Goal: Task Accomplishment & Management: Use online tool/utility

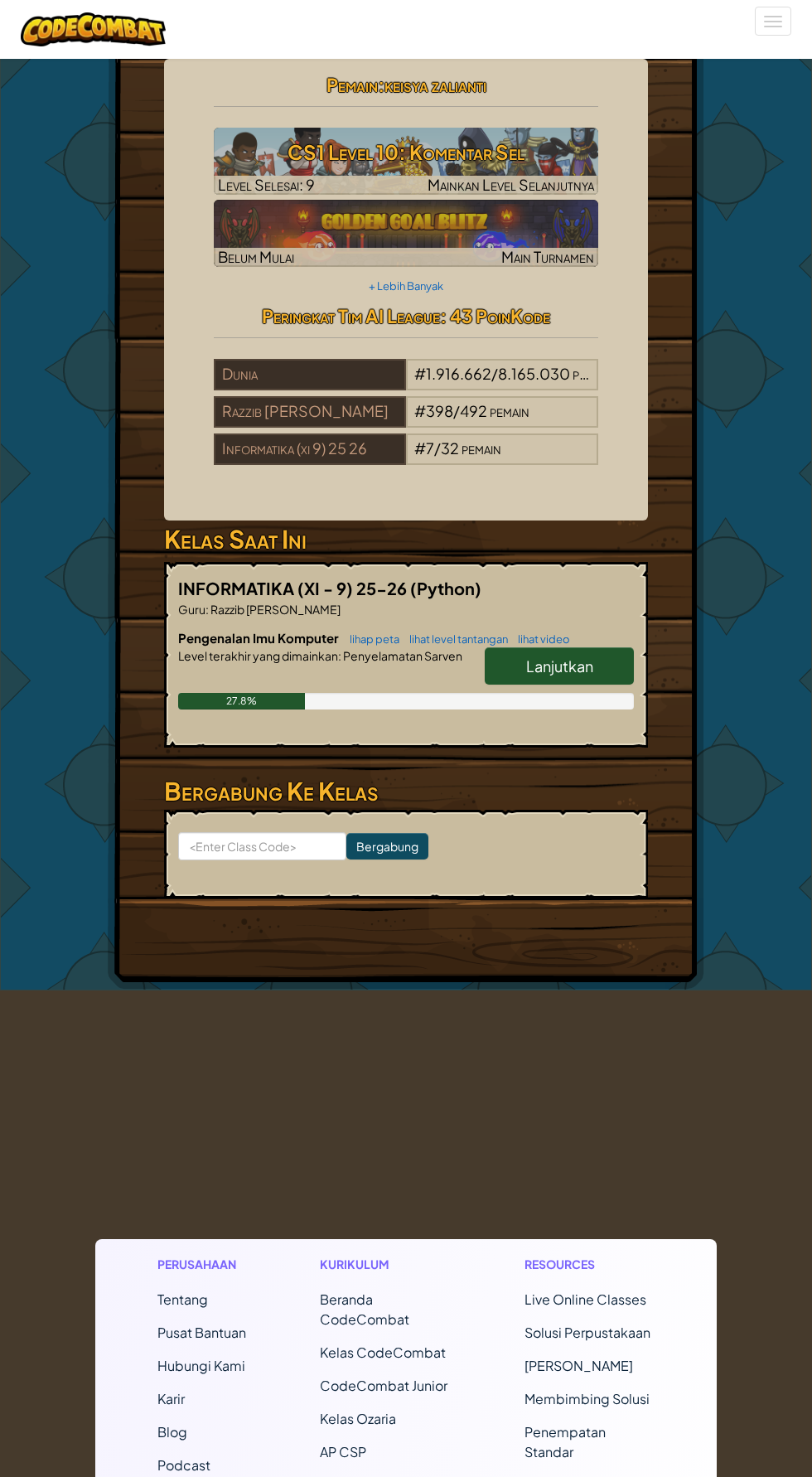
click at [603, 663] on link "Lanjutkan" at bounding box center [559, 666] width 150 height 38
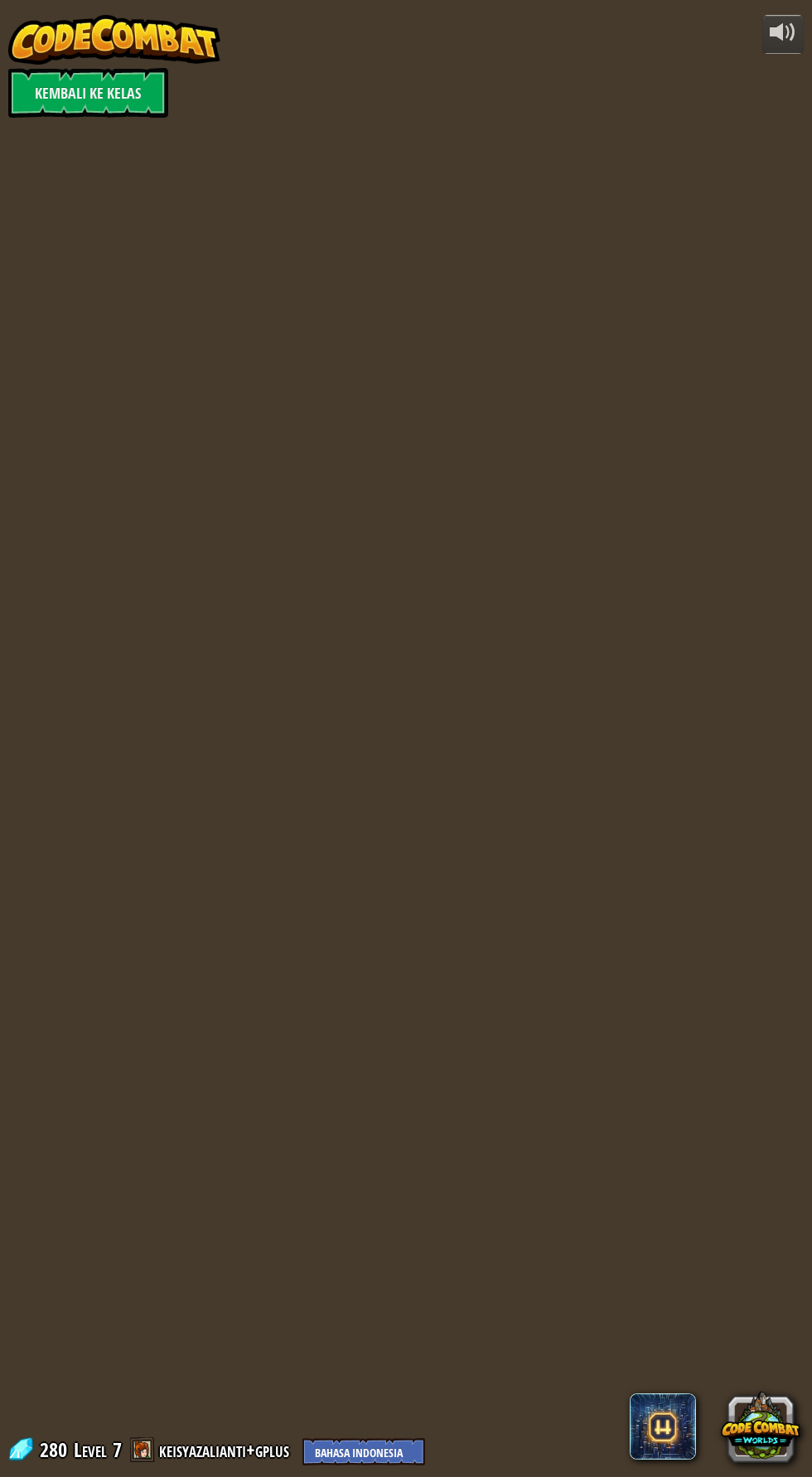
select select "id"
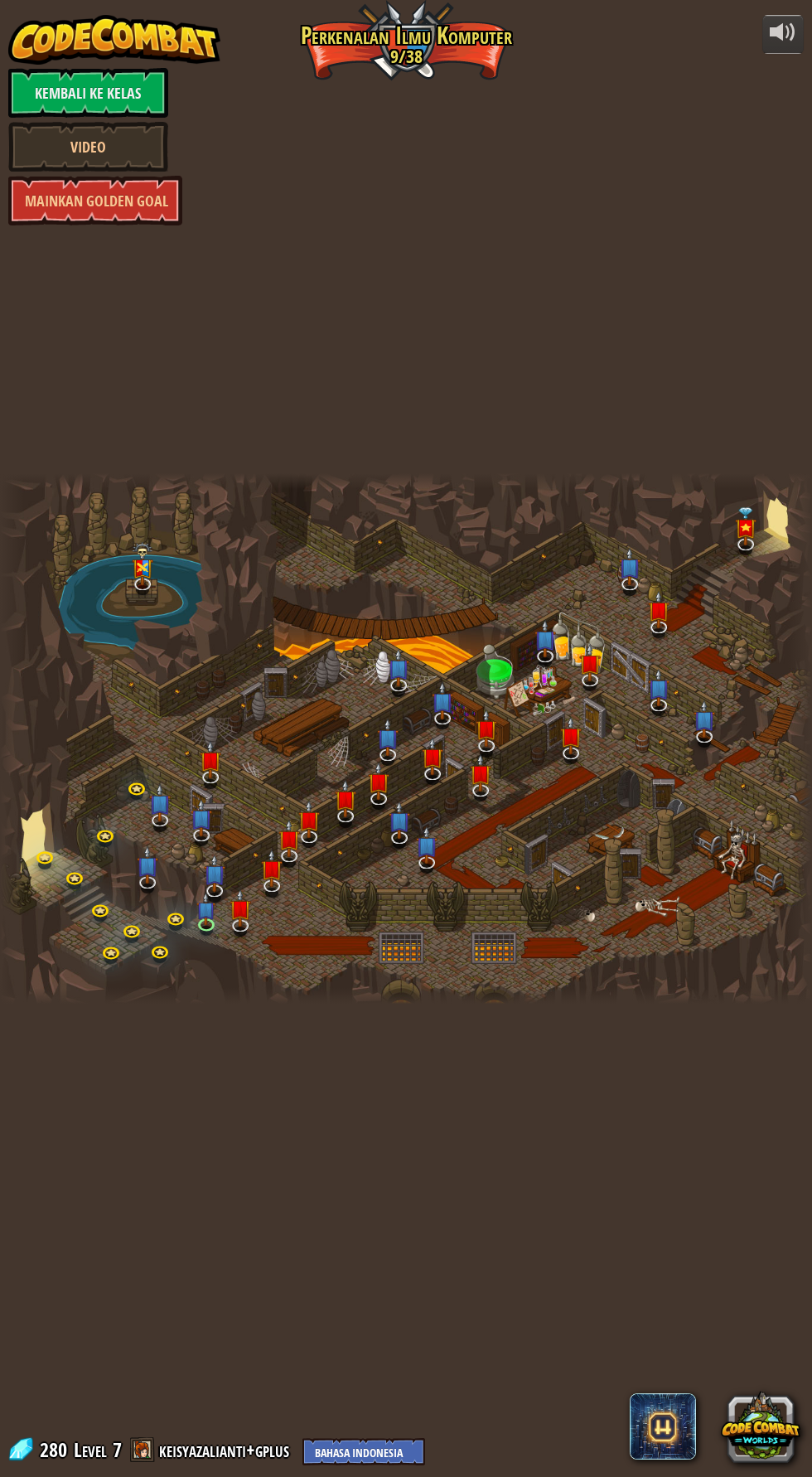
select select "id"
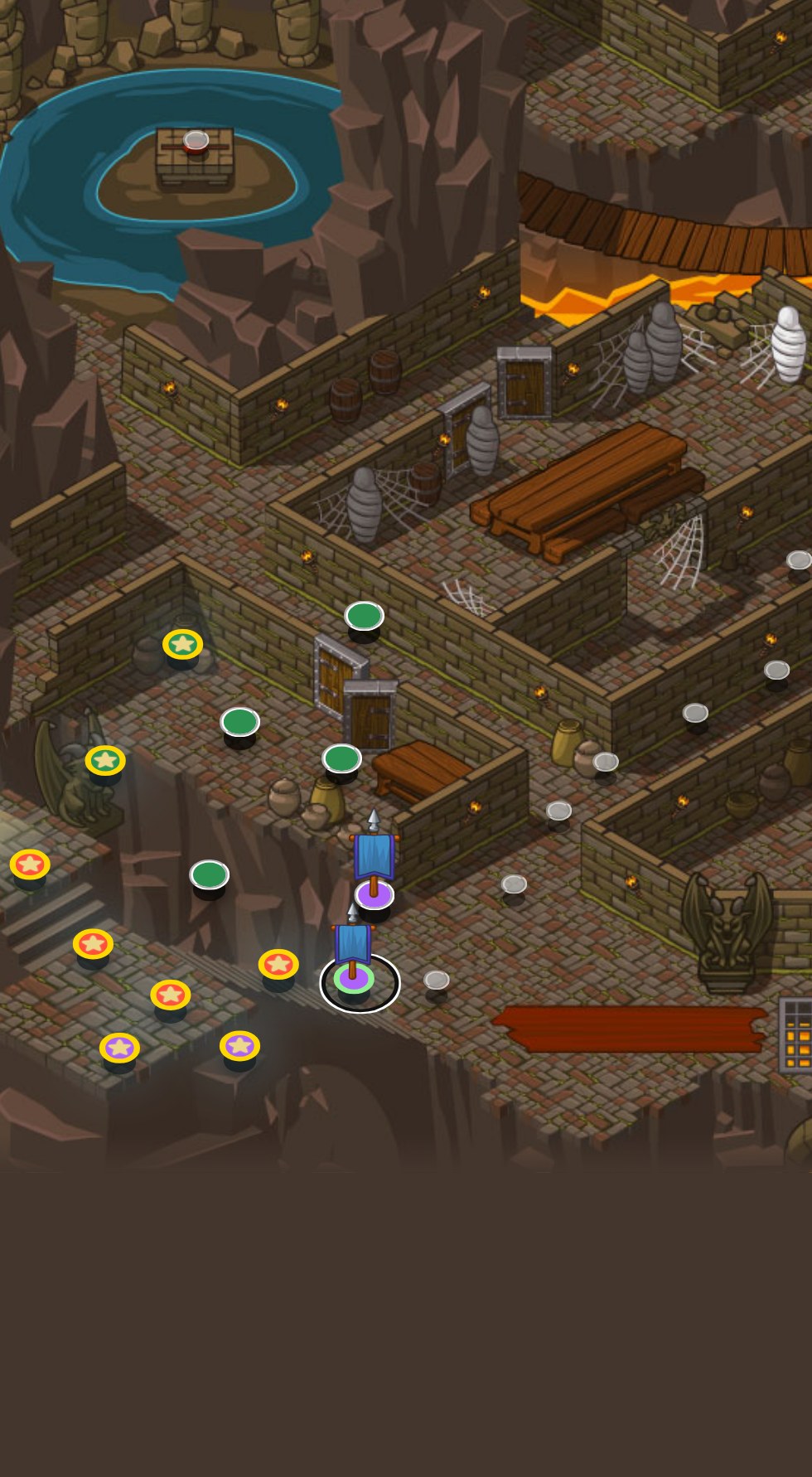
click at [204, 924] on link at bounding box center [208, 926] width 34 height 24
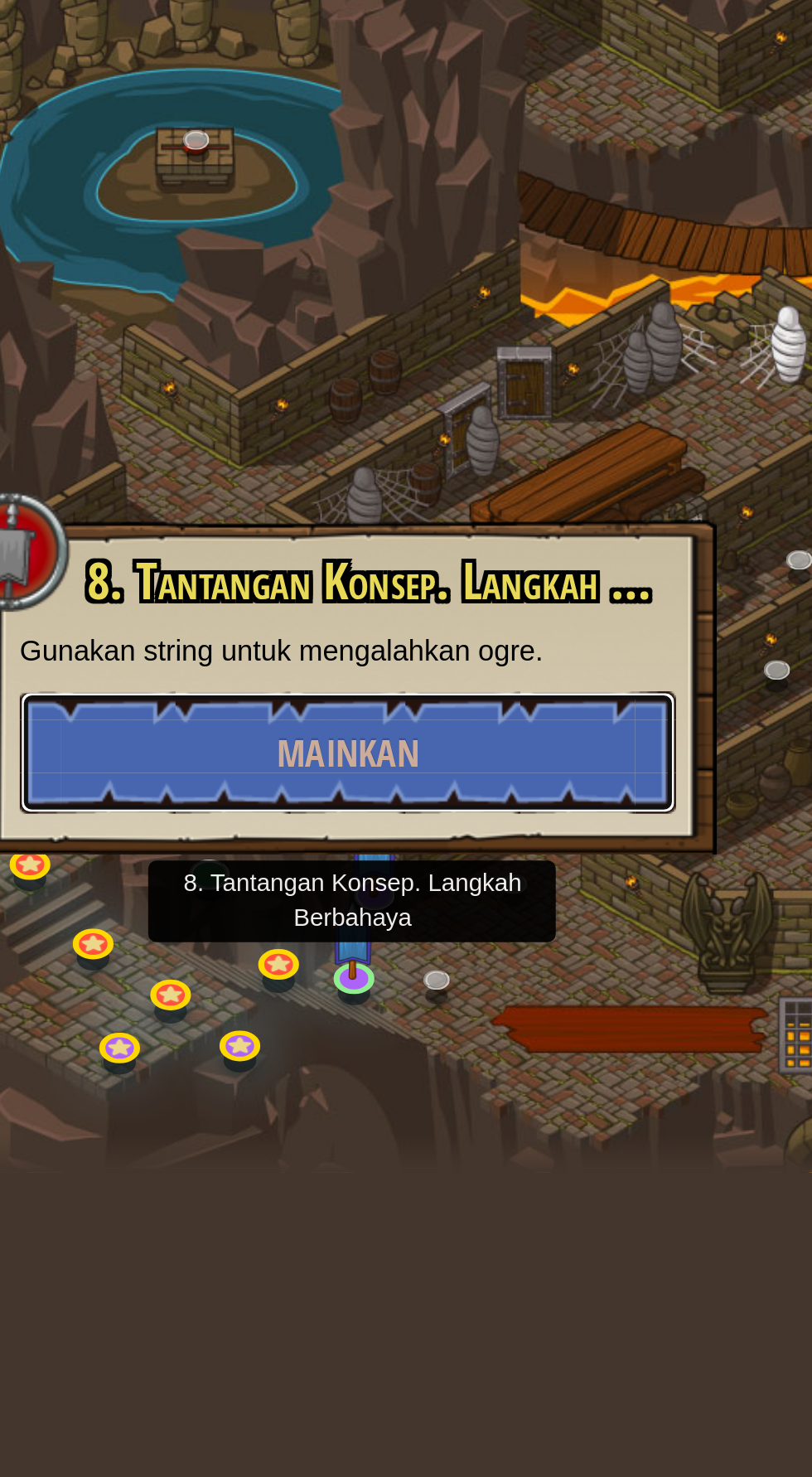
click at [300, 834] on button "Mainkan" at bounding box center [204, 832] width 266 height 50
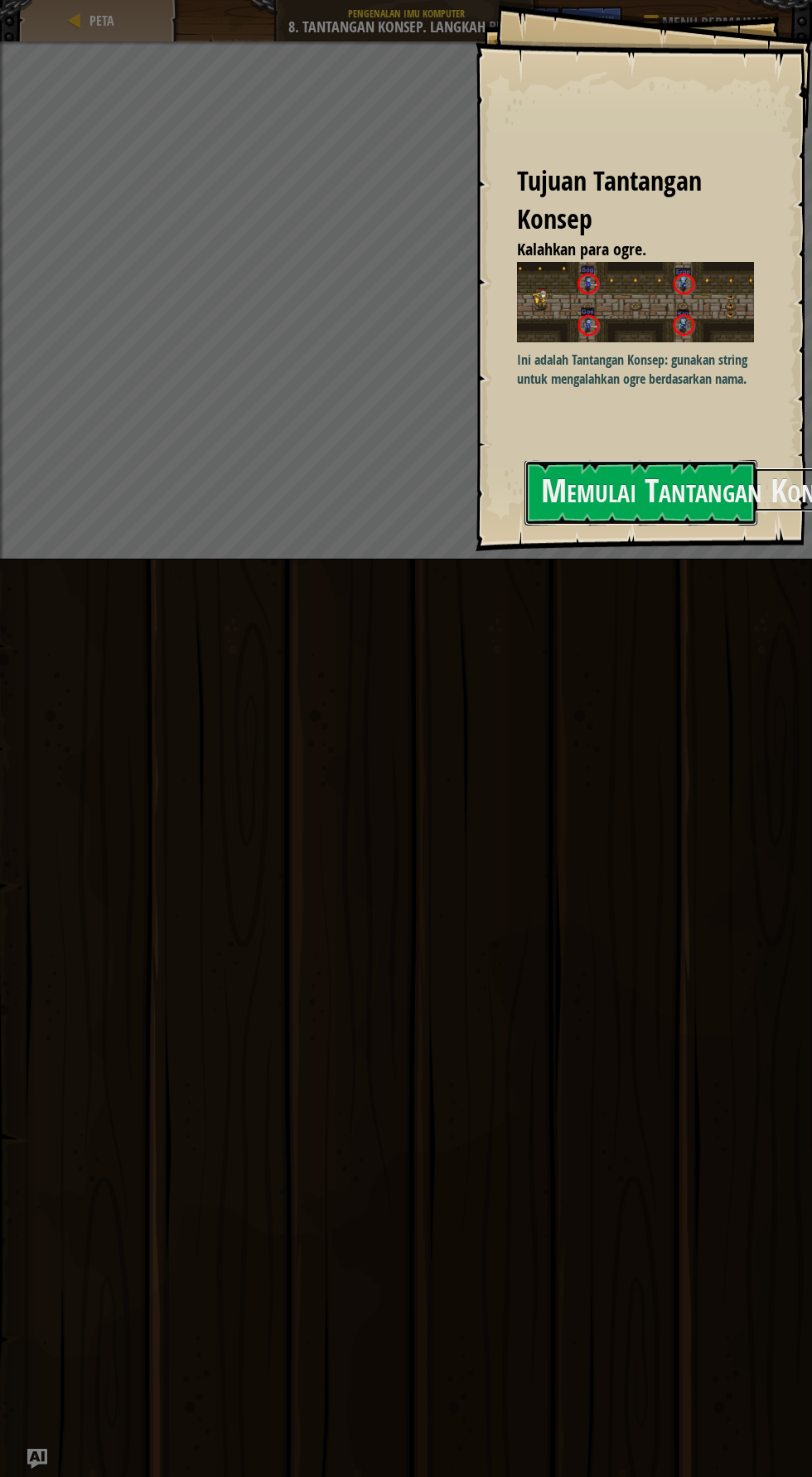
click at [549, 481] on button "Memulai Tantangan Konsep" at bounding box center [641, 492] width 233 height 65
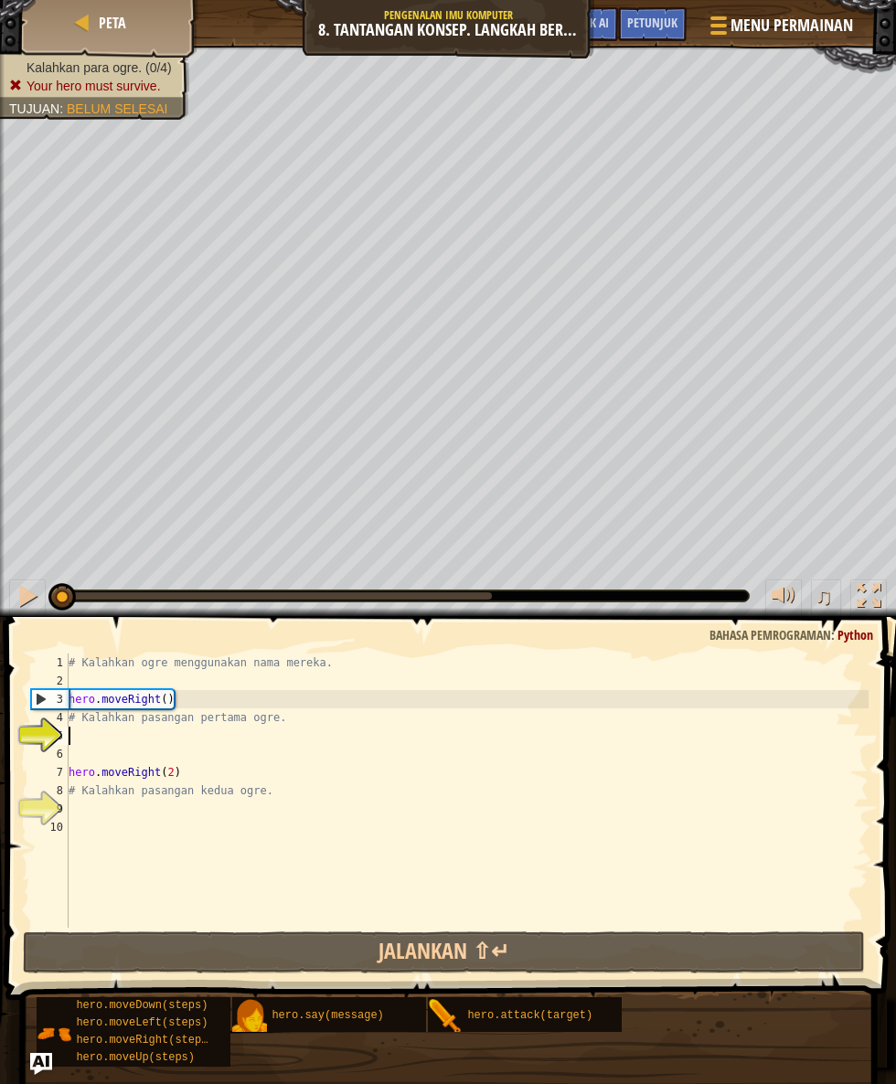
click at [559, 1015] on span "hero.attack(target)" at bounding box center [529, 1015] width 125 height 13
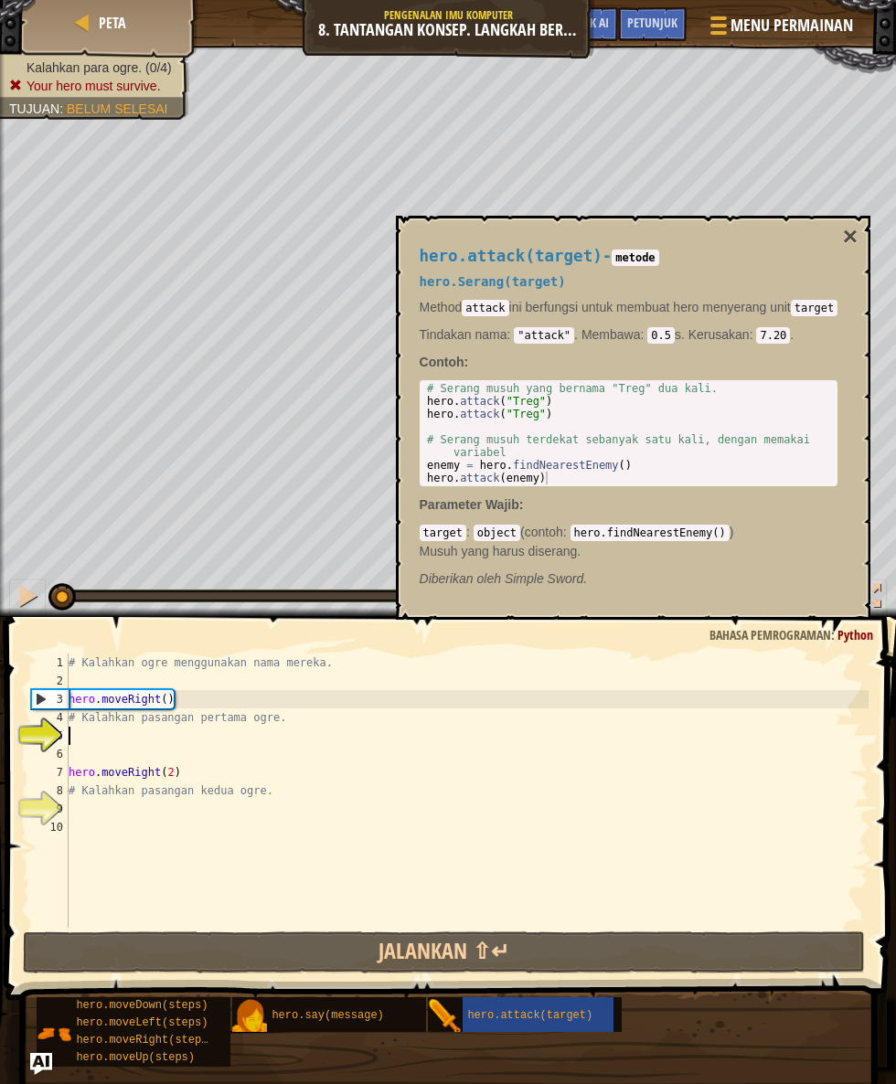
scroll to position [8, 0]
click at [364, 1014] on span "hero.say(message)" at bounding box center [327, 1015] width 112 height 13
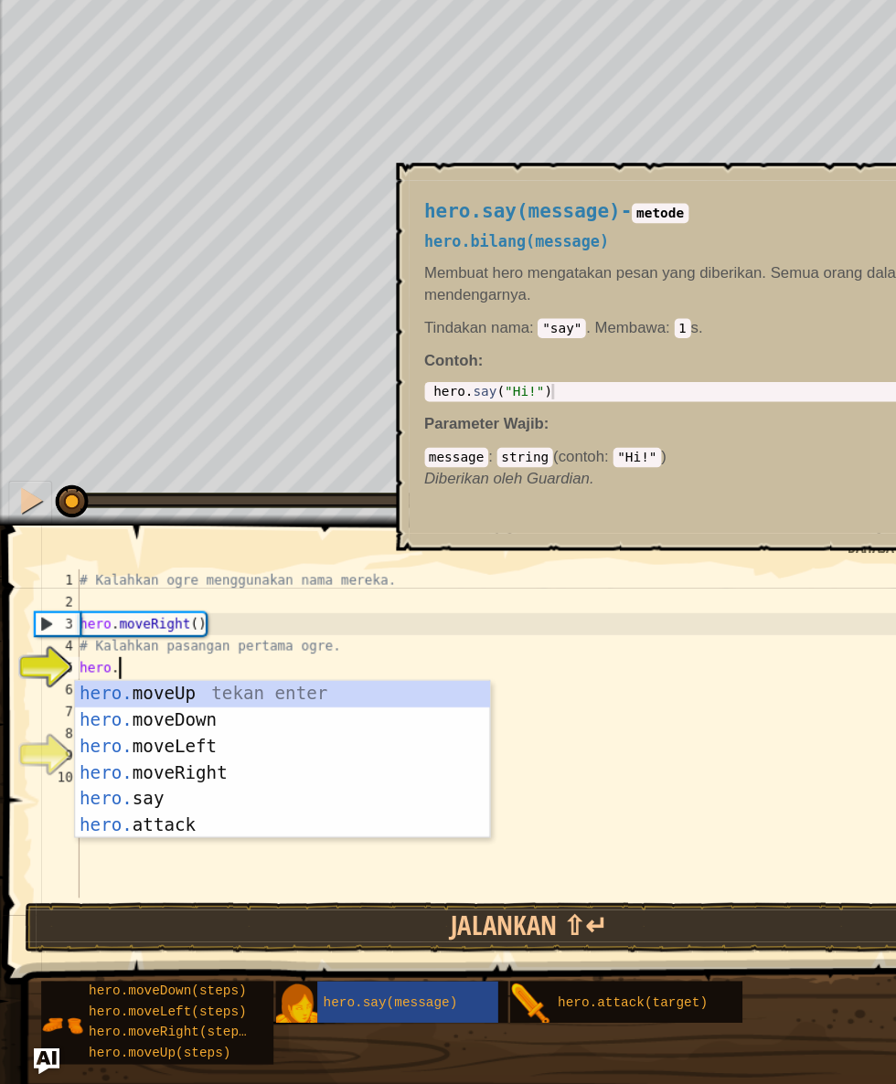
scroll to position [8, 20]
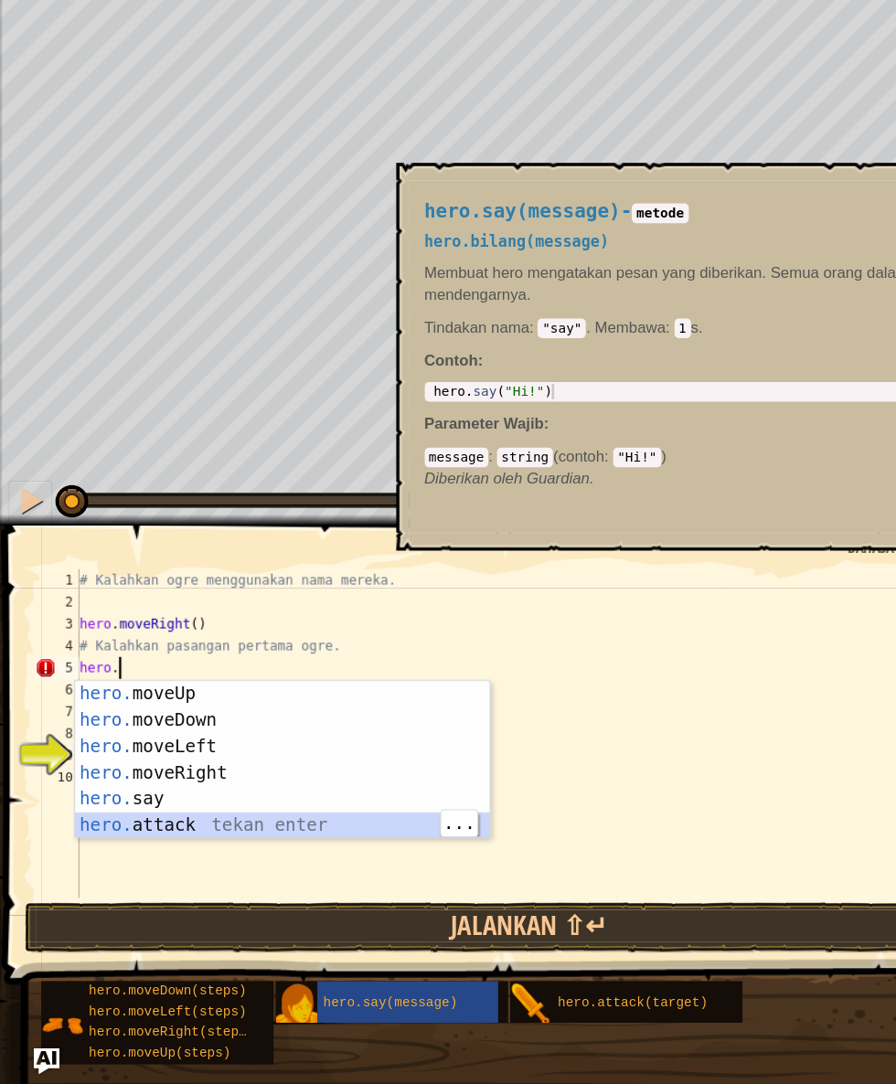
click at [318, 869] on div "hero. moveUp tekan enter hero. moveDown tekan enter hero. moveLeft tekan enter …" at bounding box center [238, 834] width 346 height 175
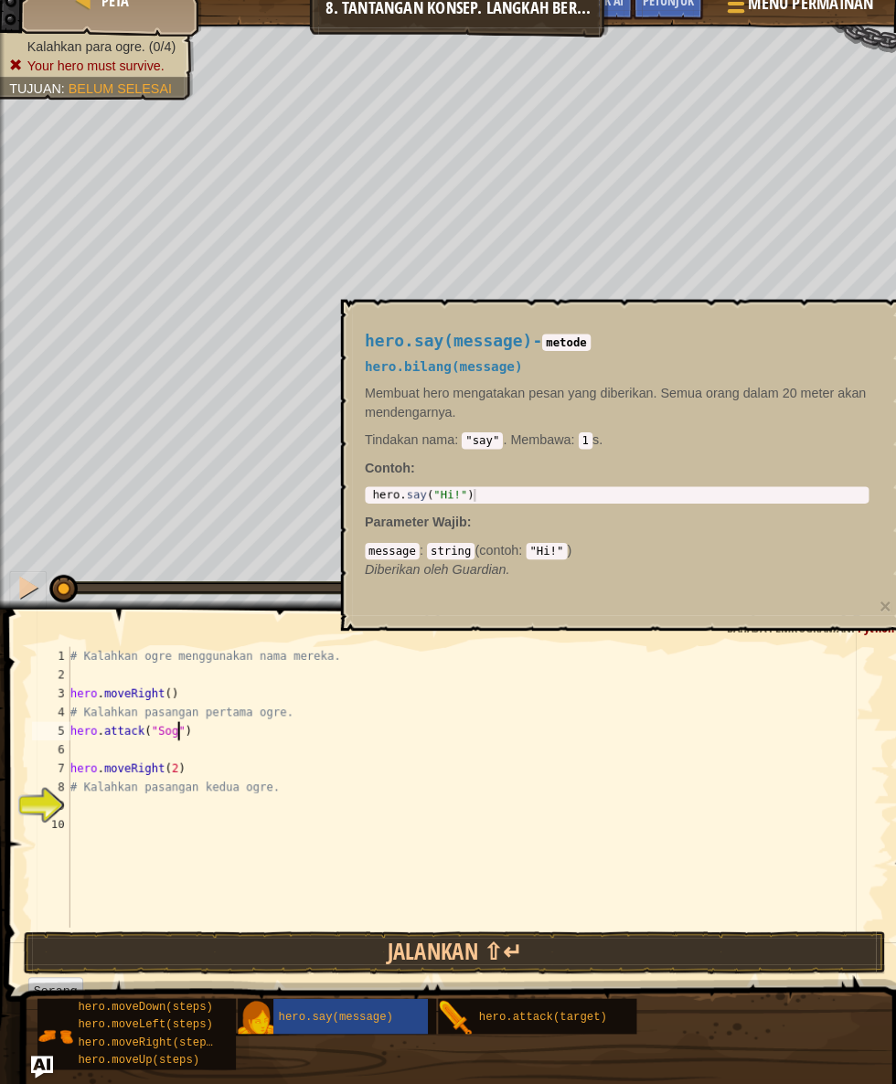
scroll to position [8, 69]
click at [497, 764] on div "# Kalahkan ogre menggunakan nama mereka. hero . moveRight ( ) # Kalahkan pasang…" at bounding box center [466, 809] width 803 height 311
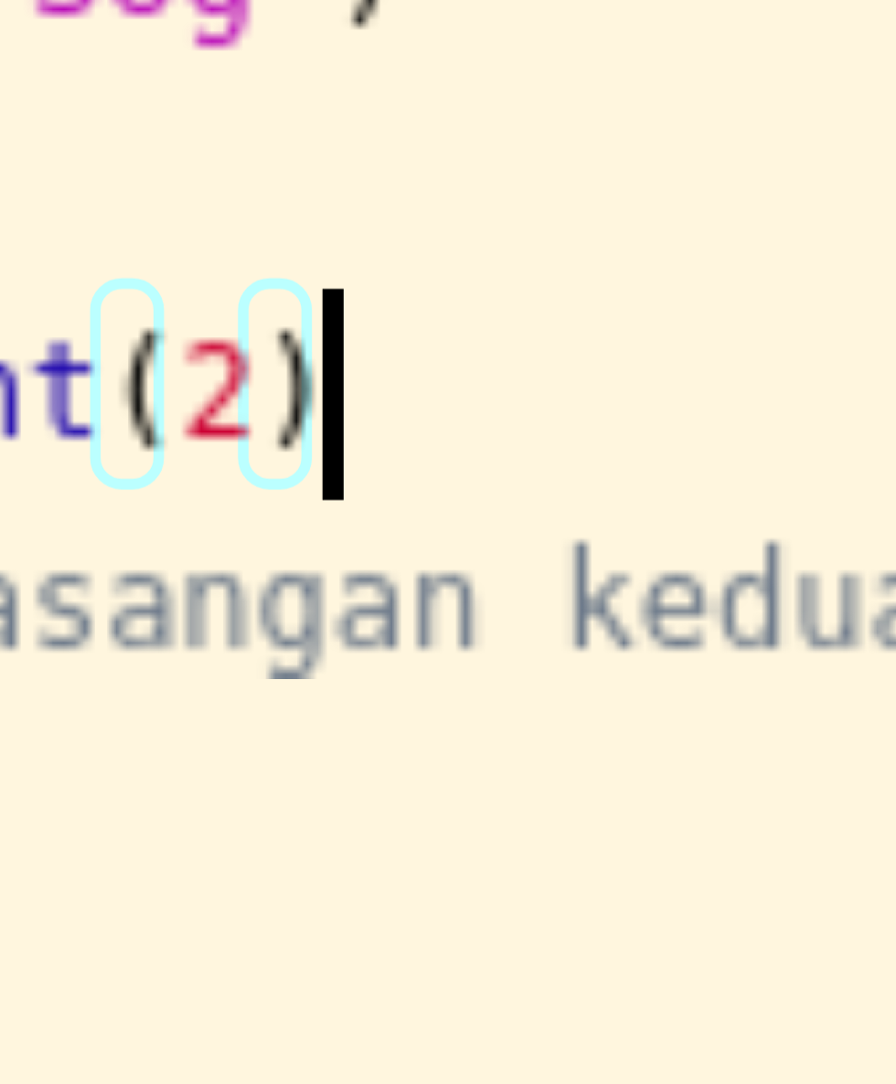
scroll to position [8, 73]
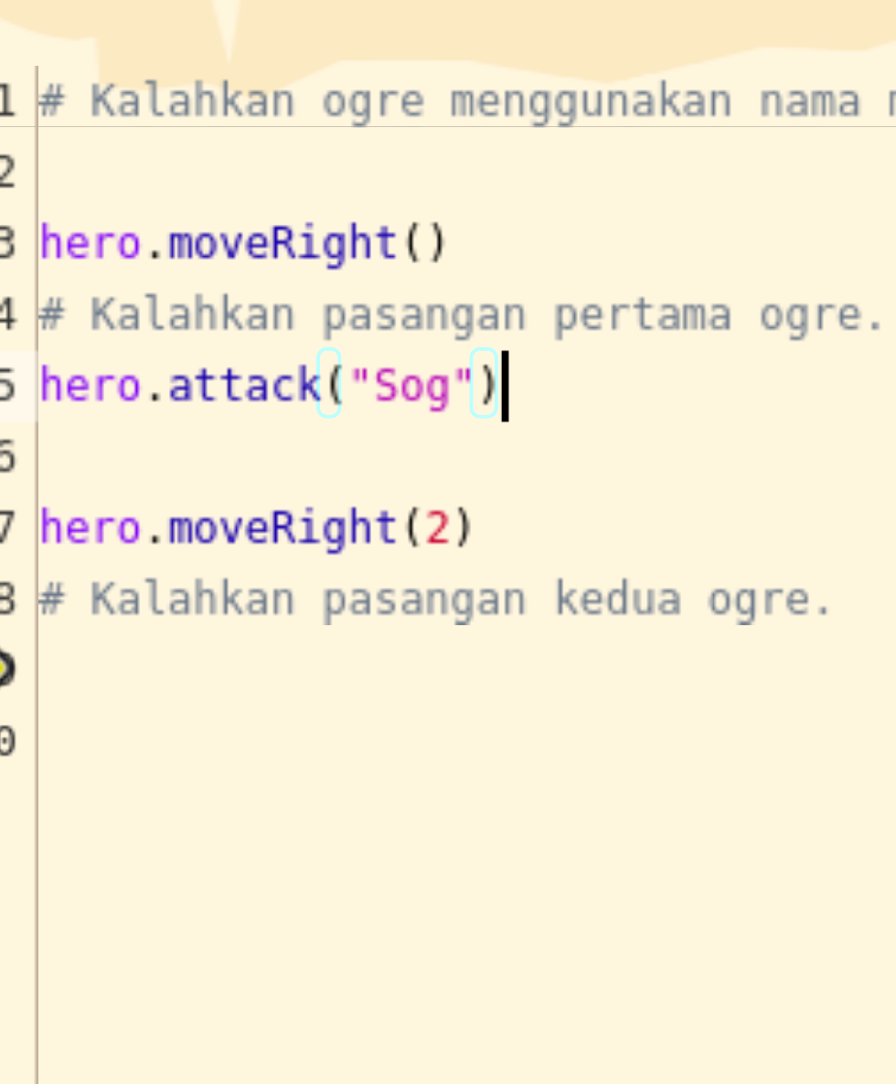
click at [209, 738] on div "# Kalahkan ogre menggunakan nama mereka. hero . moveRight ( ) # Kalahkan pasang…" at bounding box center [466, 809] width 803 height 311
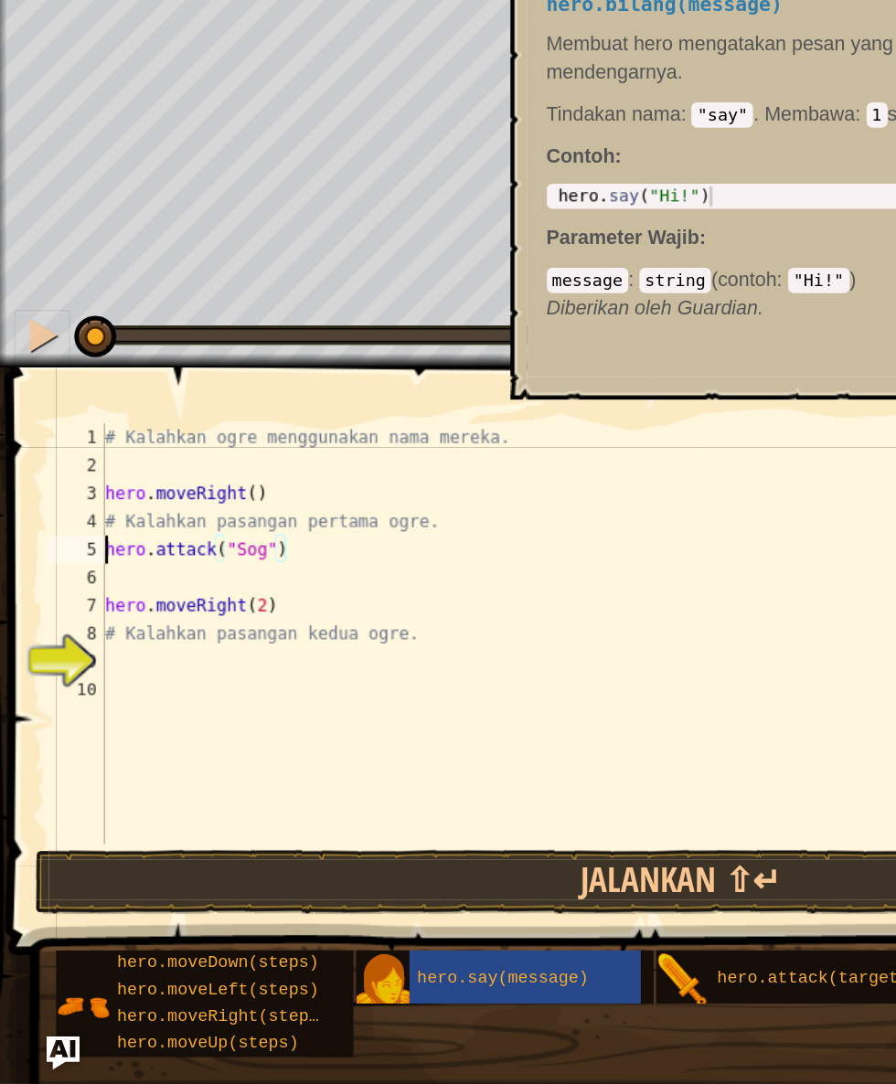
click at [59, 735] on div "5" at bounding box center [49, 736] width 37 height 18
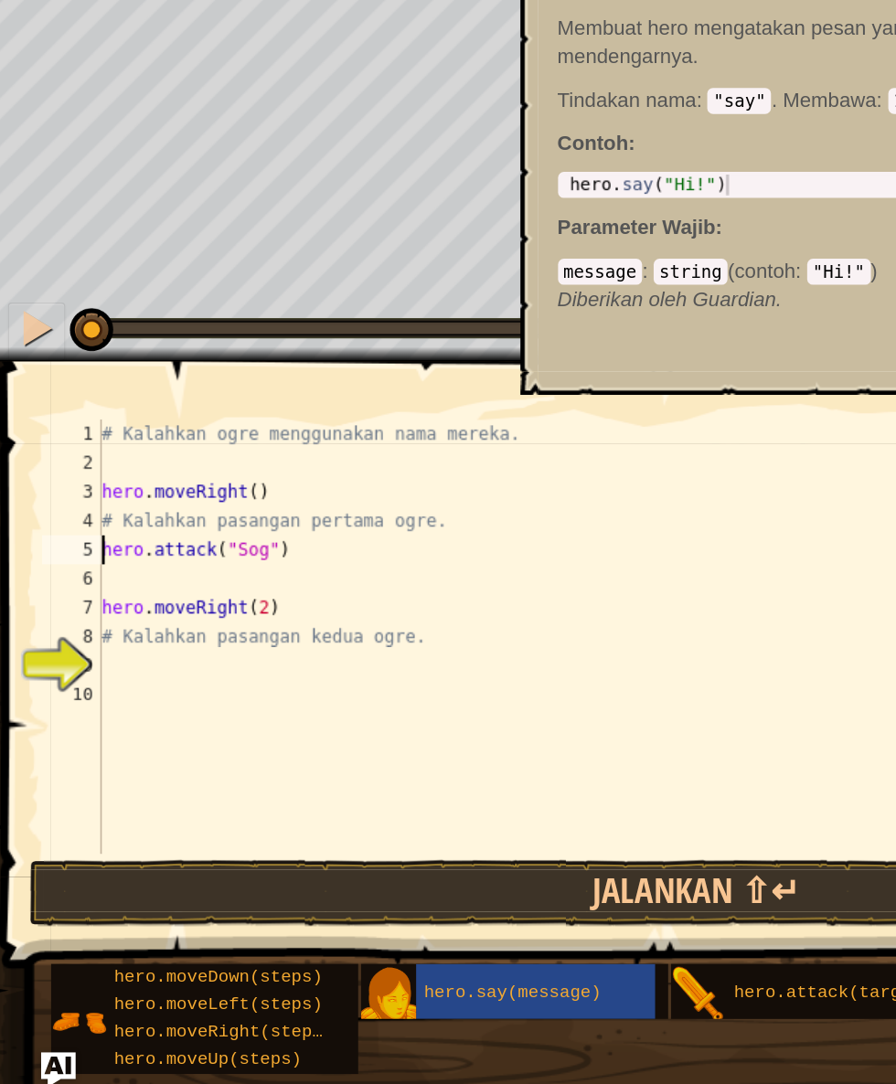
scroll to position [27, 0]
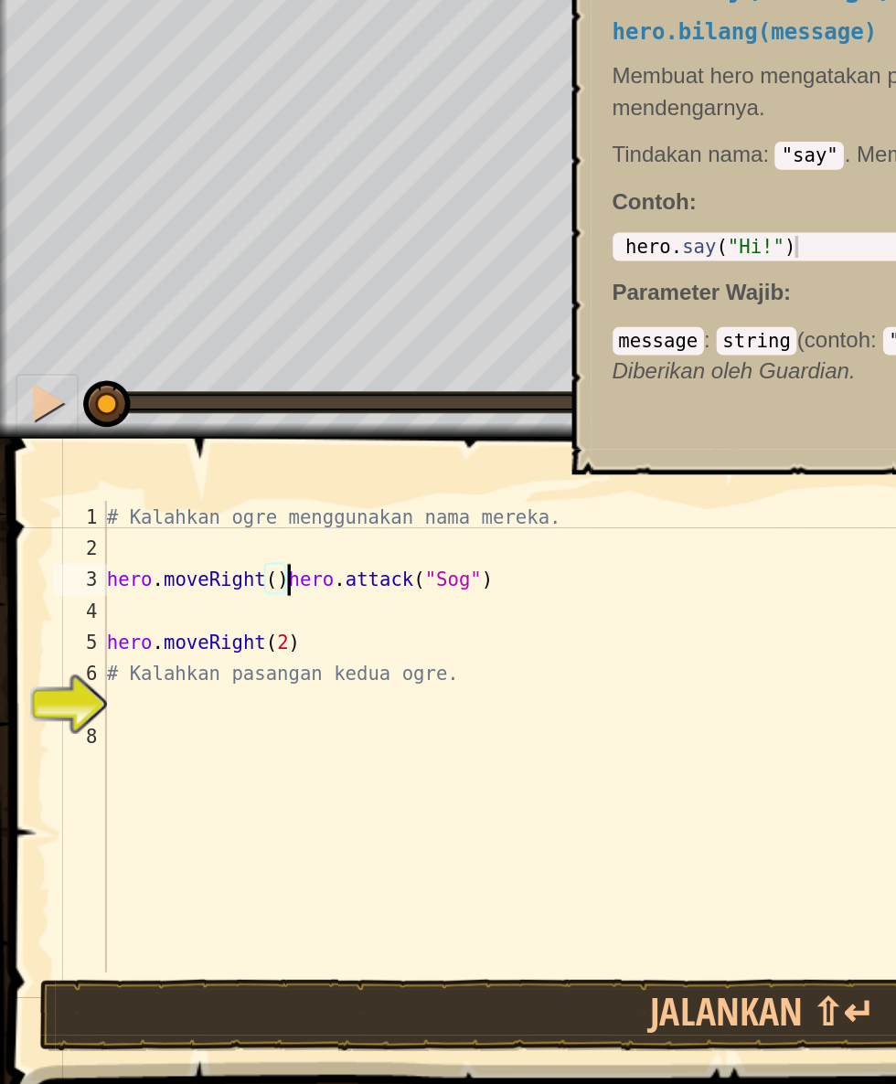
type textarea "hero.attack("Sog")"
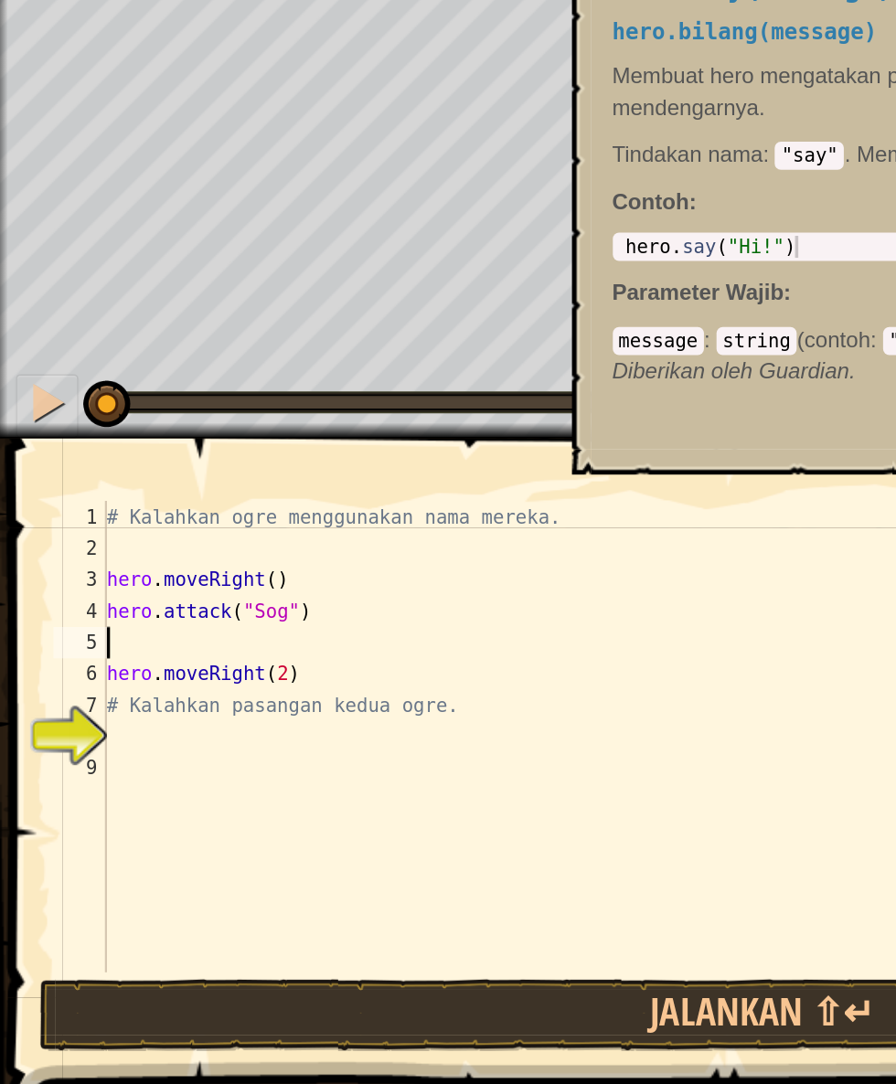
click at [230, 735] on div "# Kalahkan ogre menggunakan nama mereka. hero . moveRight ( ) hero . attack ( "…" at bounding box center [463, 809] width 810 height 311
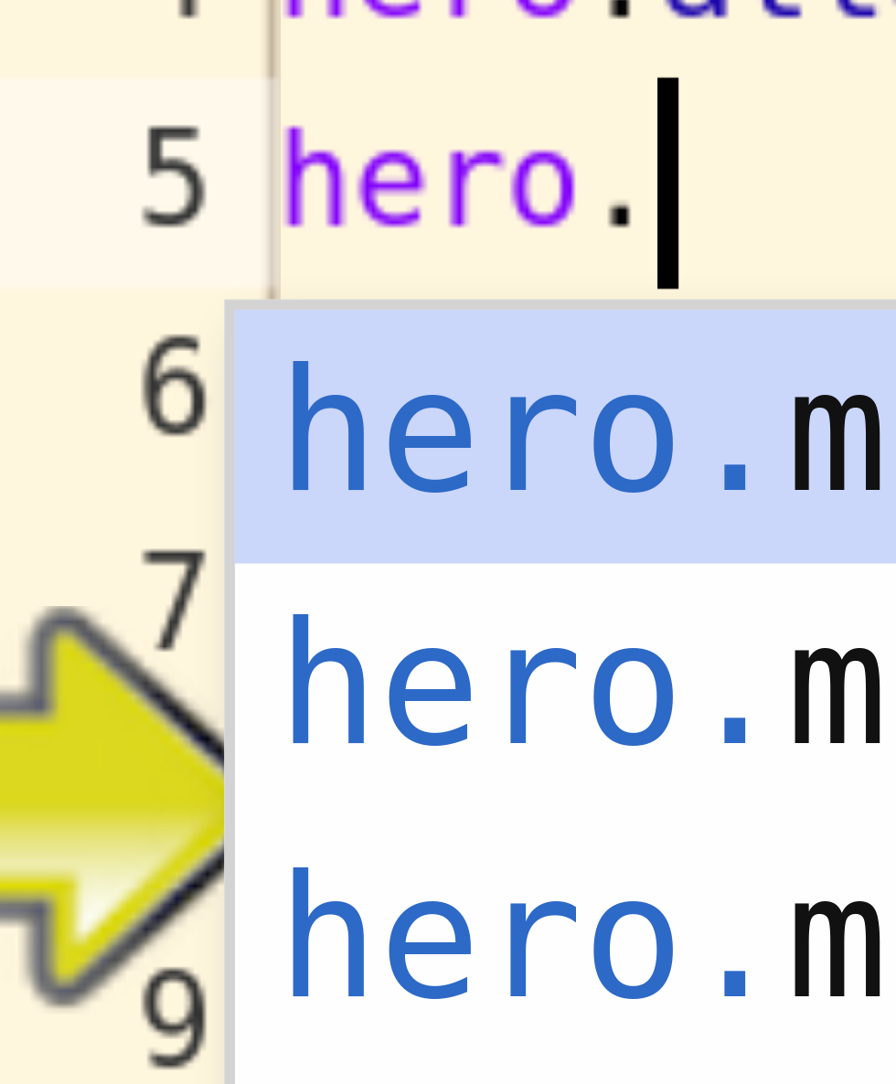
scroll to position [8, 20]
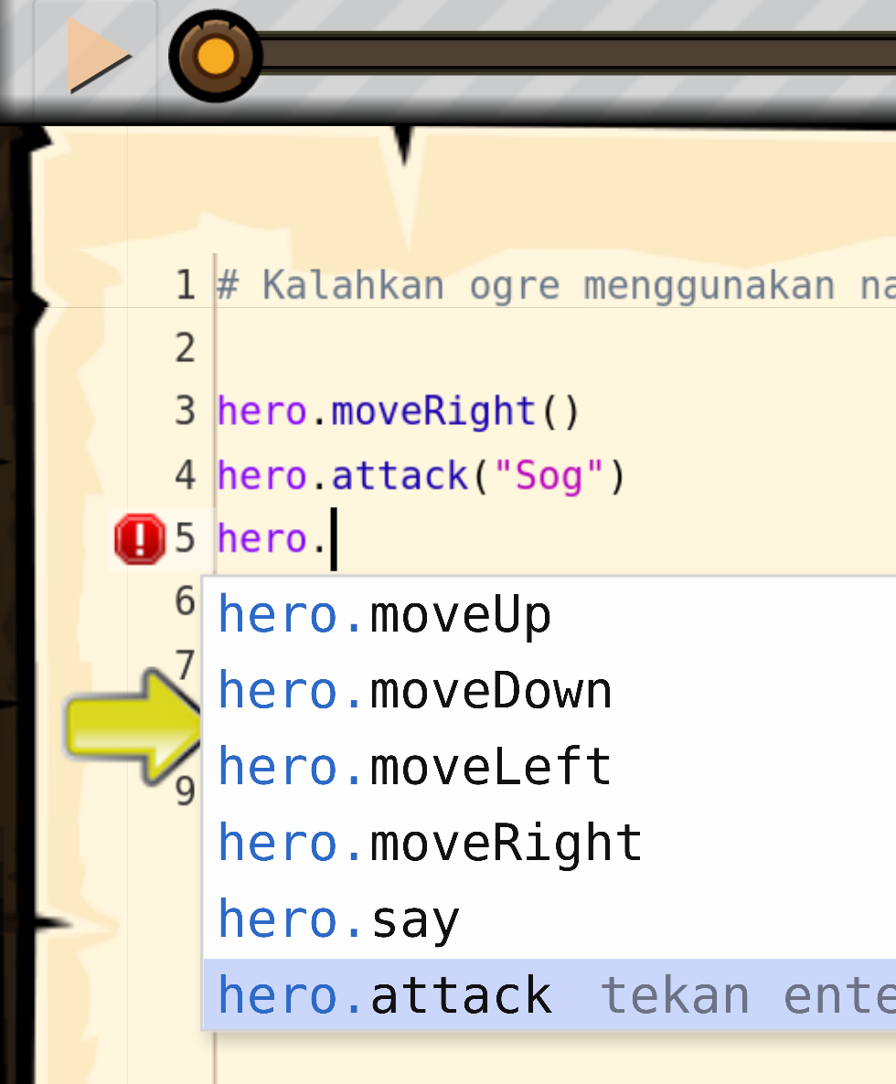
click at [159, 863] on div "hero. moveUp tekan enter hero. moveDown tekan enter hero. moveLeft tekan enter …" at bounding box center [231, 834] width 346 height 175
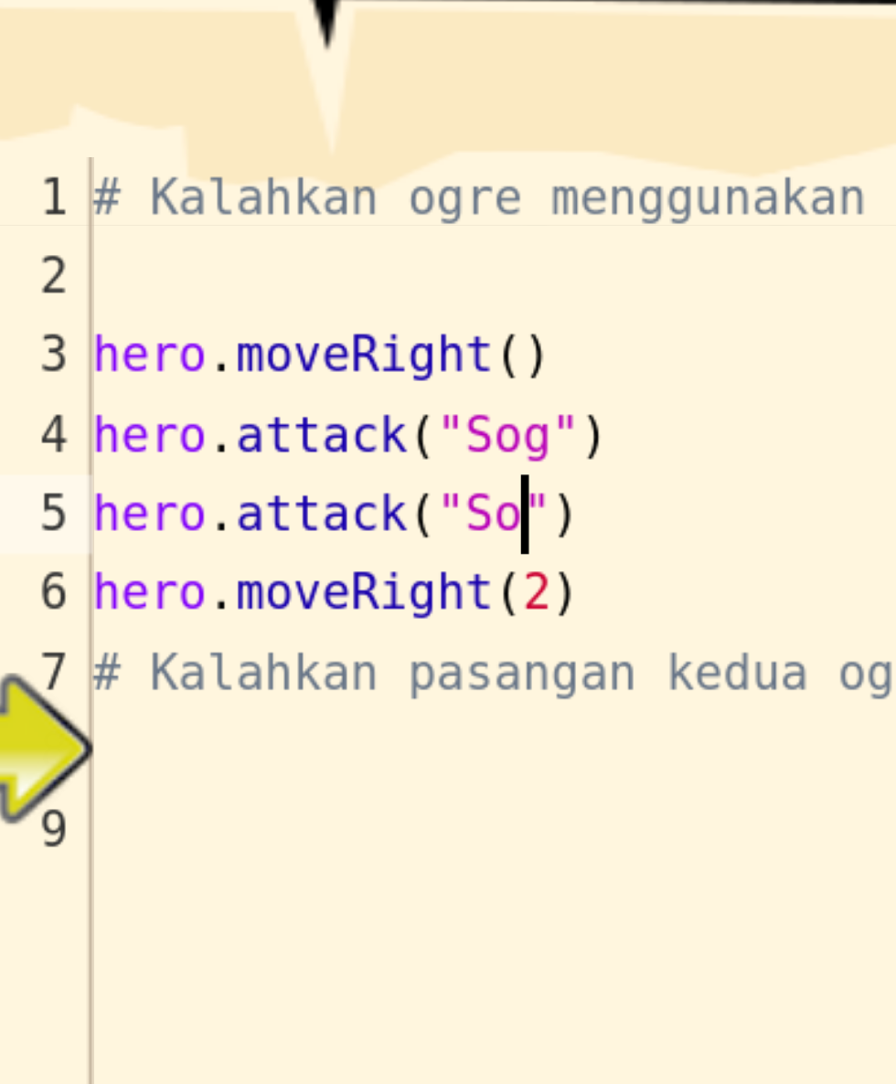
scroll to position [8, 69]
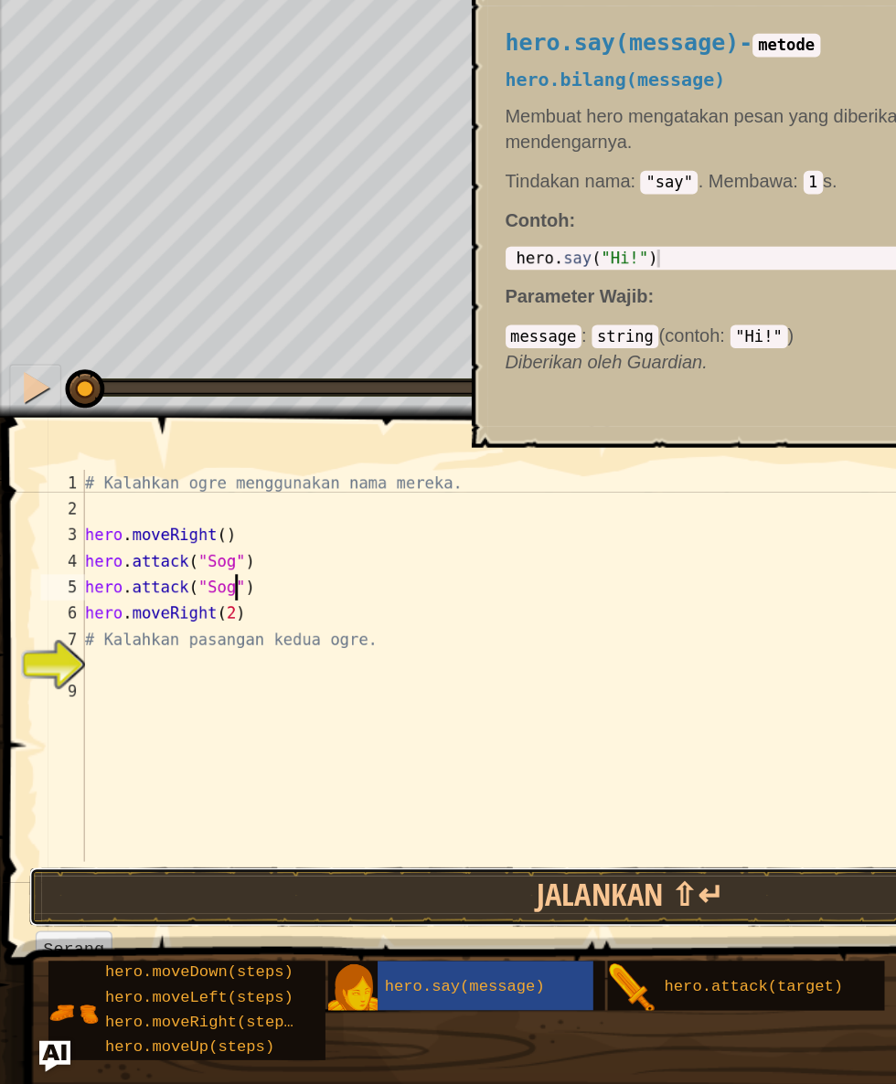
click at [282, 952] on button "Jalankan ⇧↵" at bounding box center [444, 952] width 843 height 42
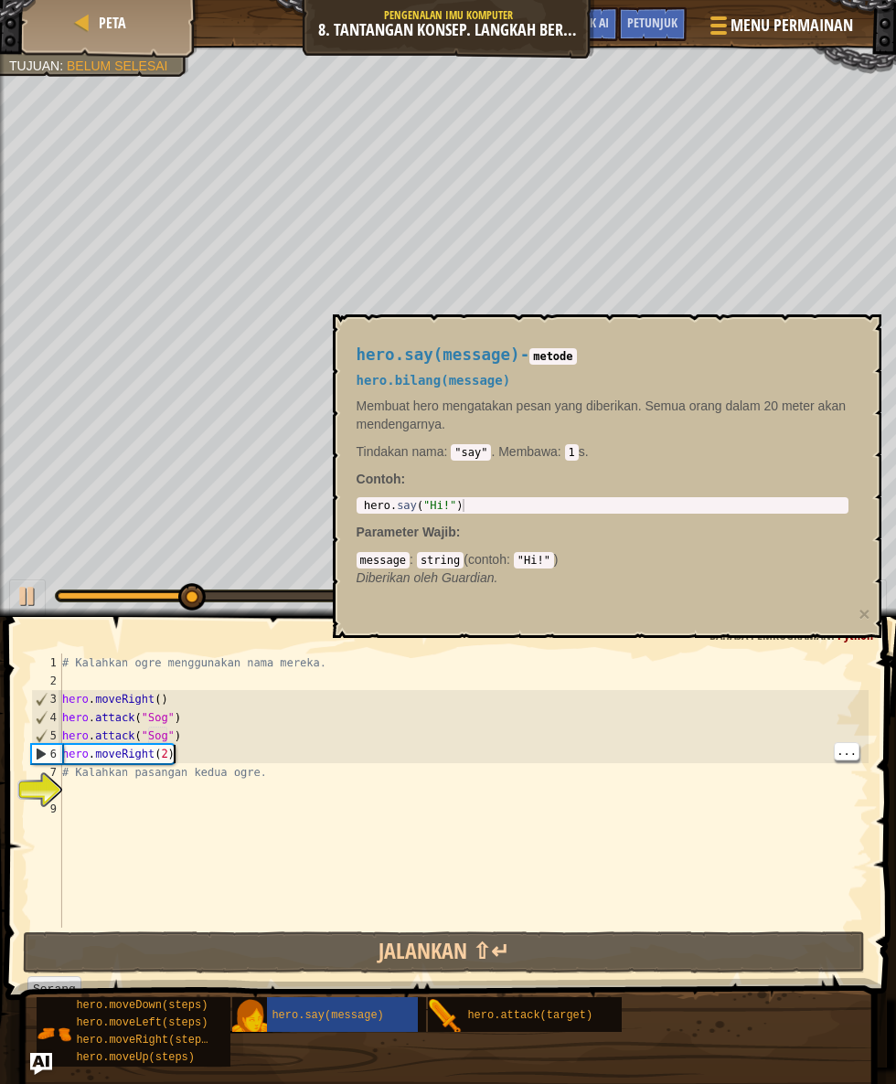
click at [527, 752] on div "# Kalahkan ogre menggunakan nama mereka. hero . moveRight ( ) hero . attack ( "…" at bounding box center [463, 809] width 810 height 311
click at [368, 1014] on span "hero.say(message)" at bounding box center [327, 1015] width 112 height 13
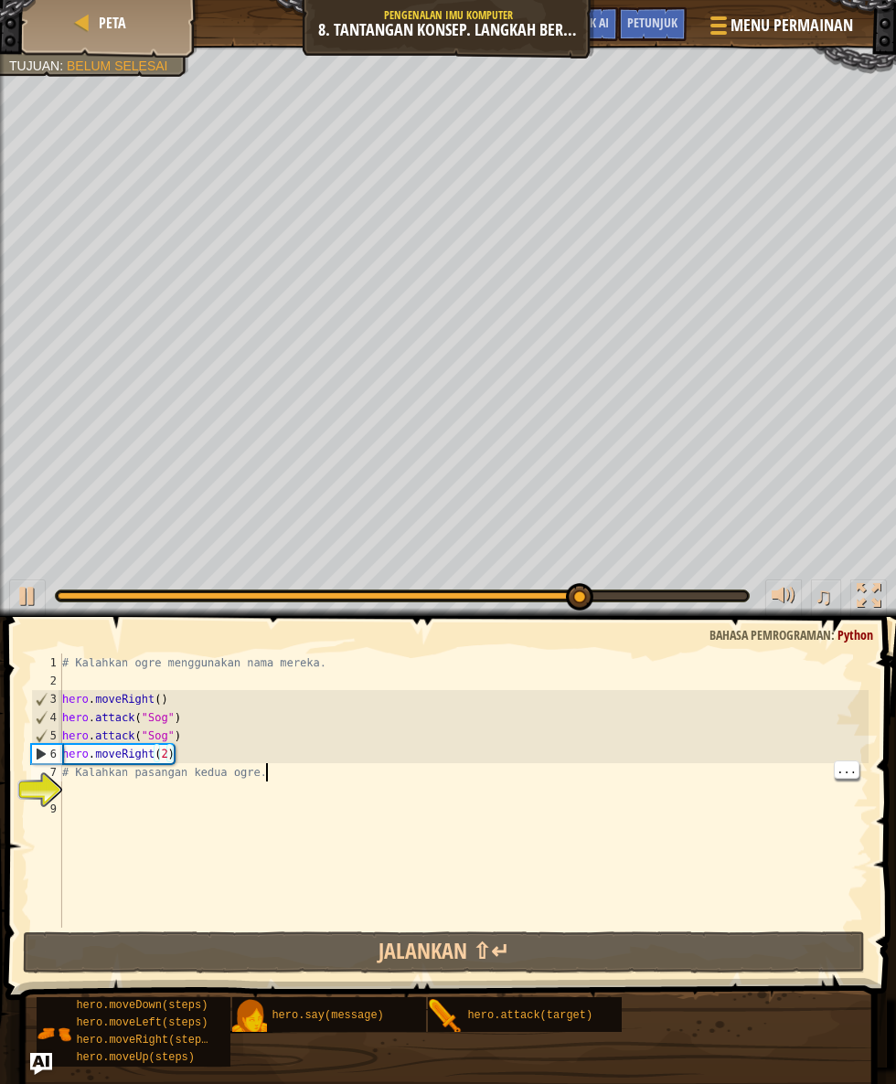
click at [265, 779] on div "# Kalahkan ogre menggunakan nama mereka. hero . moveRight ( ) hero . attack ( "…" at bounding box center [463, 809] width 810 height 311
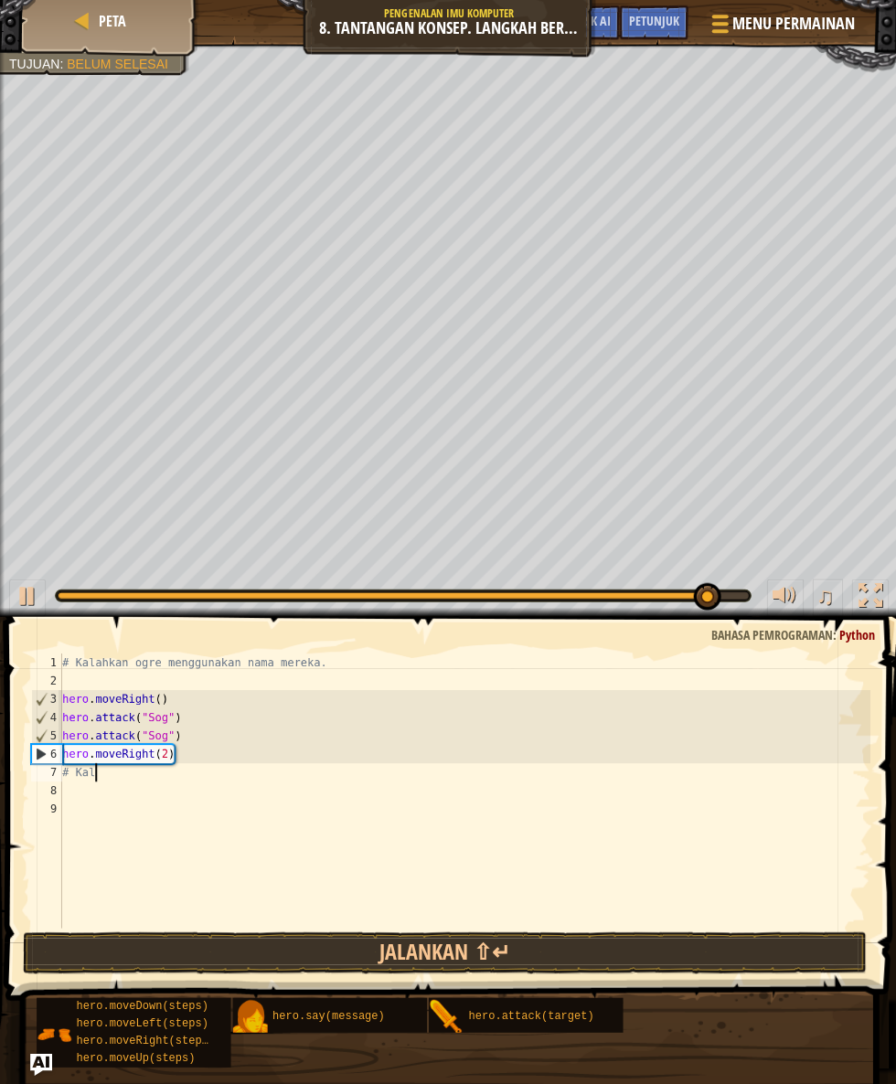
scroll to position [8, 16]
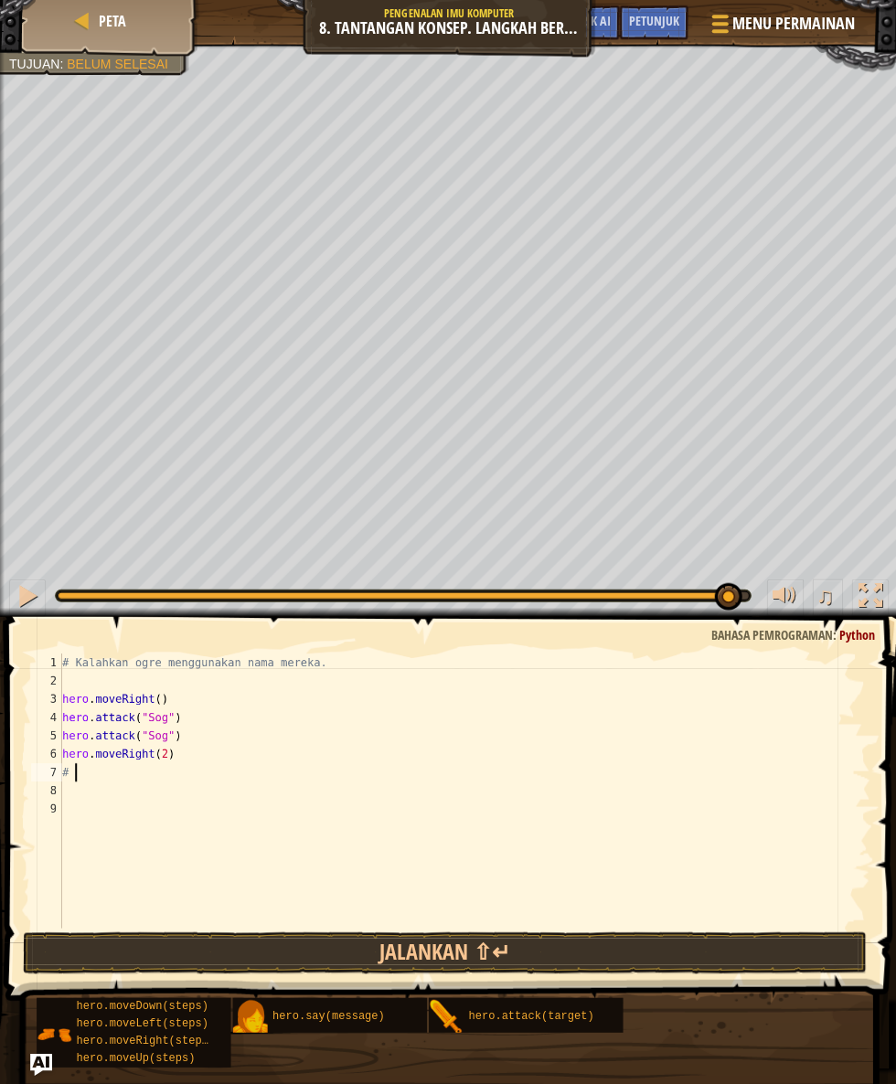
type textarea "#"
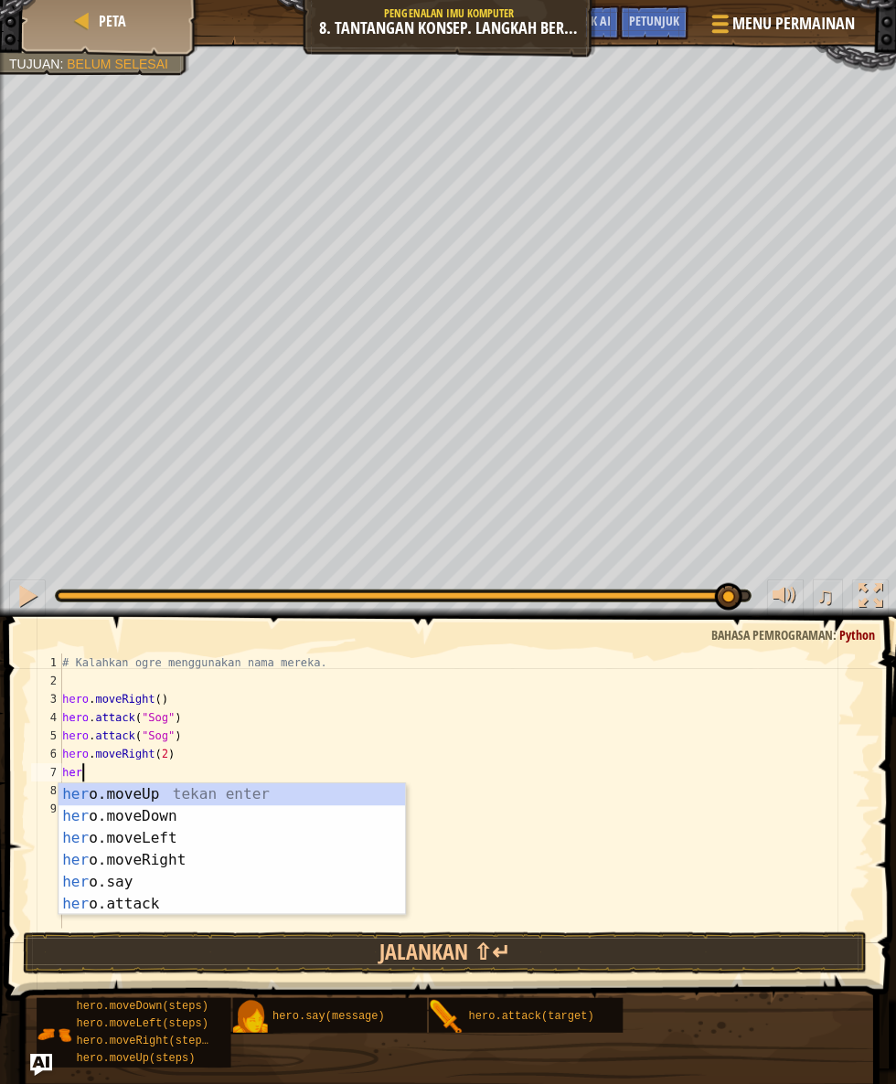
scroll to position [8, 16]
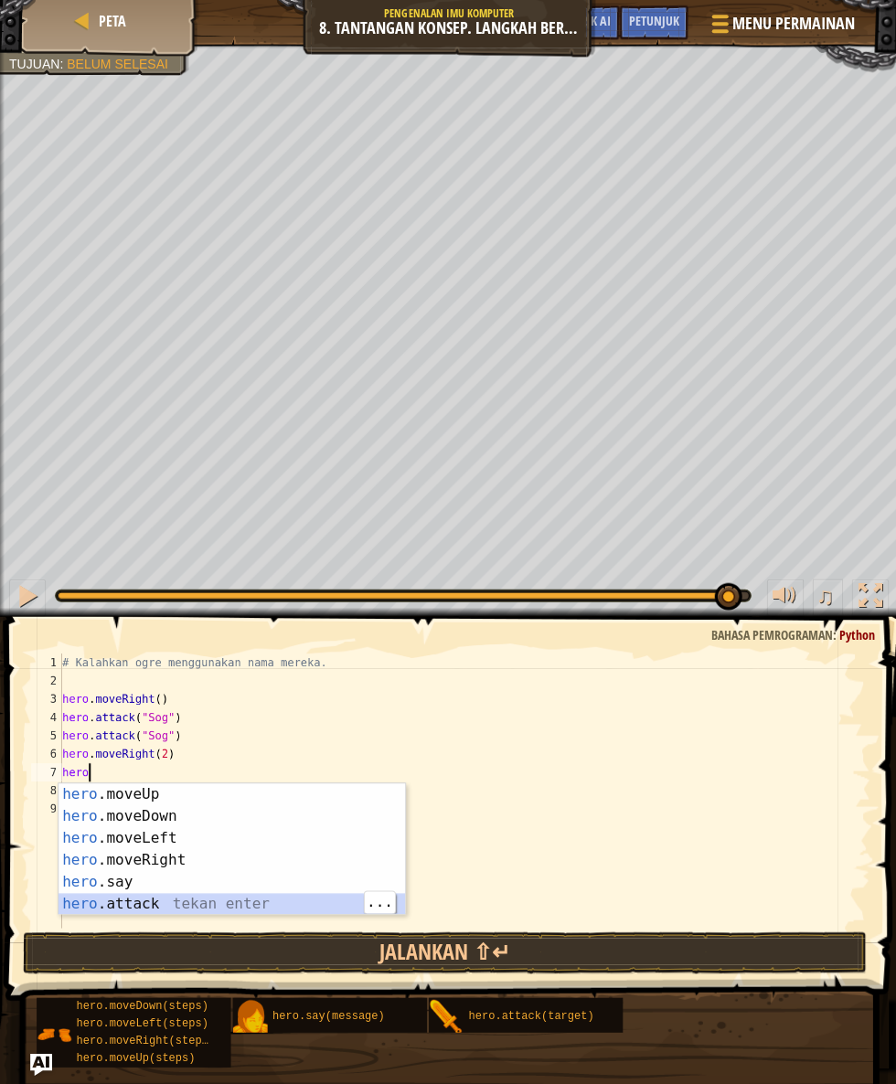
click at [361, 902] on div "hero .moveUp tekan enter hero .moveDown tekan enter hero .moveLeft tekan enter …" at bounding box center [231, 870] width 346 height 175
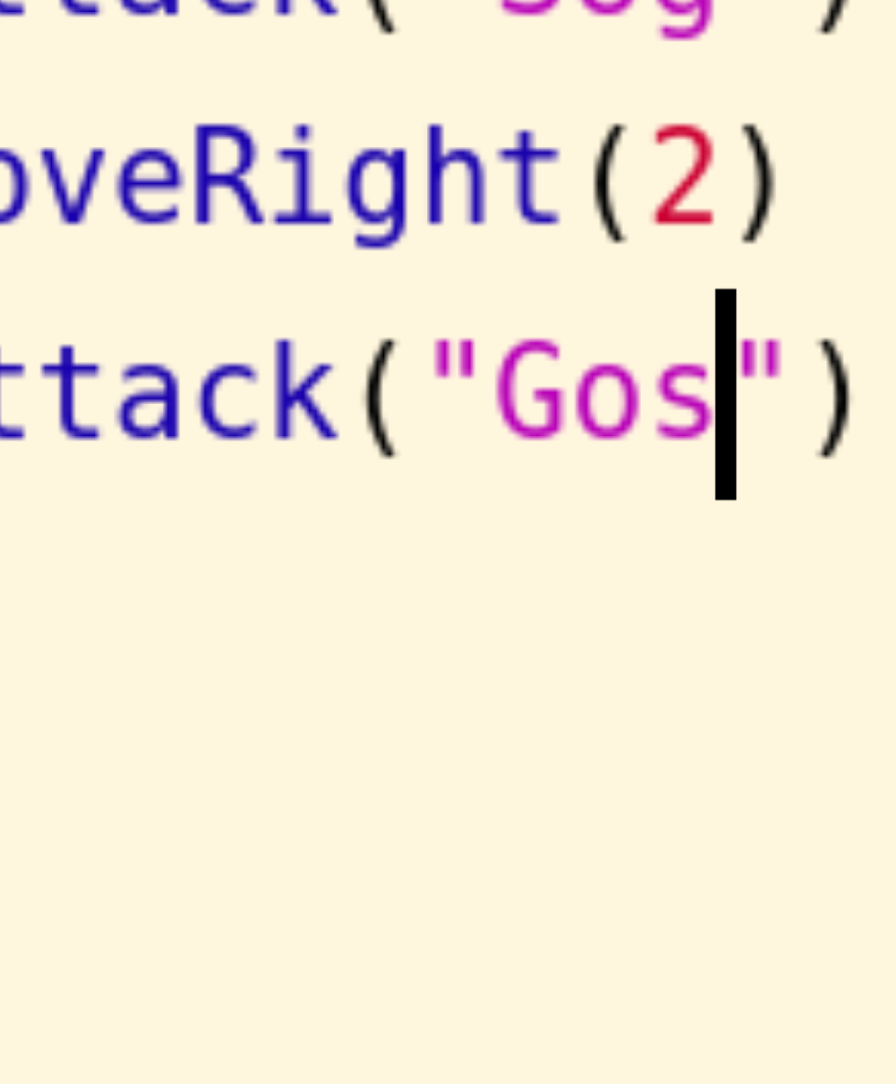
scroll to position [8, 69]
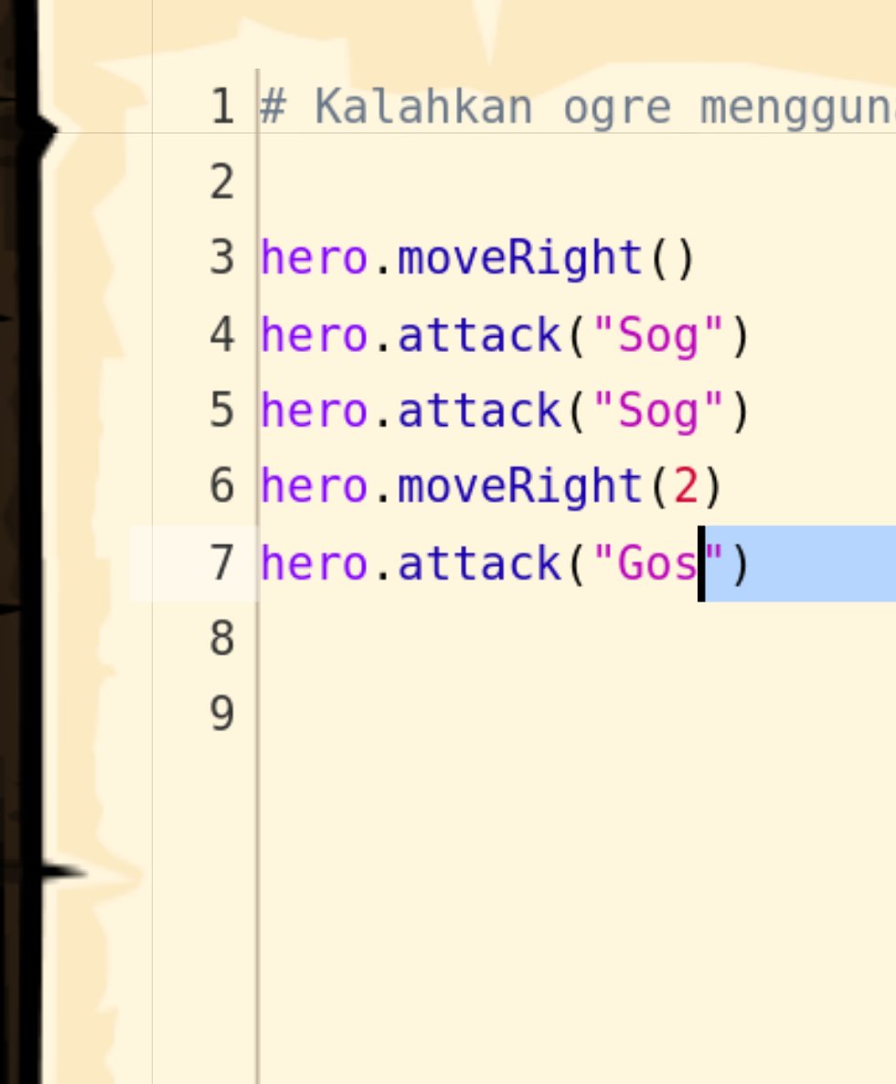
type textarea "hero.attack("Gos")"
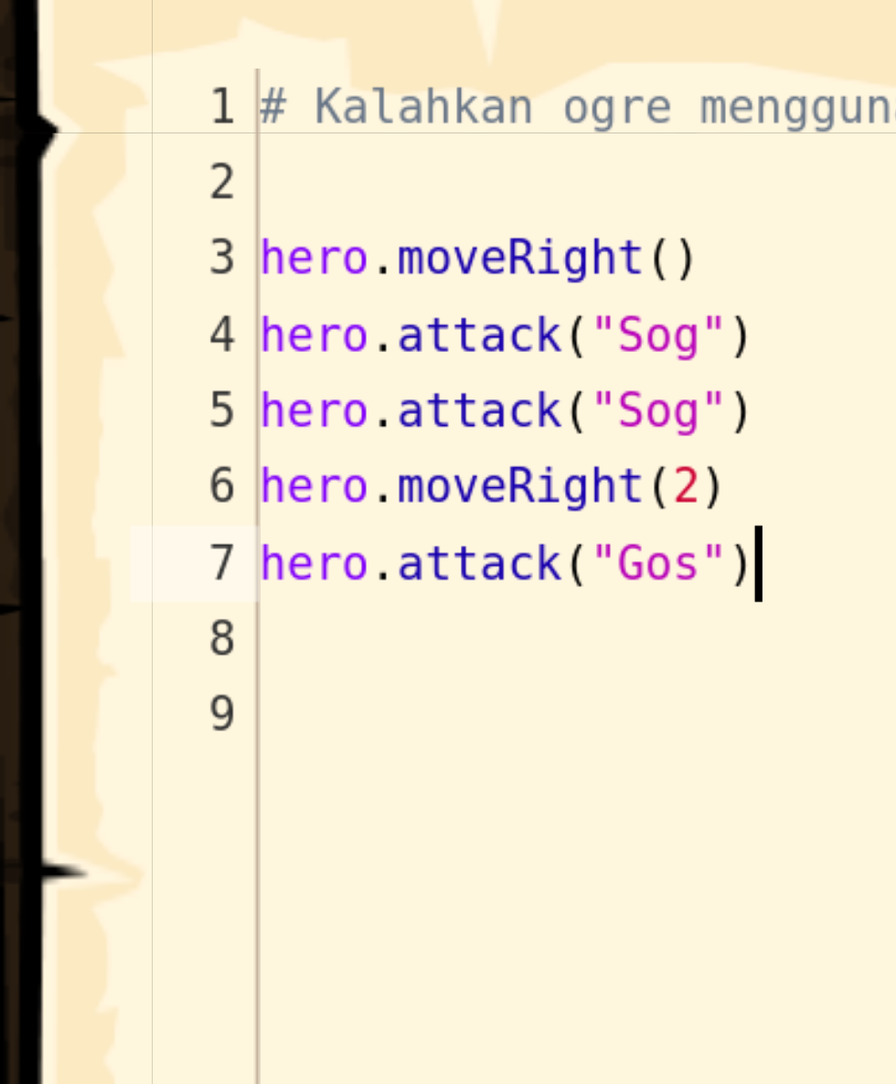
click at [187, 769] on div "# Kalahkan ogre menggunakan nama mereka. hero . moveRight ( ) hero . attack ( "…" at bounding box center [463, 809] width 810 height 311
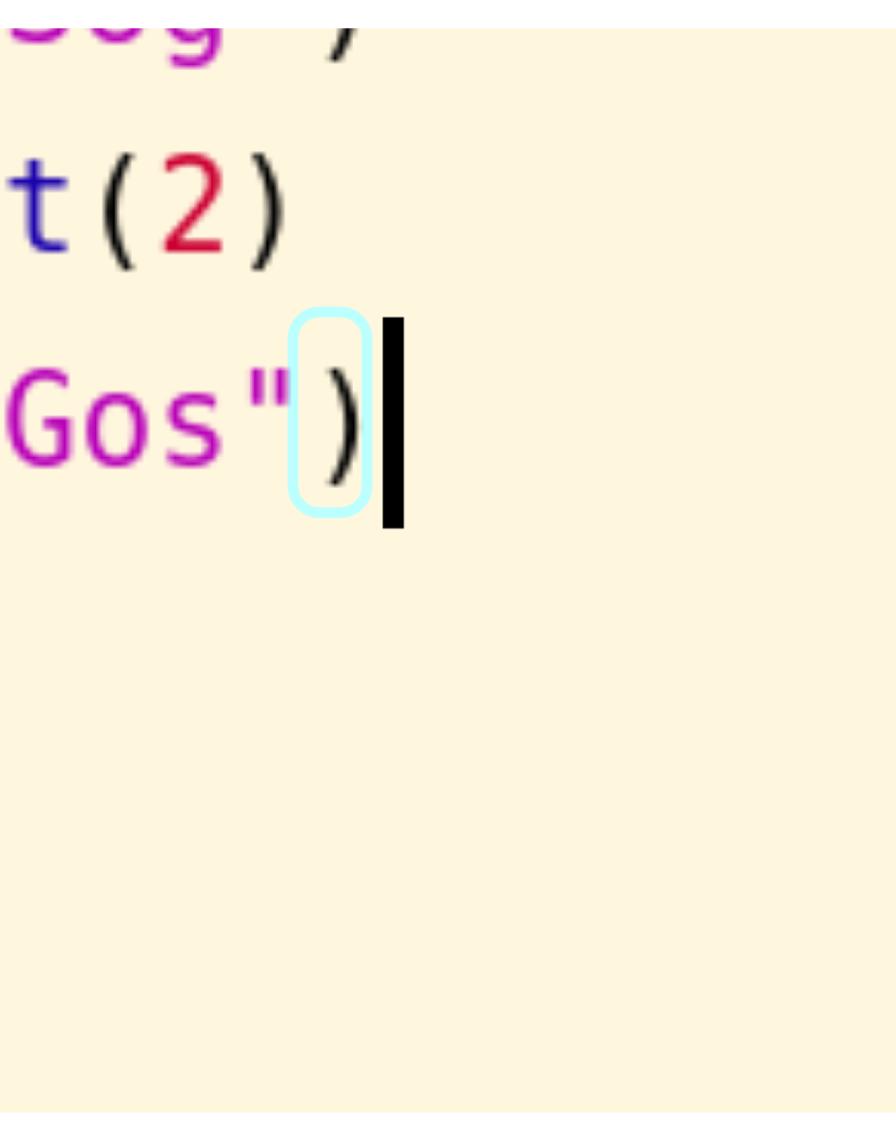
scroll to position [8, 4]
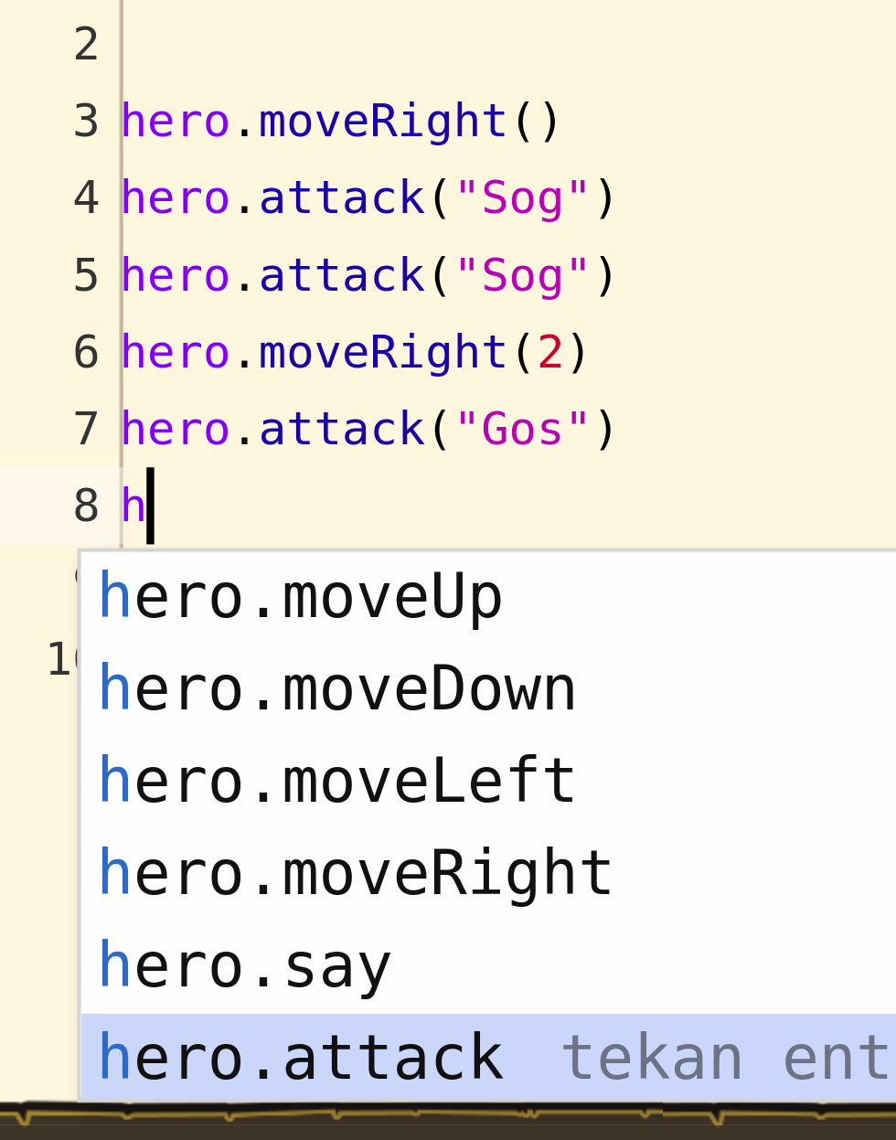
click at [150, 919] on div "h ero.moveUp tekan enter h ero.moveDown tekan enter h ero.moveLeft tekan enter …" at bounding box center [231, 889] width 346 height 175
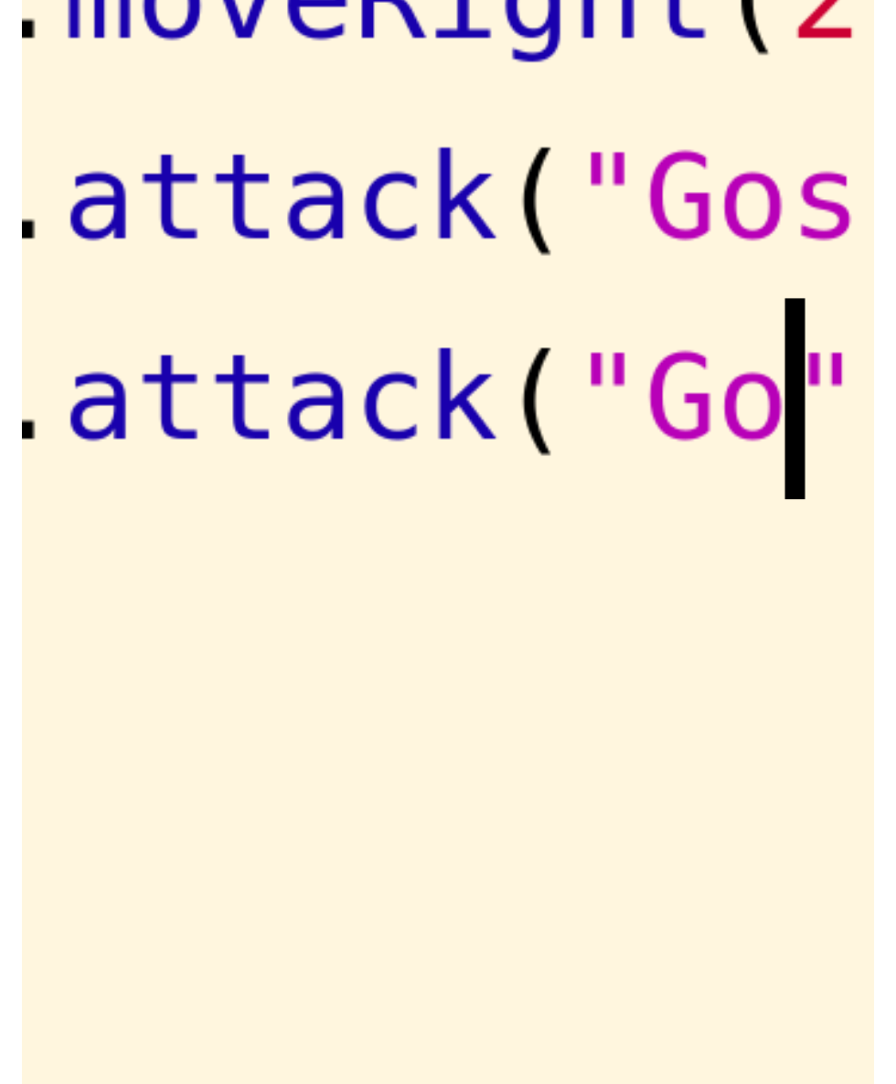
scroll to position [8, 69]
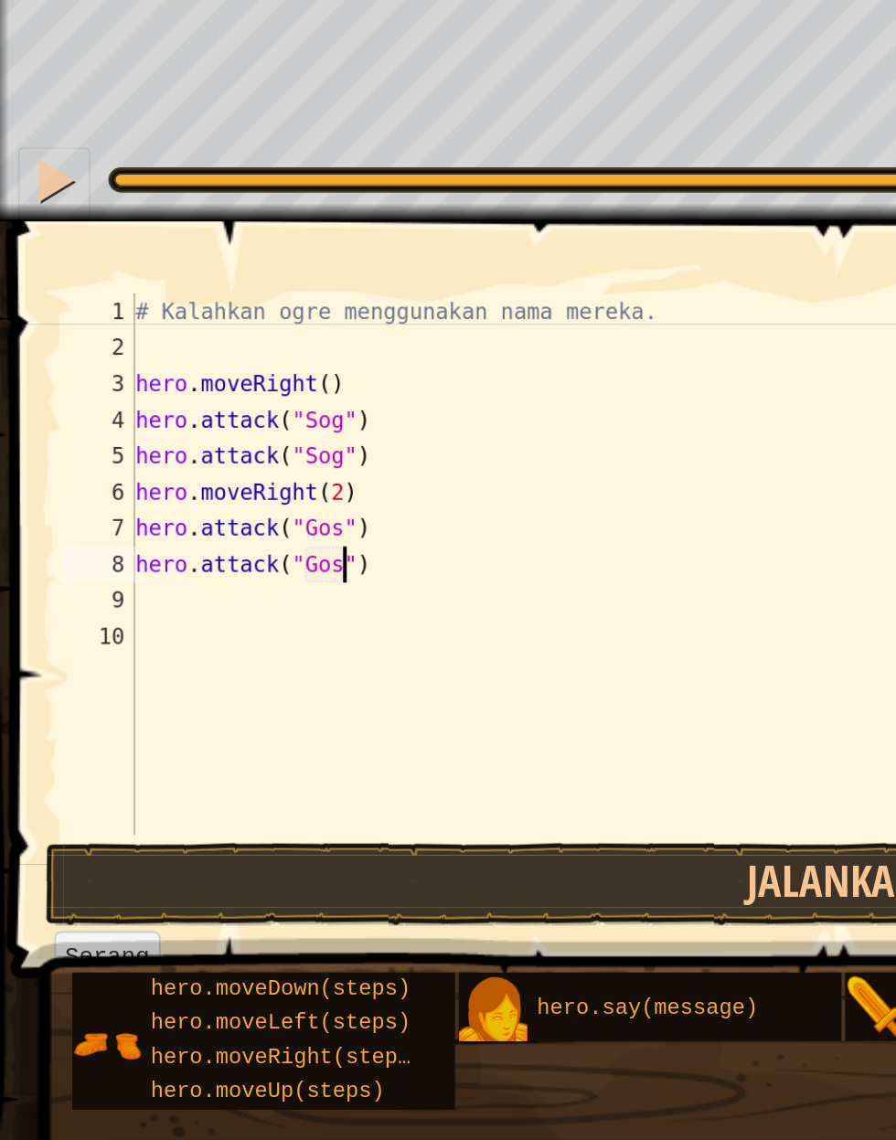
type textarea "hero.attack("Gos")"
click at [212, 1004] on div "hero.moveDown(steps)" at bounding box center [146, 1005] width 150 height 17
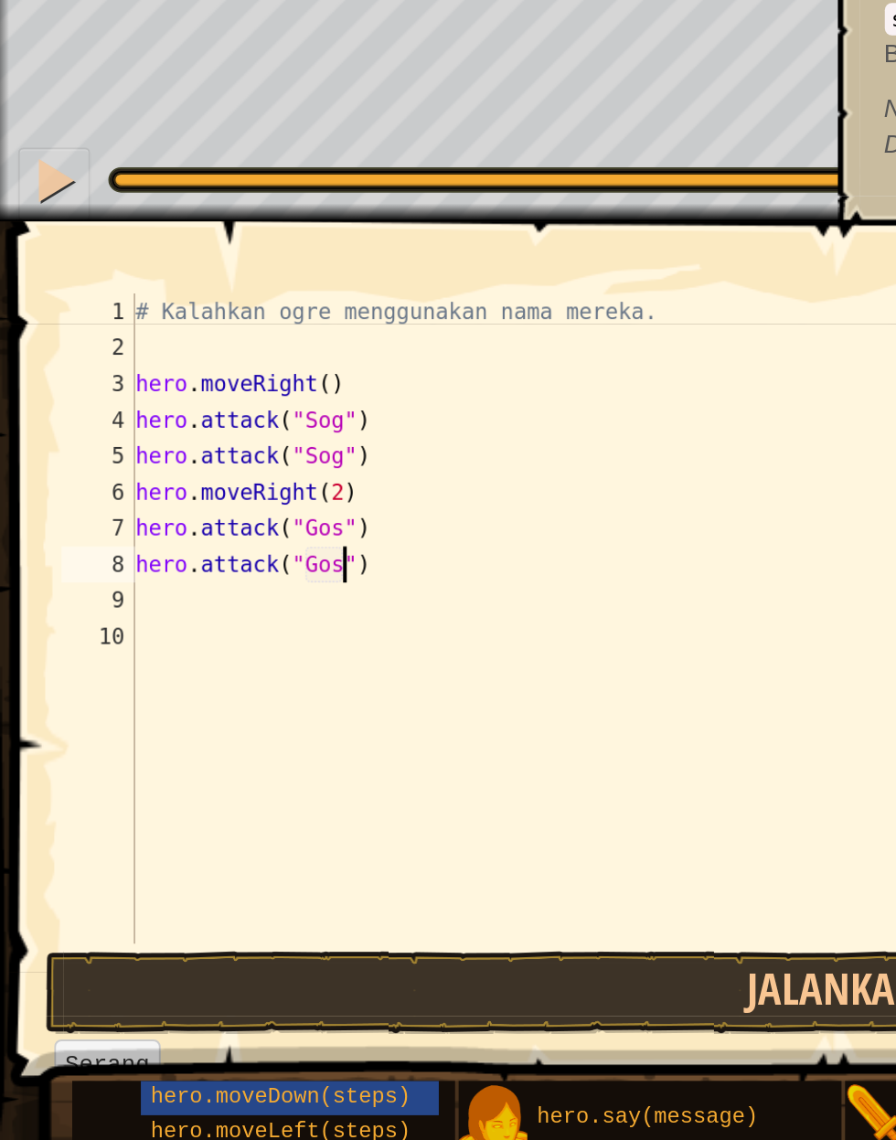
click at [196, 829] on div "# Kalahkan ogre menggunakan nama mereka. hero . moveRight ( ) hero . attack ( "…" at bounding box center [466, 837] width 803 height 366
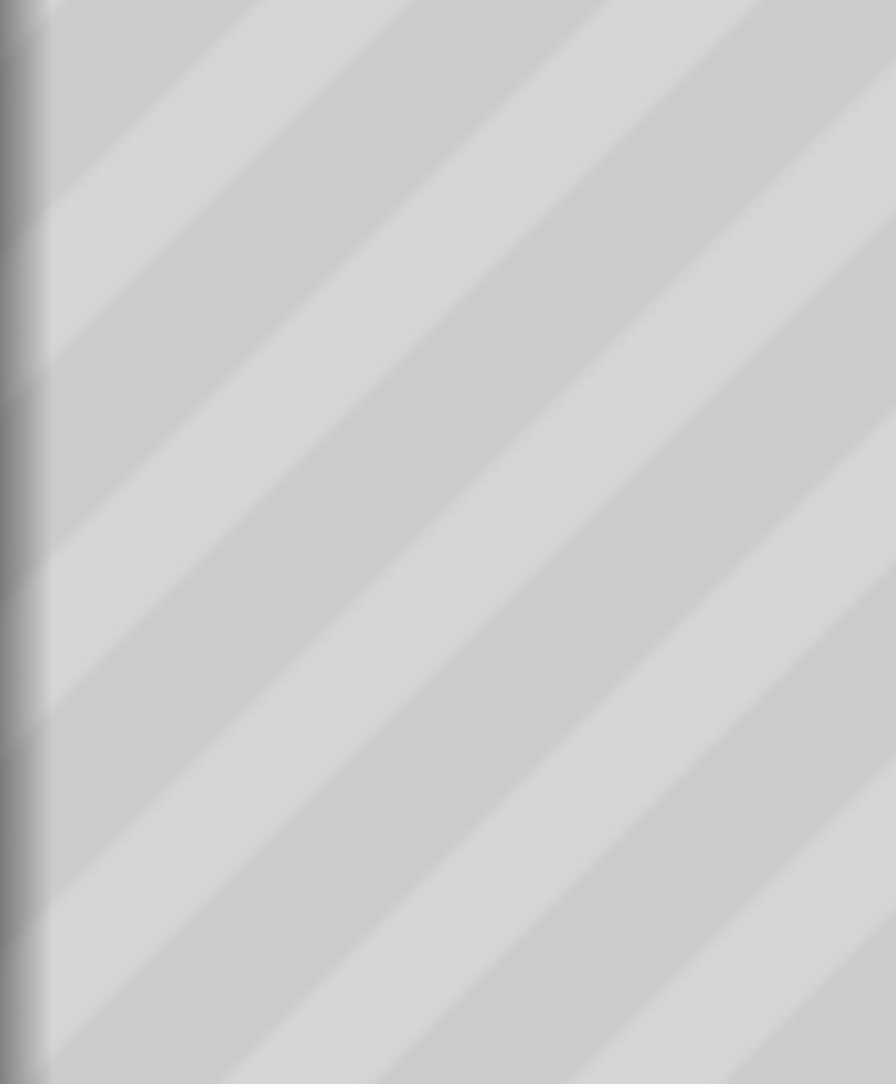
scroll to position [8, 0]
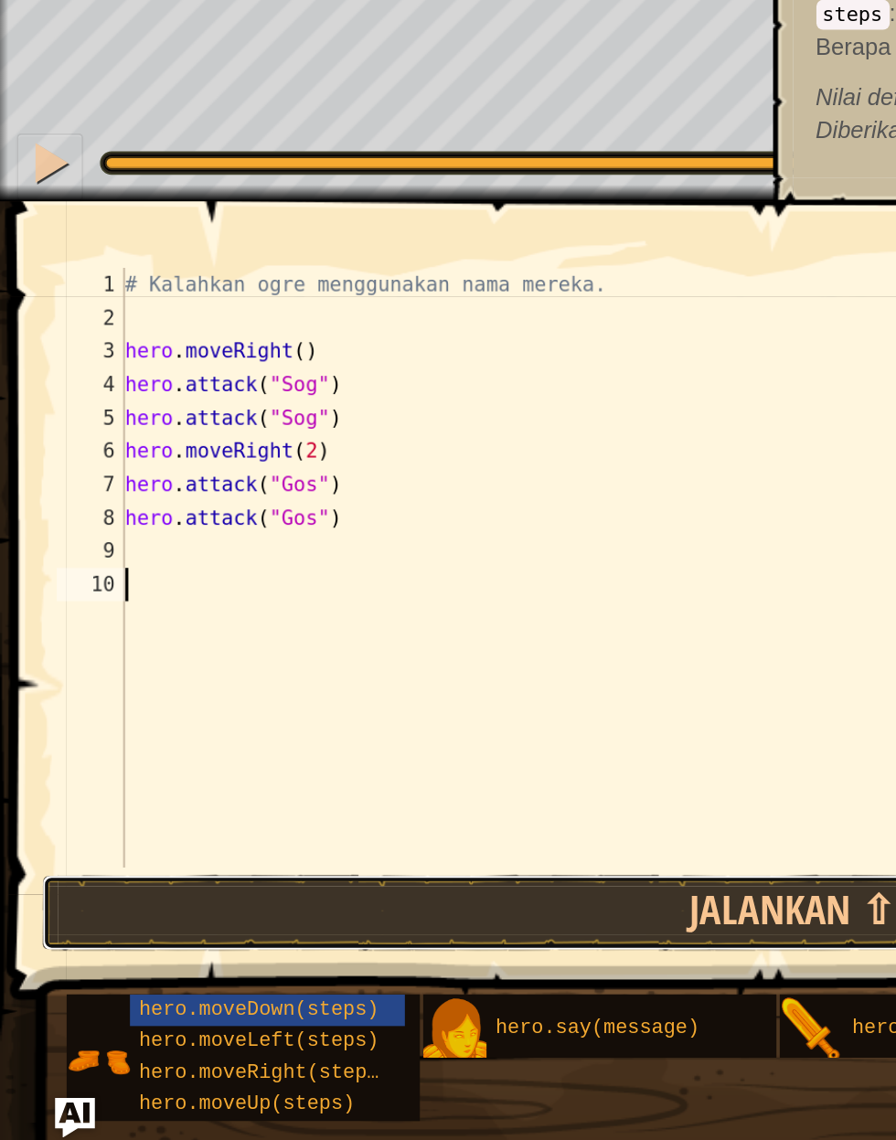
click at [260, 1000] on button "Jalankan ⇧↵" at bounding box center [444, 1007] width 843 height 42
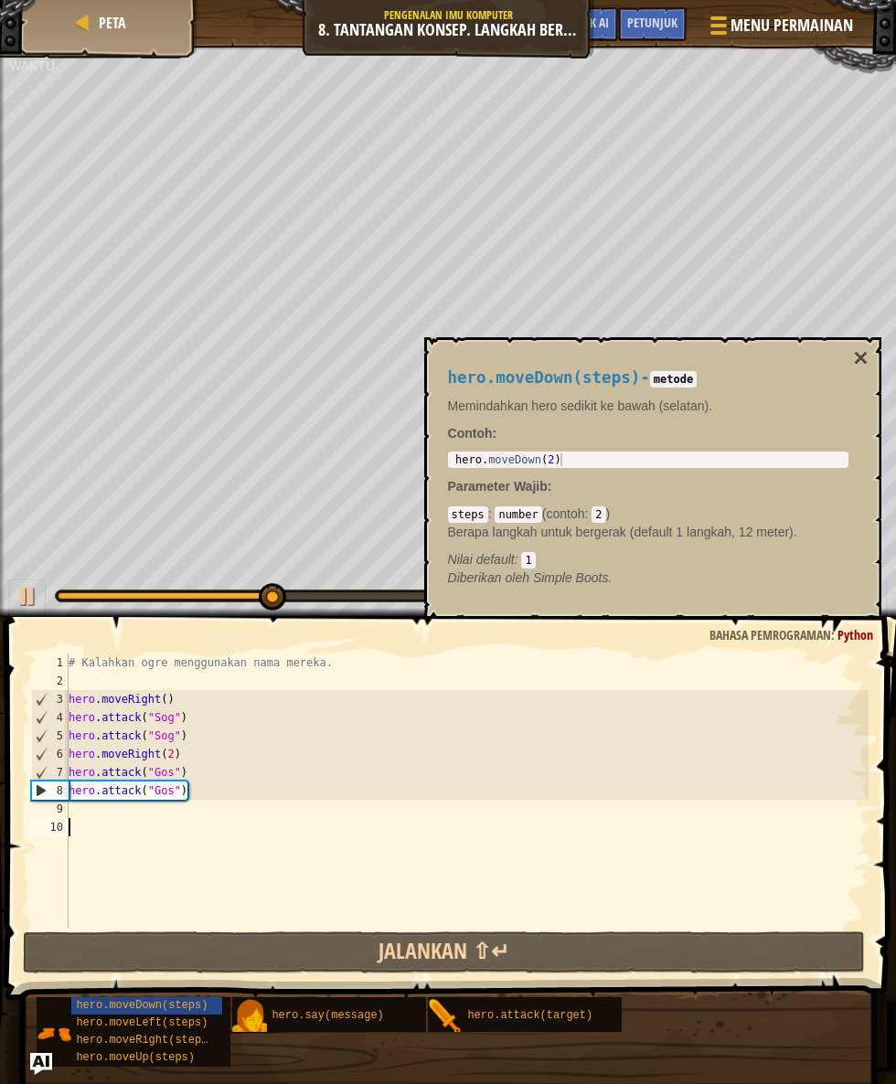
click at [848, 354] on div "hero.moveDown(steps) - metode Memindahkan hero sedikit ke bawah (selatan). Cont…" at bounding box center [648, 478] width 426 height 252
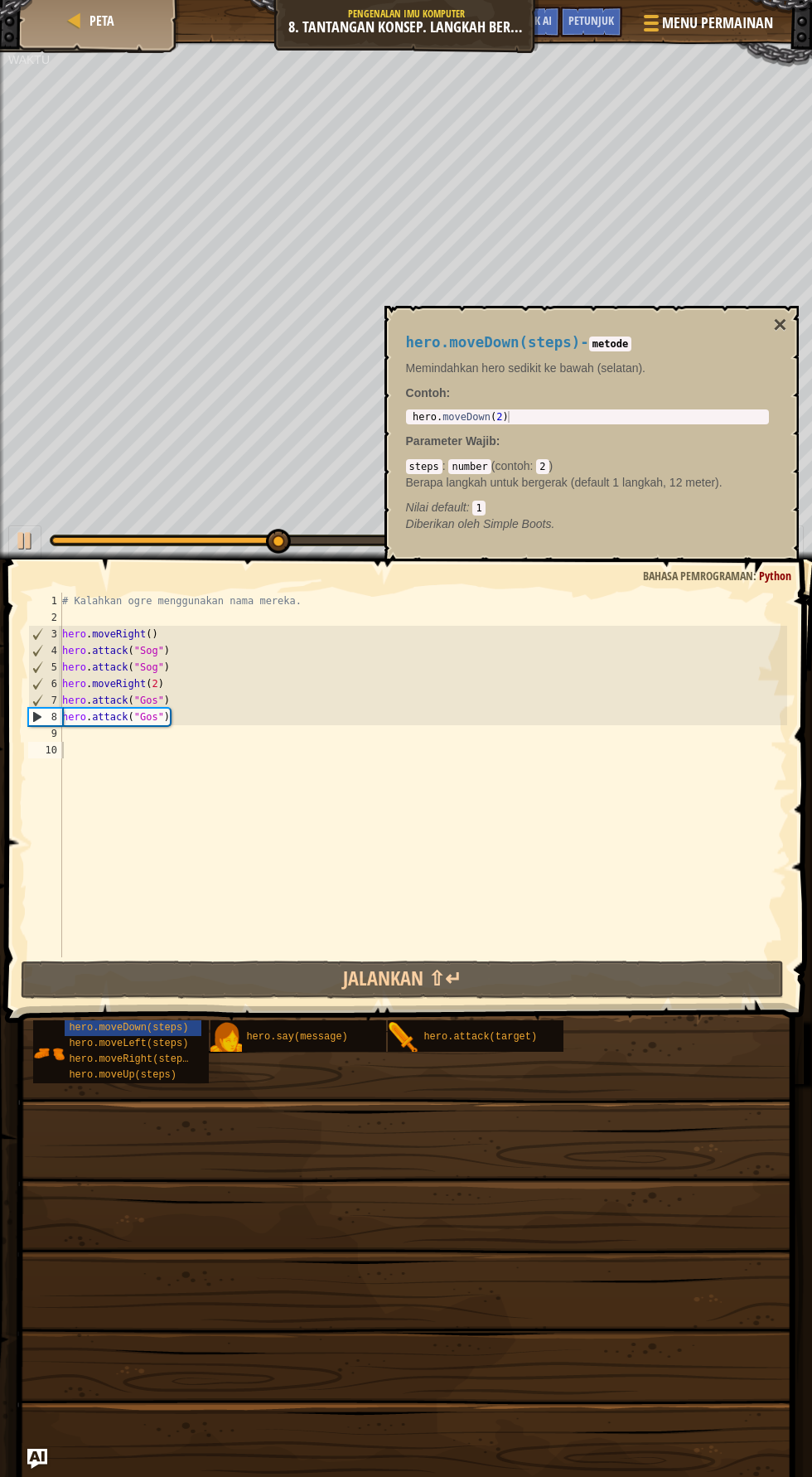
click at [779, 324] on button "×" at bounding box center [779, 325] width 14 height 24
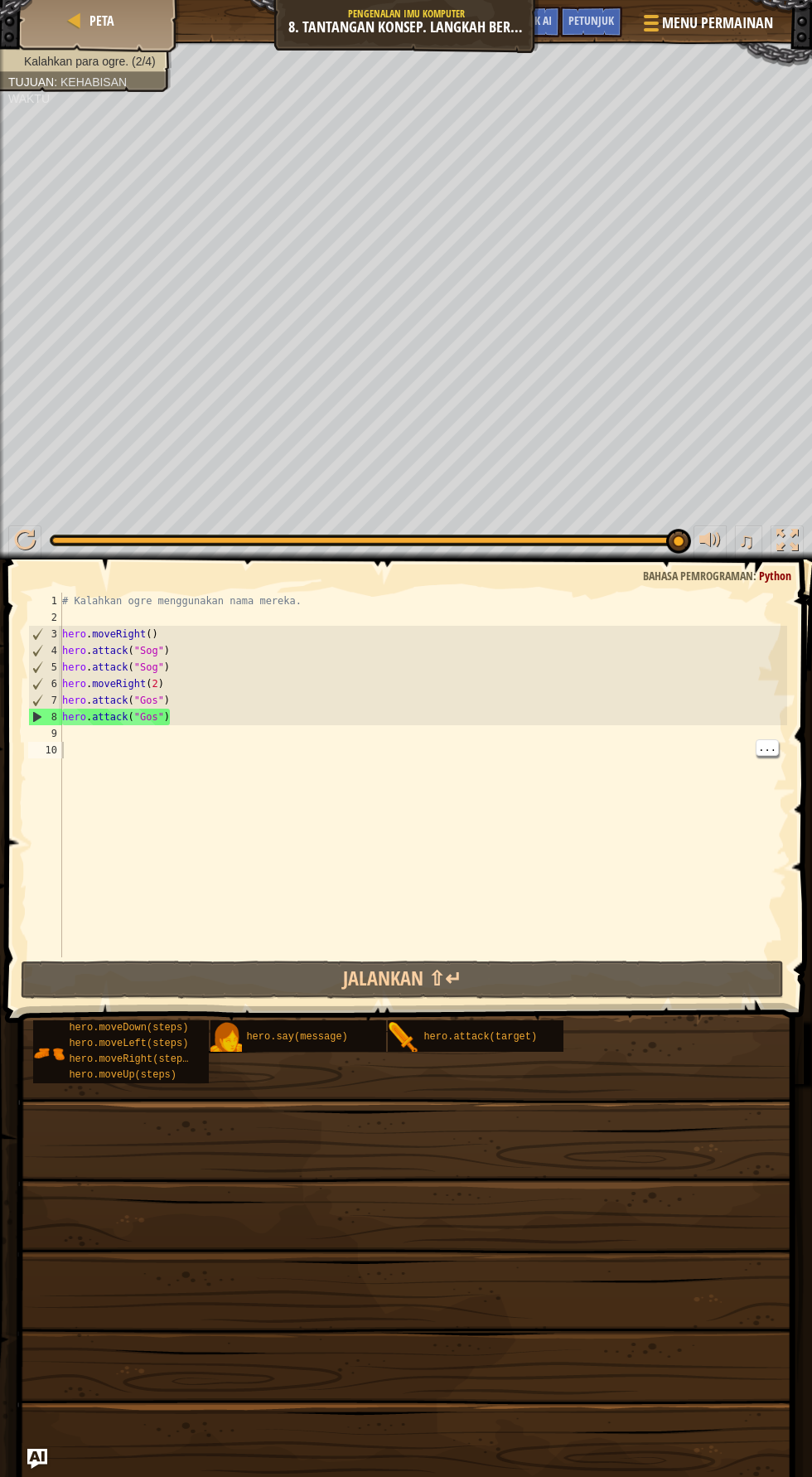
click at [189, 742] on div "# Kalahkan ogre menggunakan nama mereka. hero . moveRight ( ) hero . attack ( "…" at bounding box center [422, 792] width 728 height 398
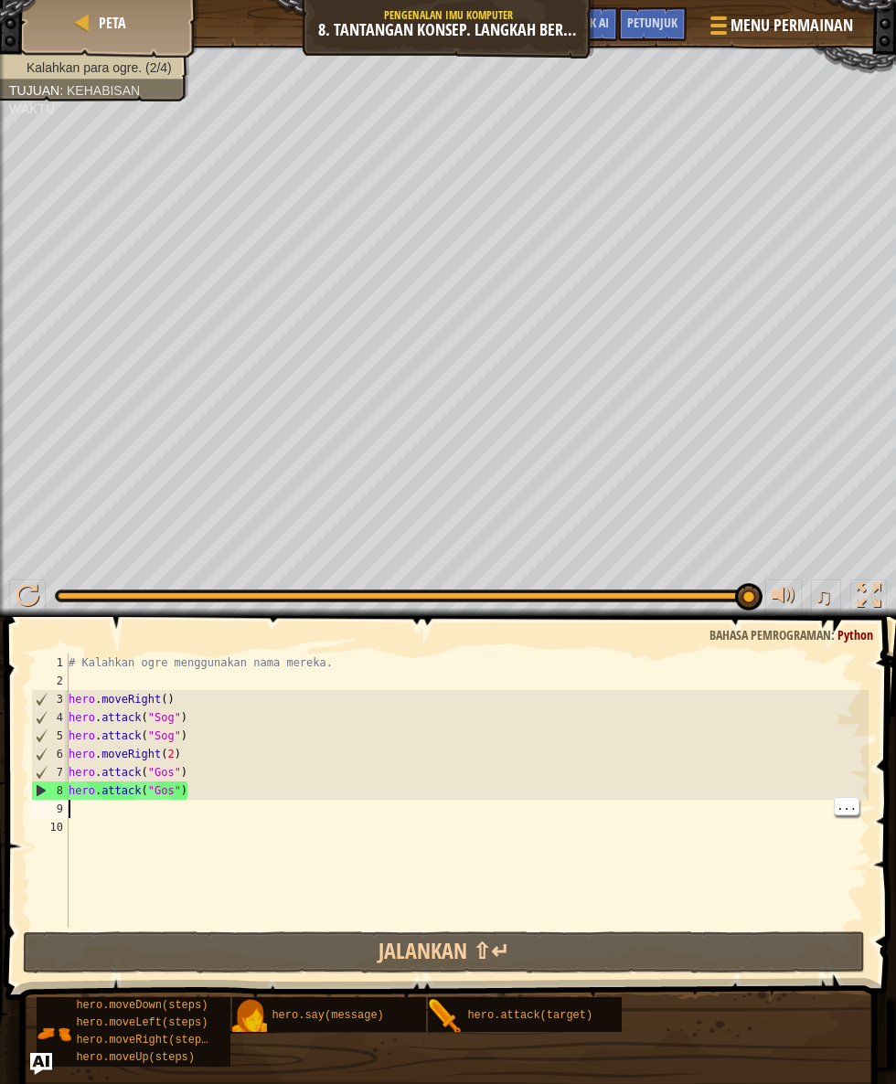
click at [182, 811] on div "# Kalahkan ogre menggunakan nama mereka. hero . moveRight ( ) hero . attack ( "…" at bounding box center [466, 809] width 803 height 311
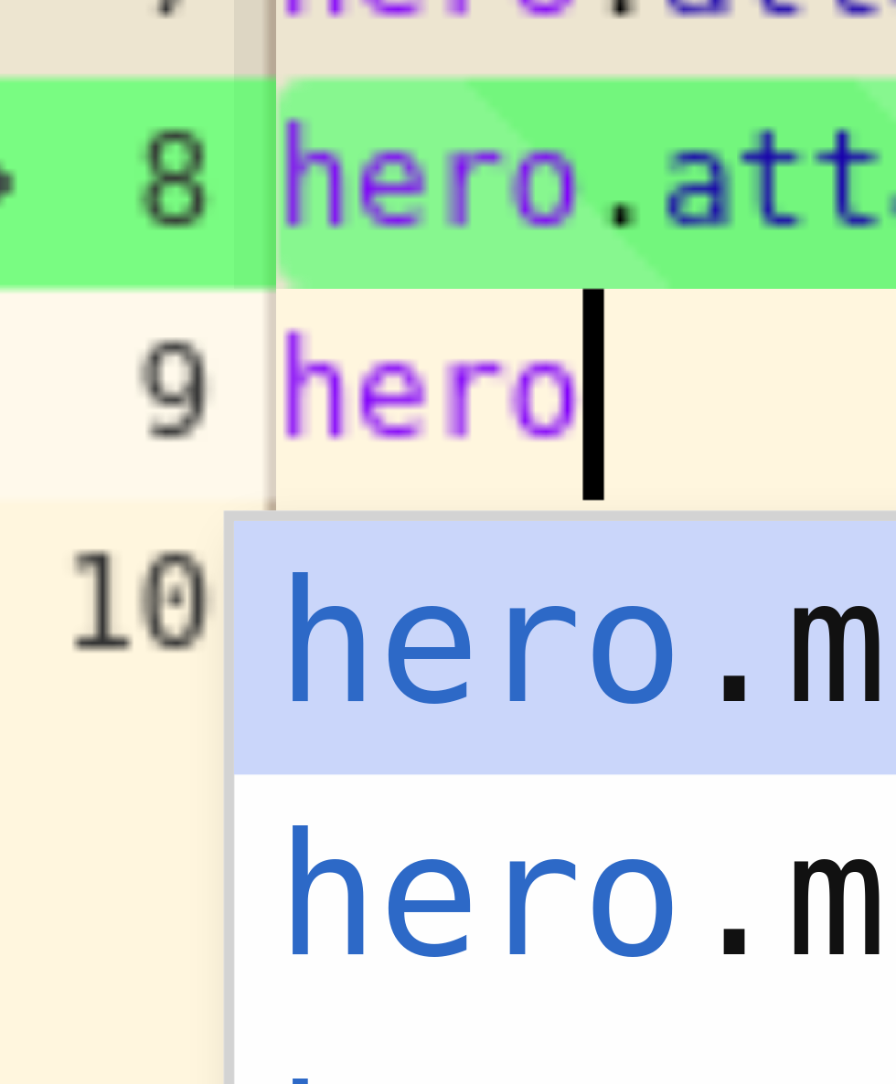
type textarea "hero."
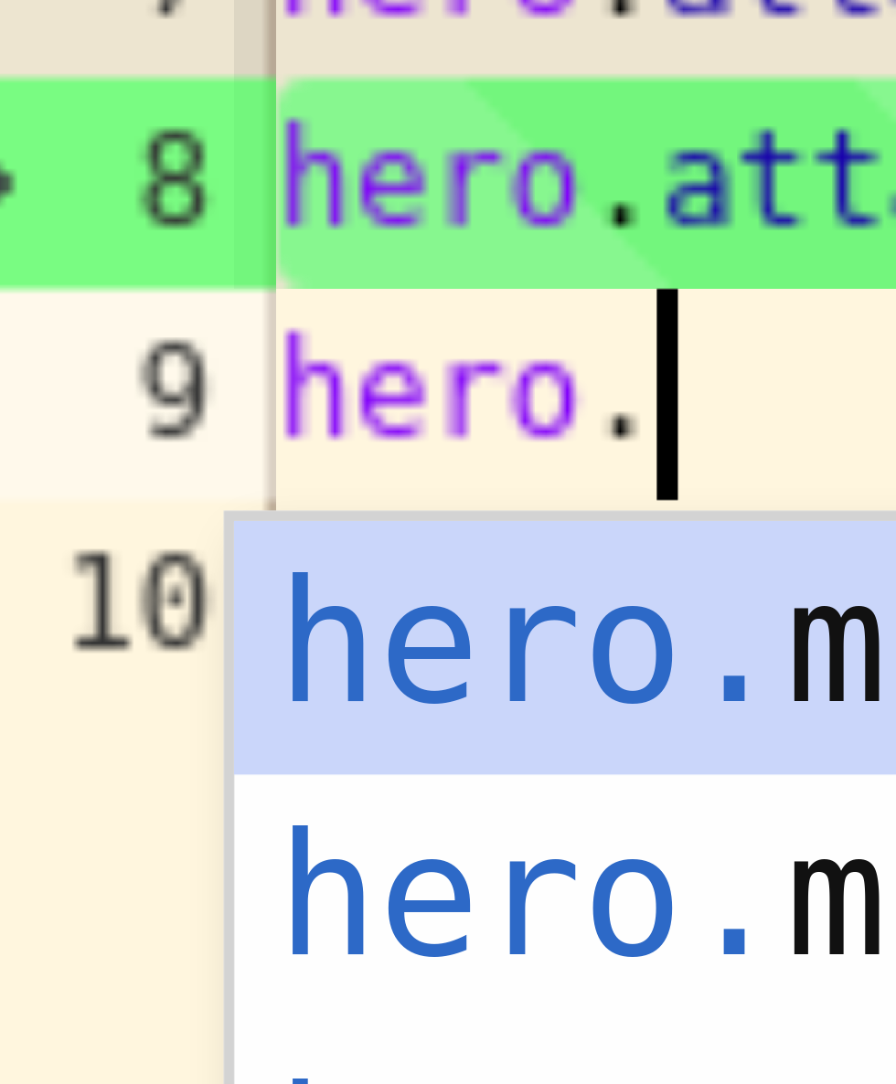
scroll to position [8, 20]
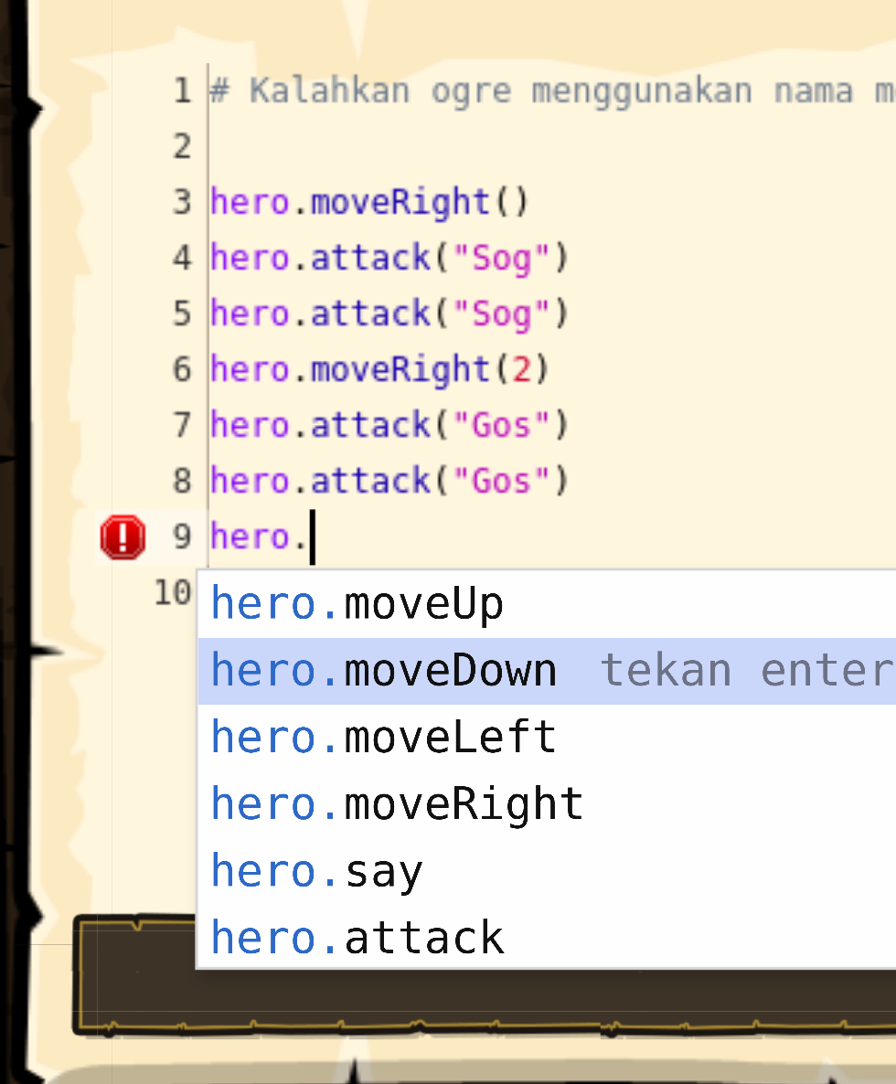
click at [221, 848] on div "hero. moveUp tekan enter hero. moveDown tekan enter hero. moveLeft tekan enter …" at bounding box center [238, 907] width 346 height 175
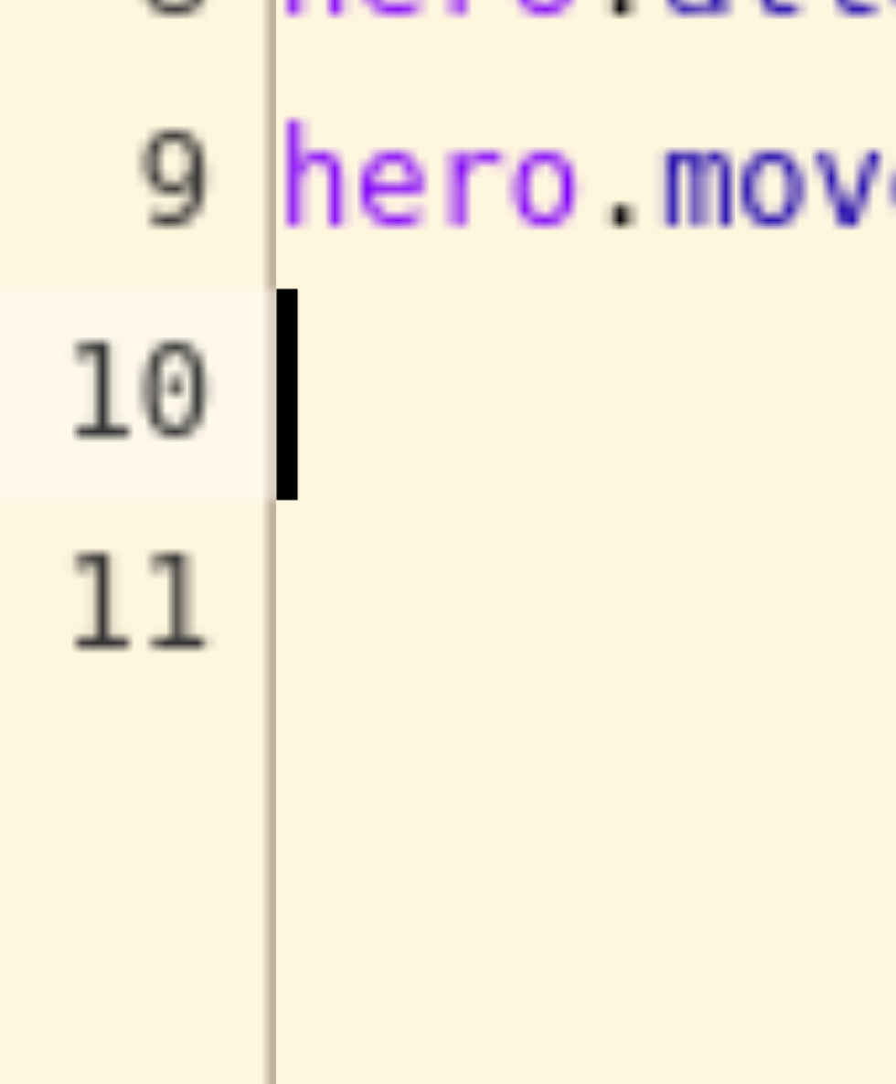
scroll to position [8, 0]
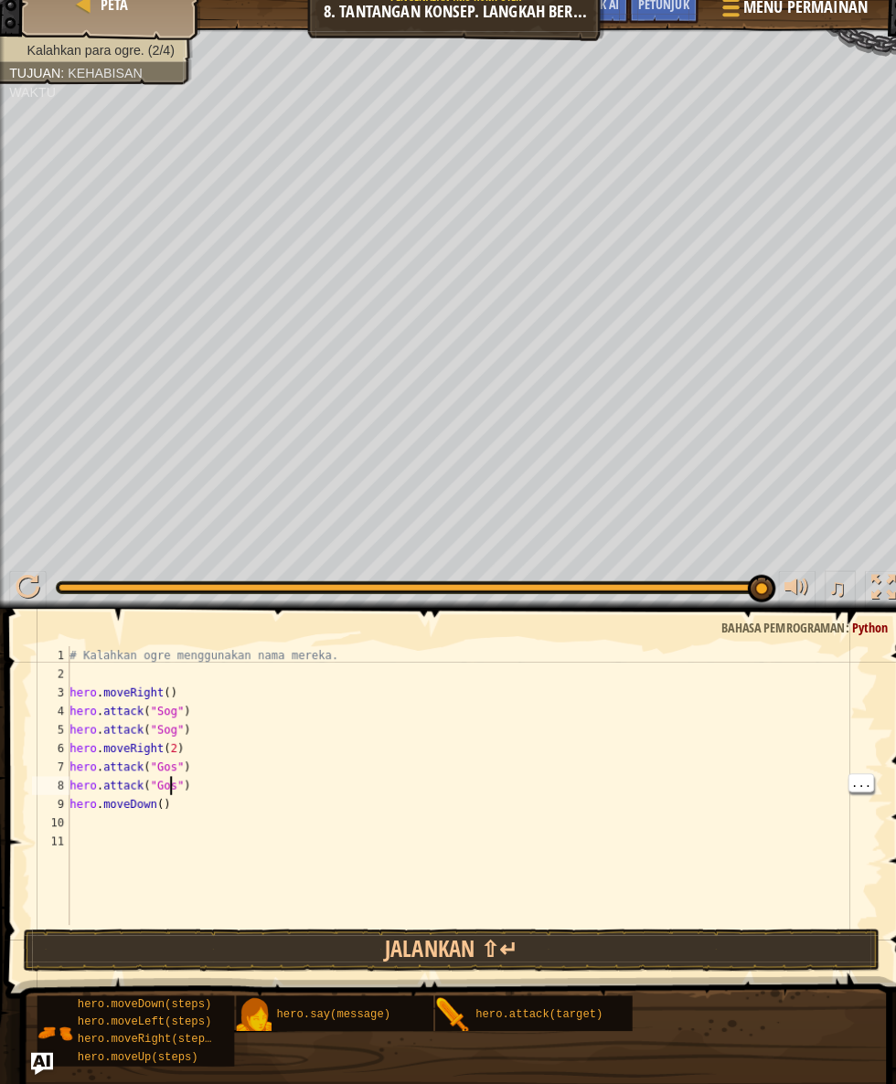
click at [169, 794] on div "# Kalahkan ogre menggunakan nama mereka. hero . moveRight ( ) hero . attack ( "…" at bounding box center [466, 809] width 803 height 311
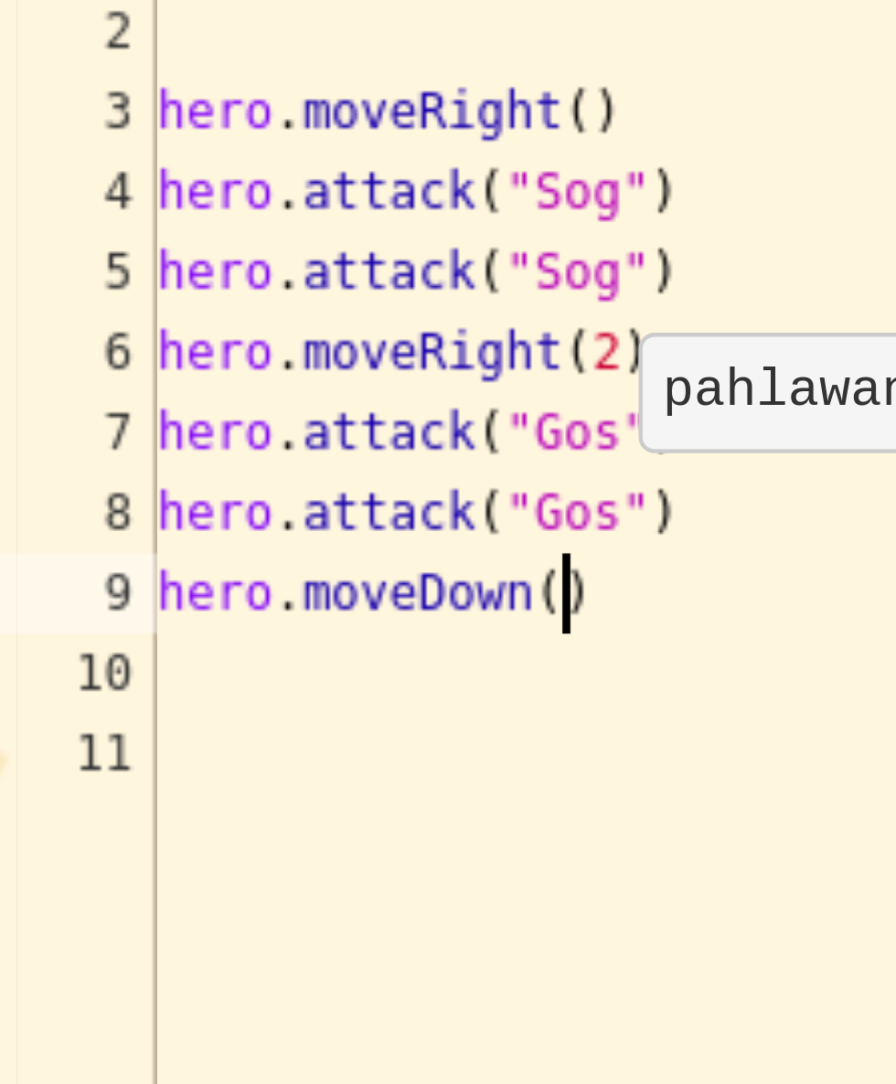
click at [158, 812] on div "# Kalahkan ogre menggunakan nama mereka. hero . moveRight ( ) hero . attack ( "…" at bounding box center [466, 809] width 803 height 311
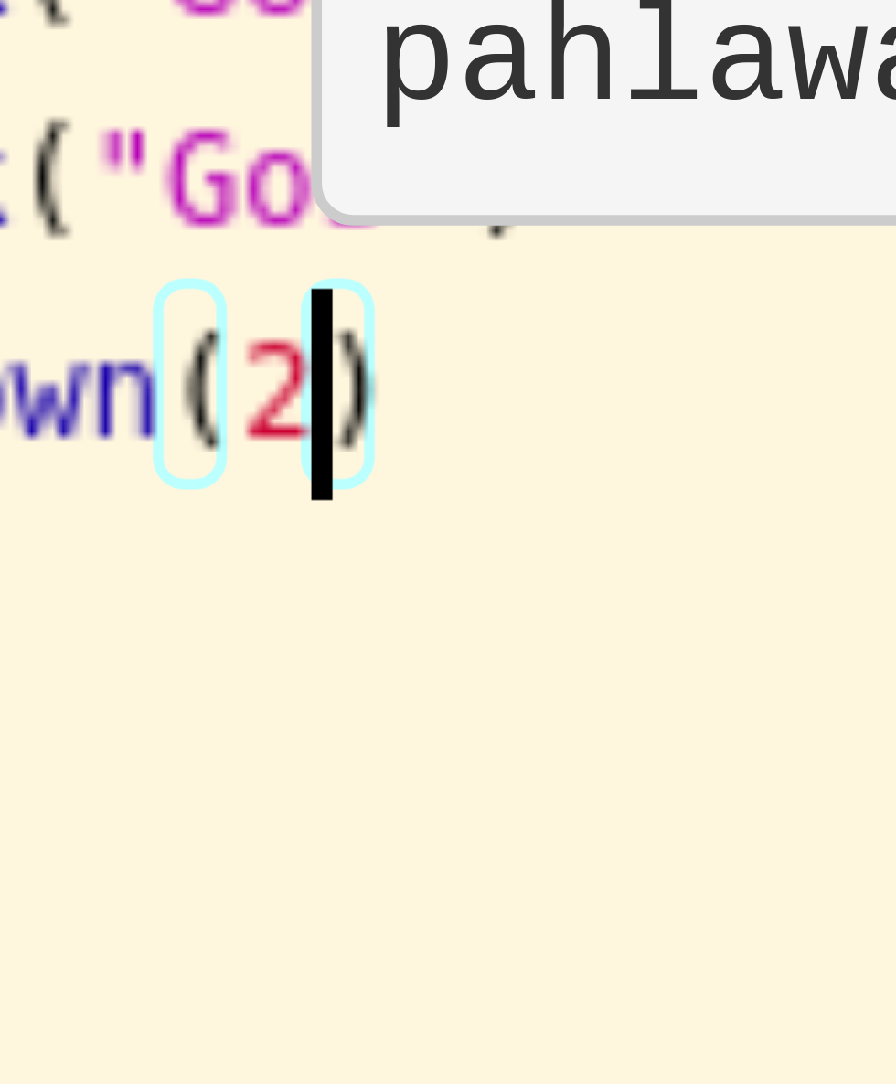
scroll to position [8, 65]
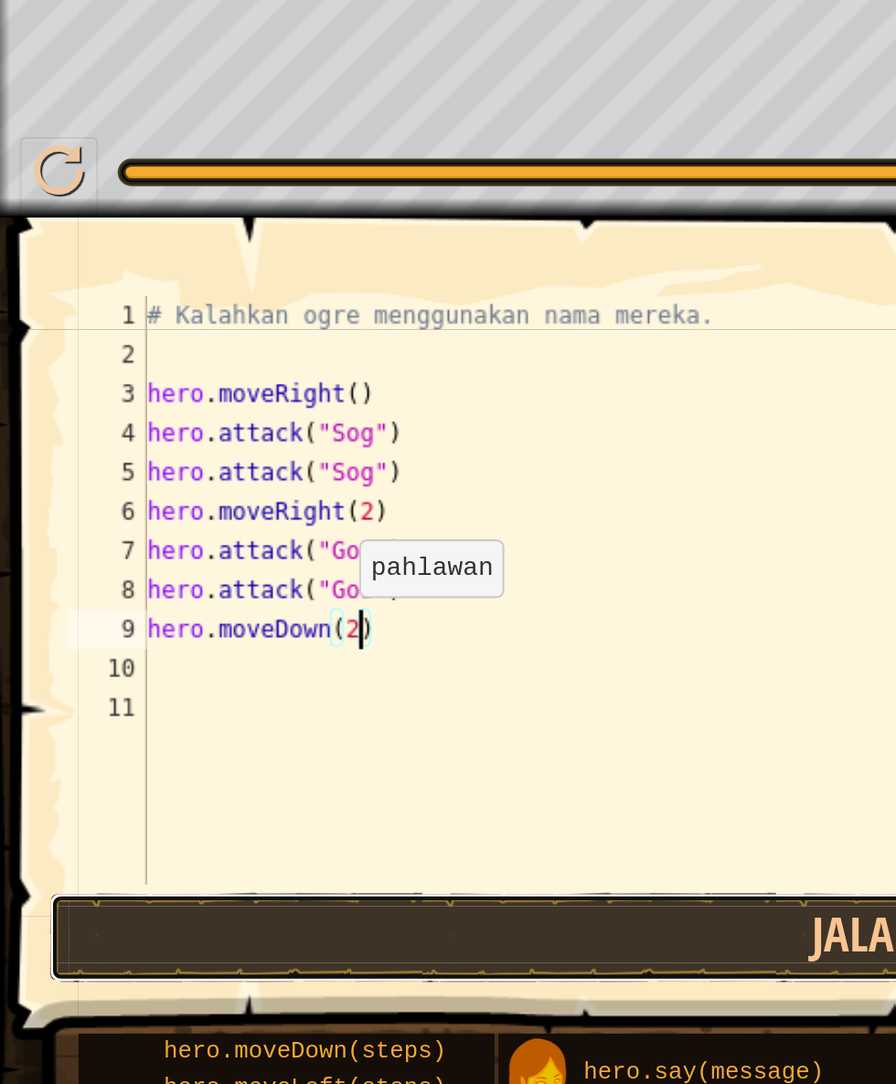
click at [239, 951] on button "Jalankan ⇧↵" at bounding box center [444, 952] width 843 height 42
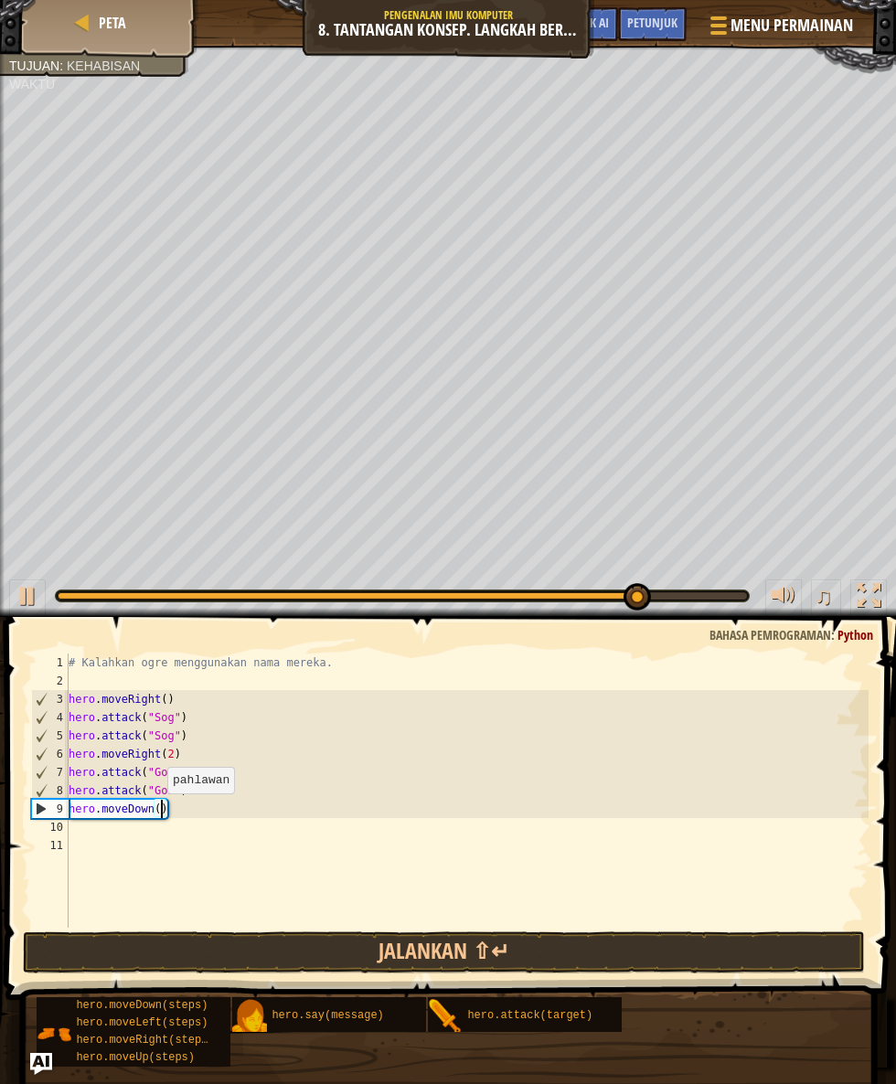
type textarea "hero.moveDown(1)"
click at [279, 822] on div "# Kalahkan ogre menggunakan nama mereka. hero . moveRight ( ) hero . attack ( "…" at bounding box center [466, 809] width 803 height 311
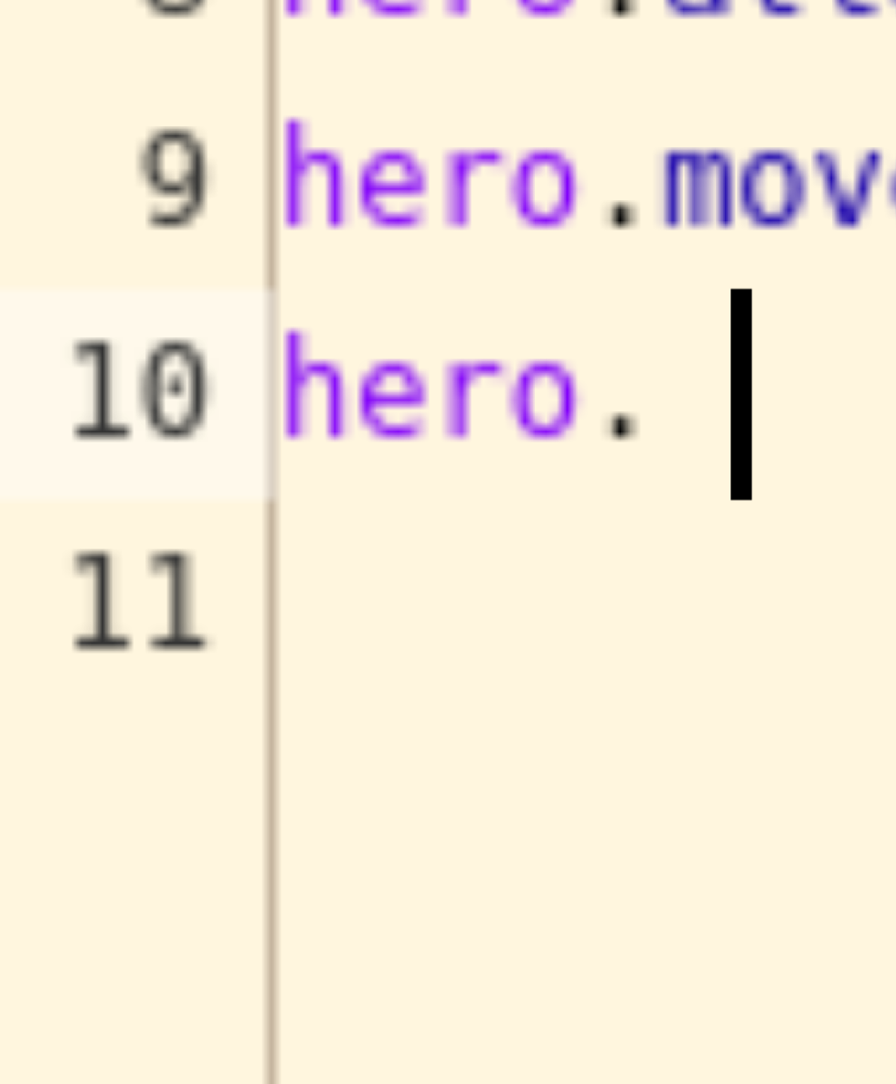
type textarea "hero."
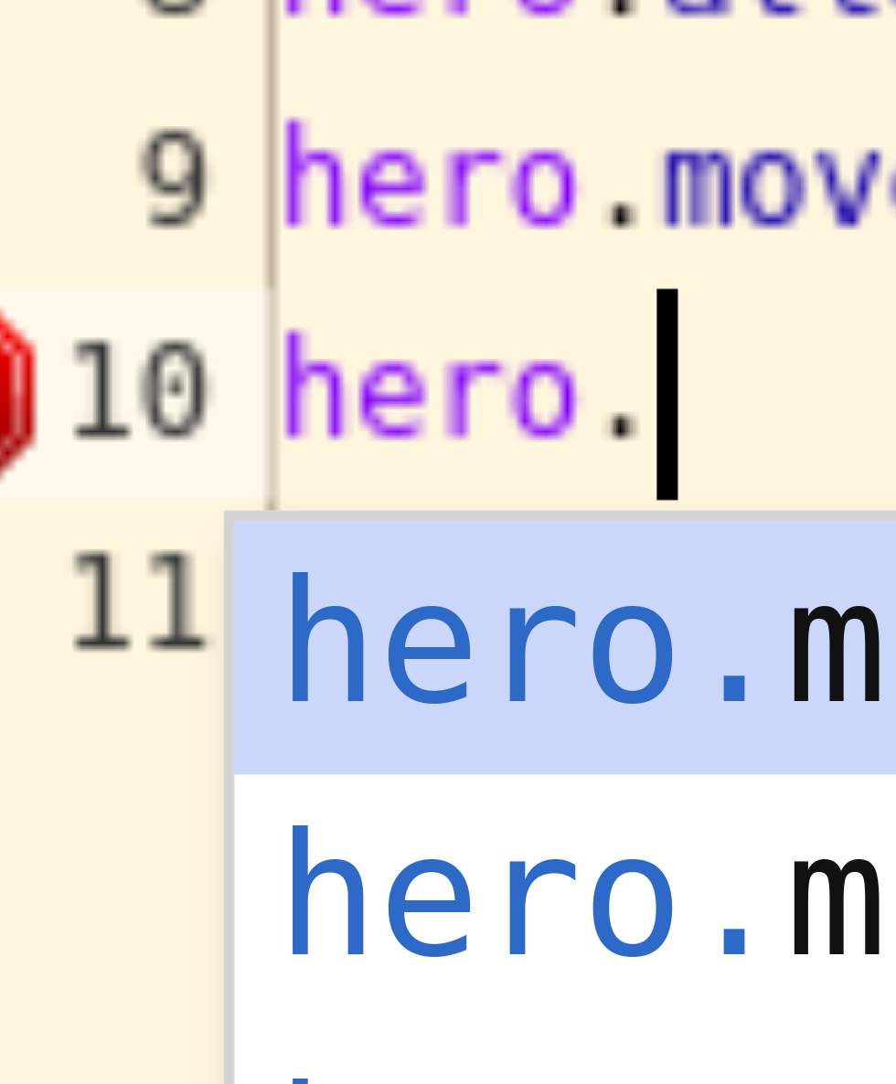
scroll to position [8, 20]
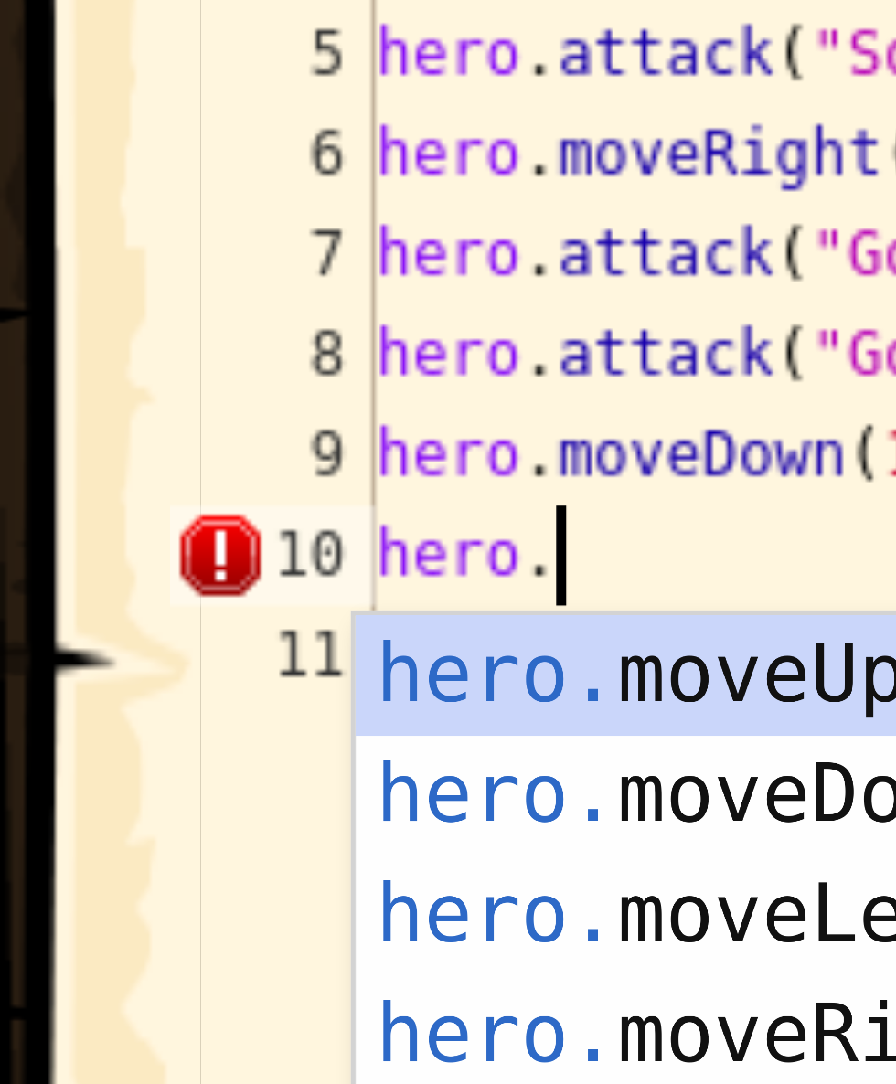
click at [153, 849] on div "hero. moveUp tekan enter hero. moveDown tekan enter hero. moveLeft tekan enter …" at bounding box center [238, 925] width 346 height 175
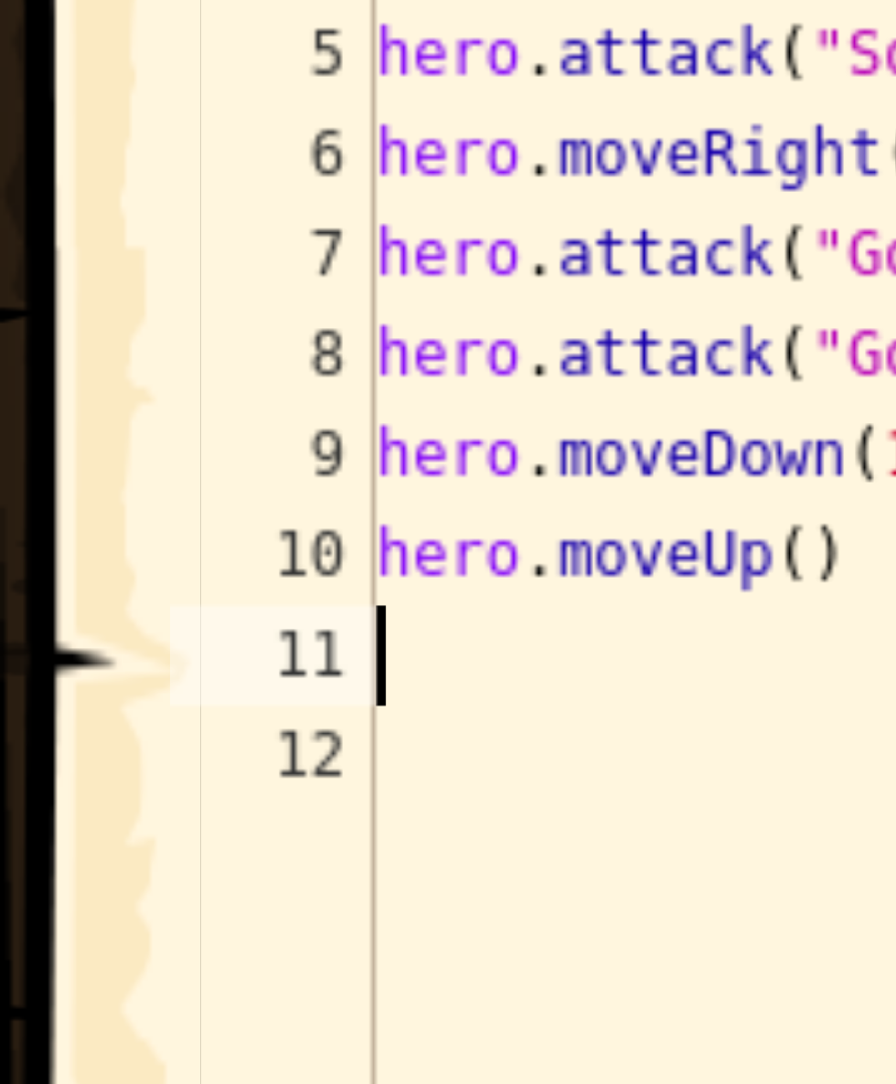
scroll to position [8, 0]
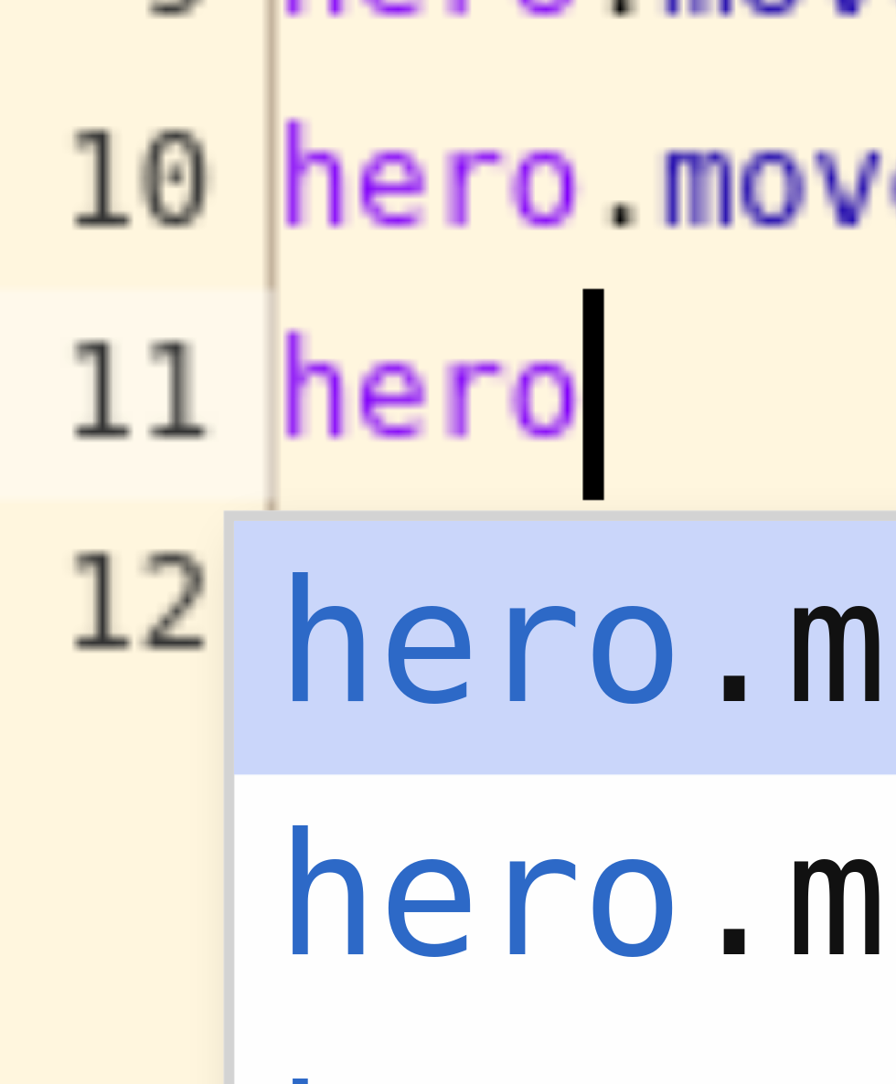
type textarea "hero."
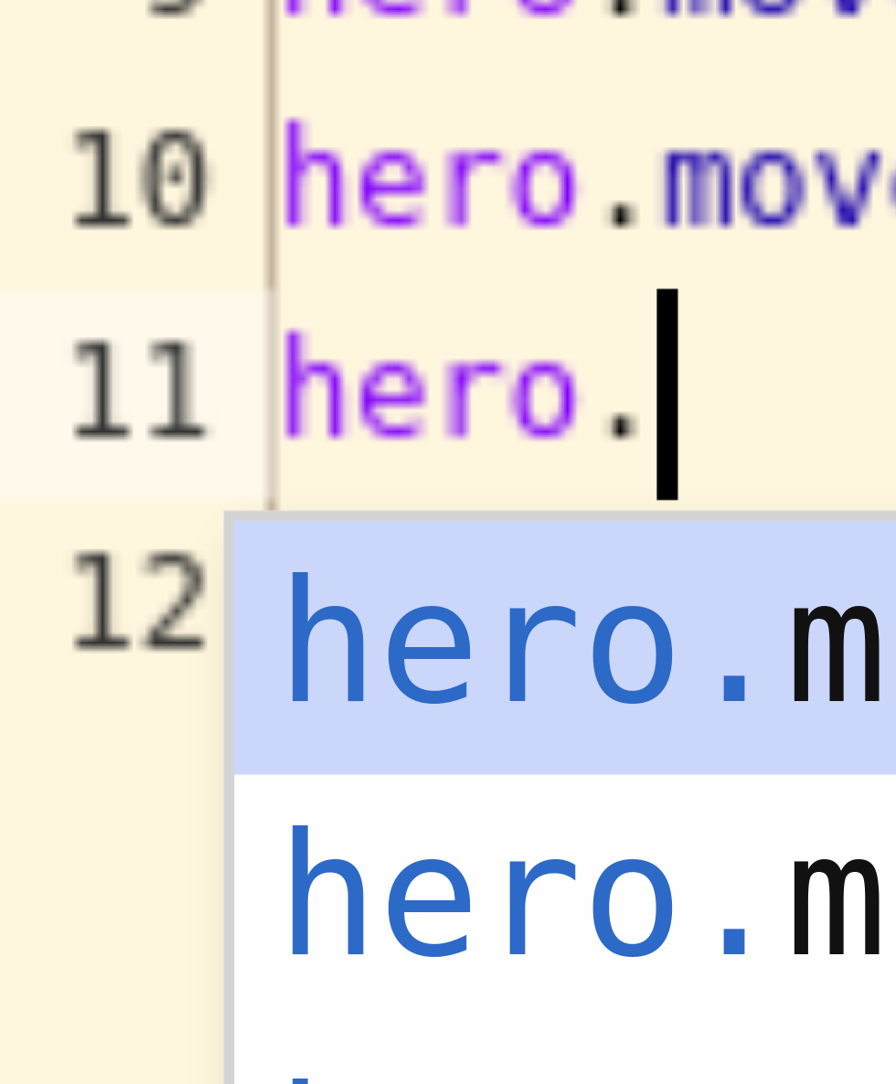
scroll to position [8, 20]
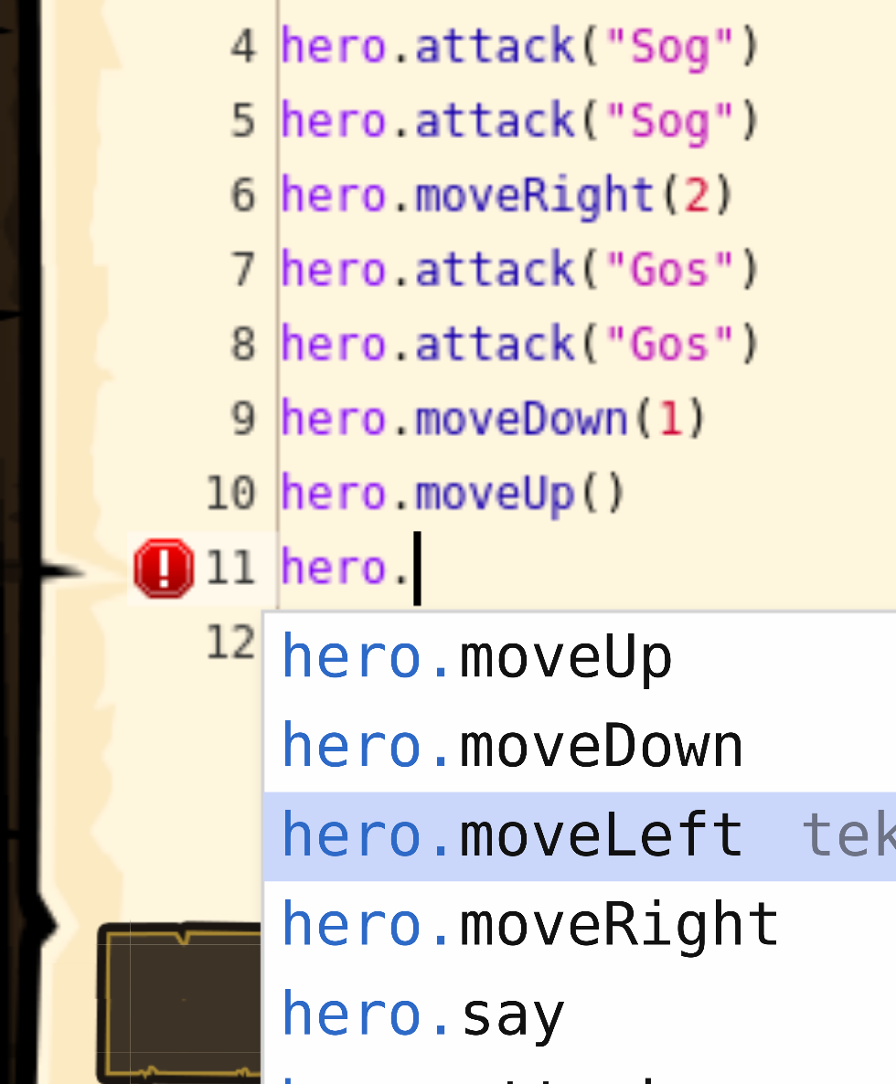
click at [178, 907] on div "hero. moveUp tekan enter hero. moveDown tekan enter hero. moveLeft tekan enter …" at bounding box center [238, 943] width 346 height 175
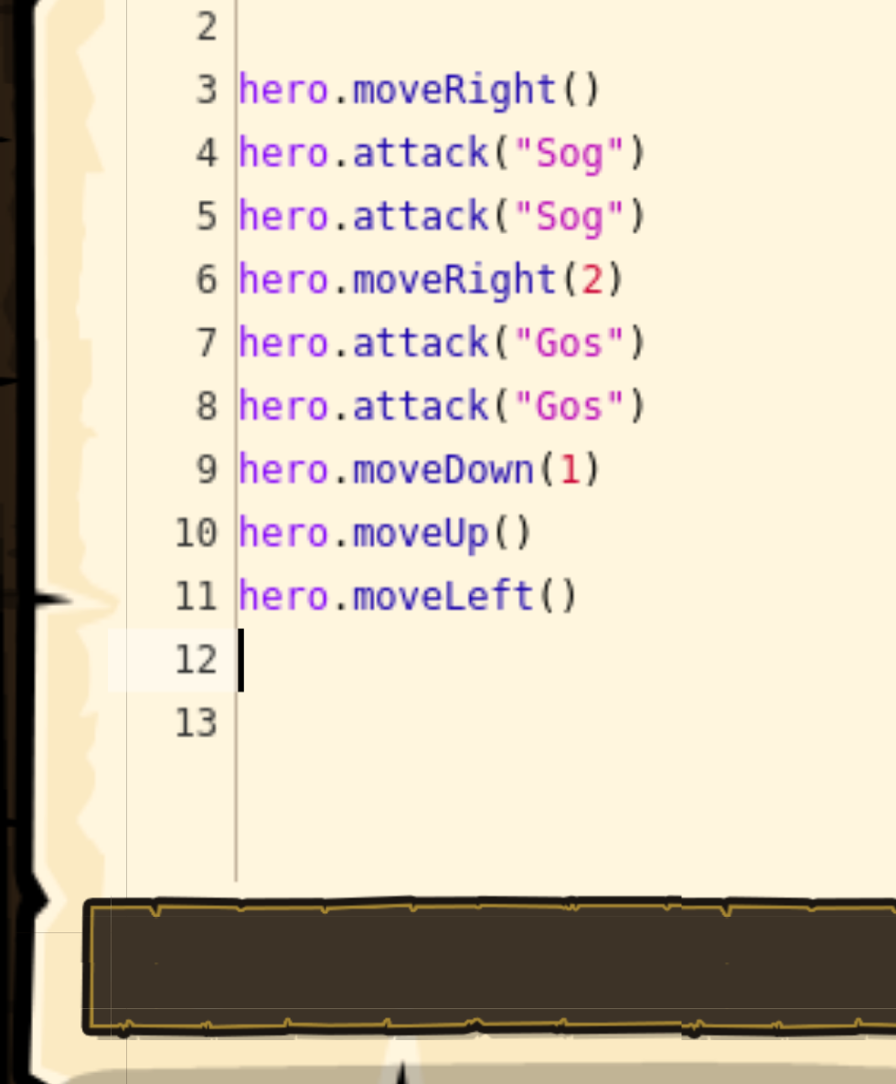
scroll to position [8, 0]
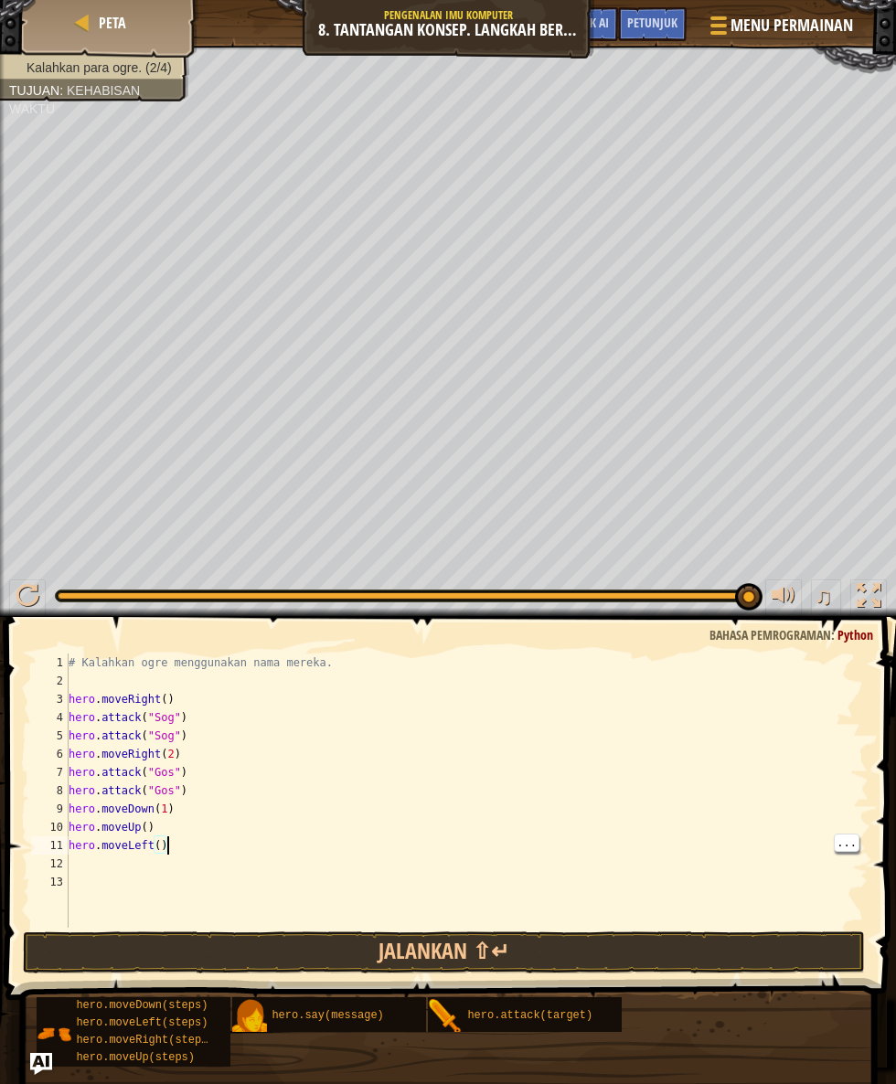
click at [166, 845] on div "# Kalahkan ogre menggunakan nama mereka. hero . moveRight ( ) hero . attack ( "…" at bounding box center [466, 809] width 803 height 311
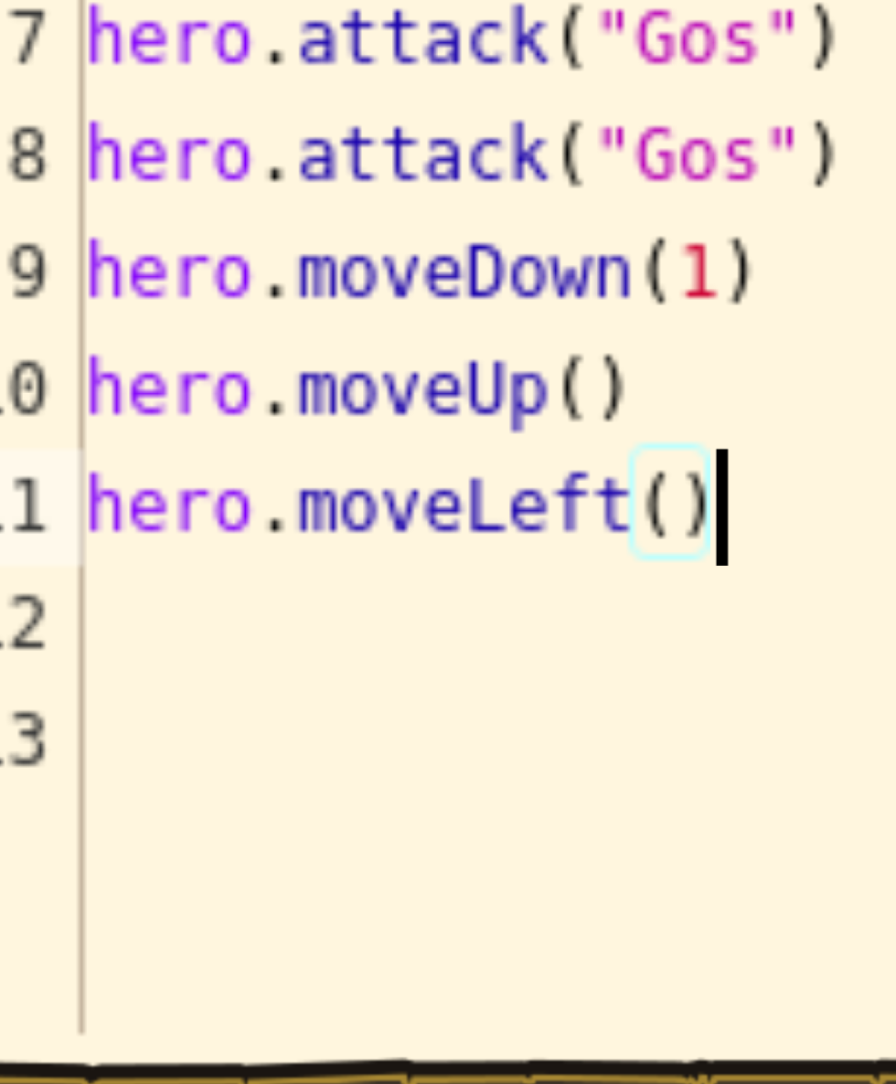
click at [167, 847] on div "# Kalahkan ogre menggunakan nama mereka. hero . moveRight ( ) hero . attack ( "…" at bounding box center [466, 809] width 803 height 311
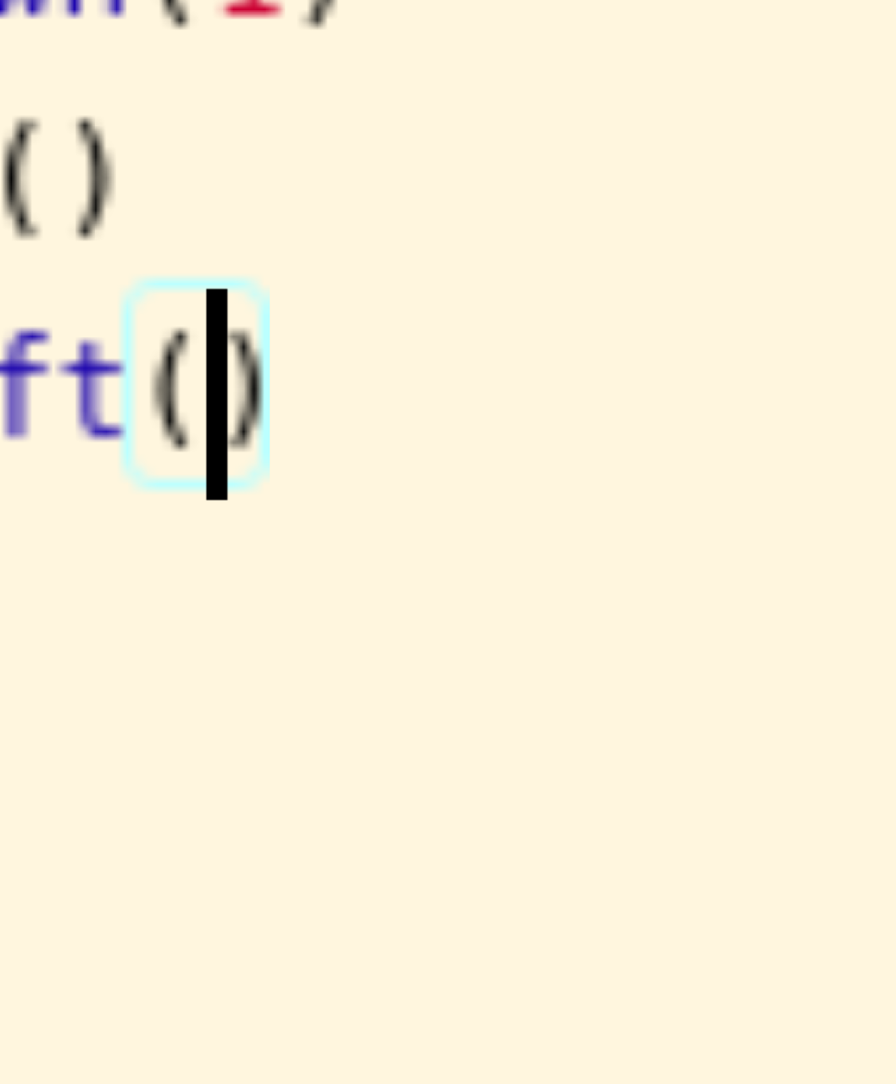
click at [160, 844] on div "# Kalahkan ogre menggunakan nama mereka. hero . moveRight ( ) hero . attack ( "…" at bounding box center [466, 809] width 803 height 311
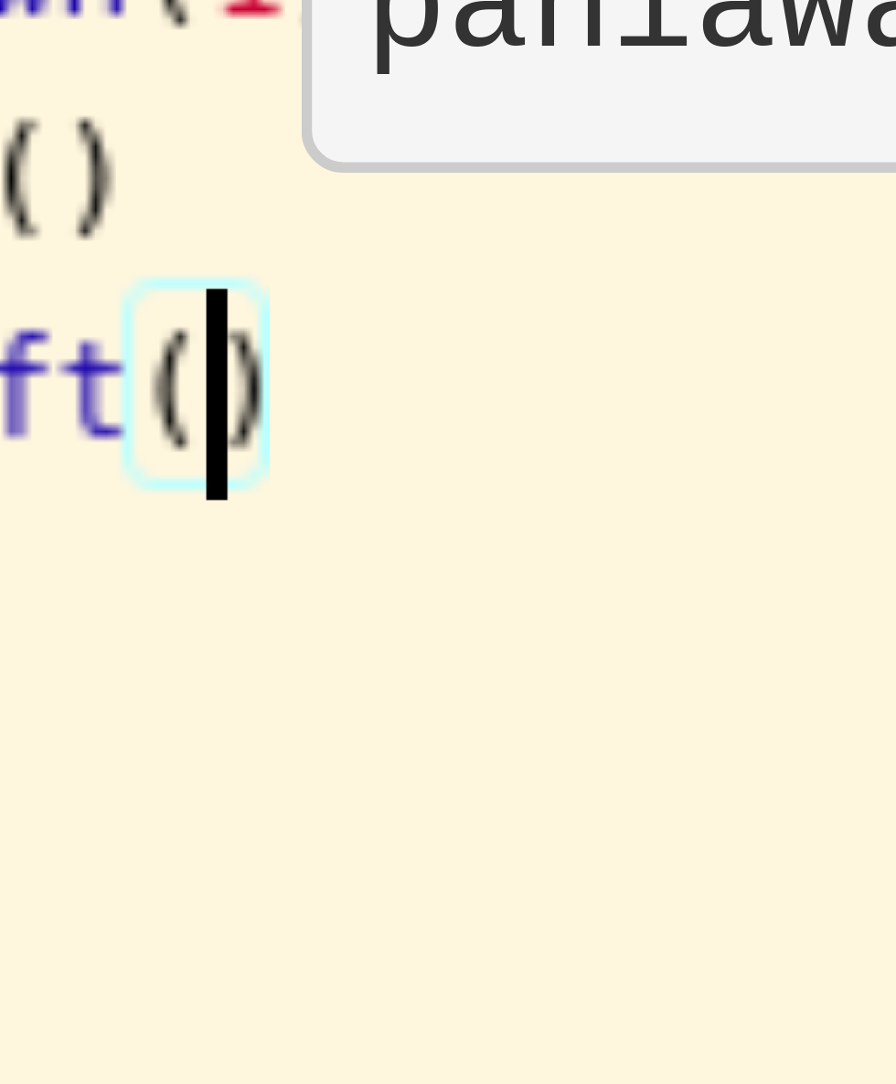
type textarea "hero.moveLeft(2)"
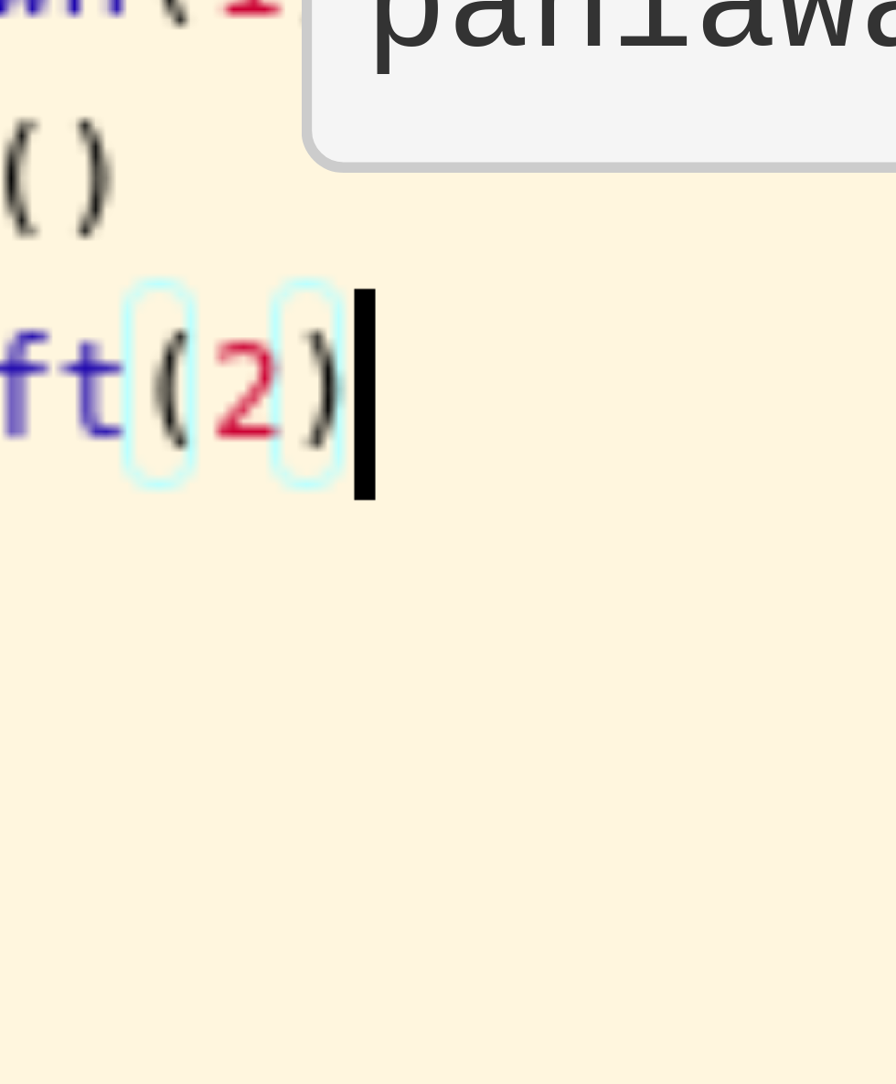
click at [180, 845] on div "# Kalahkan ogre menggunakan nama mereka. hero . moveRight ( ) hero . attack ( "…" at bounding box center [466, 809] width 803 height 311
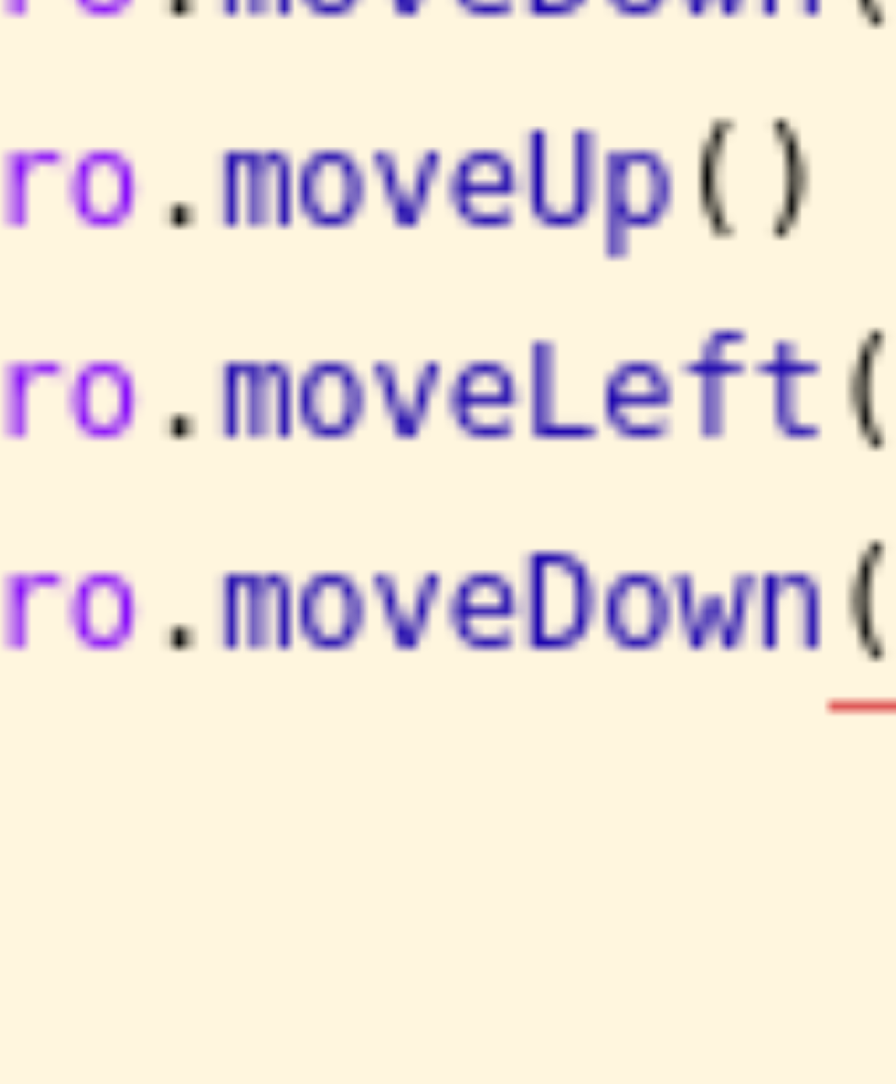
scroll to position [8, 64]
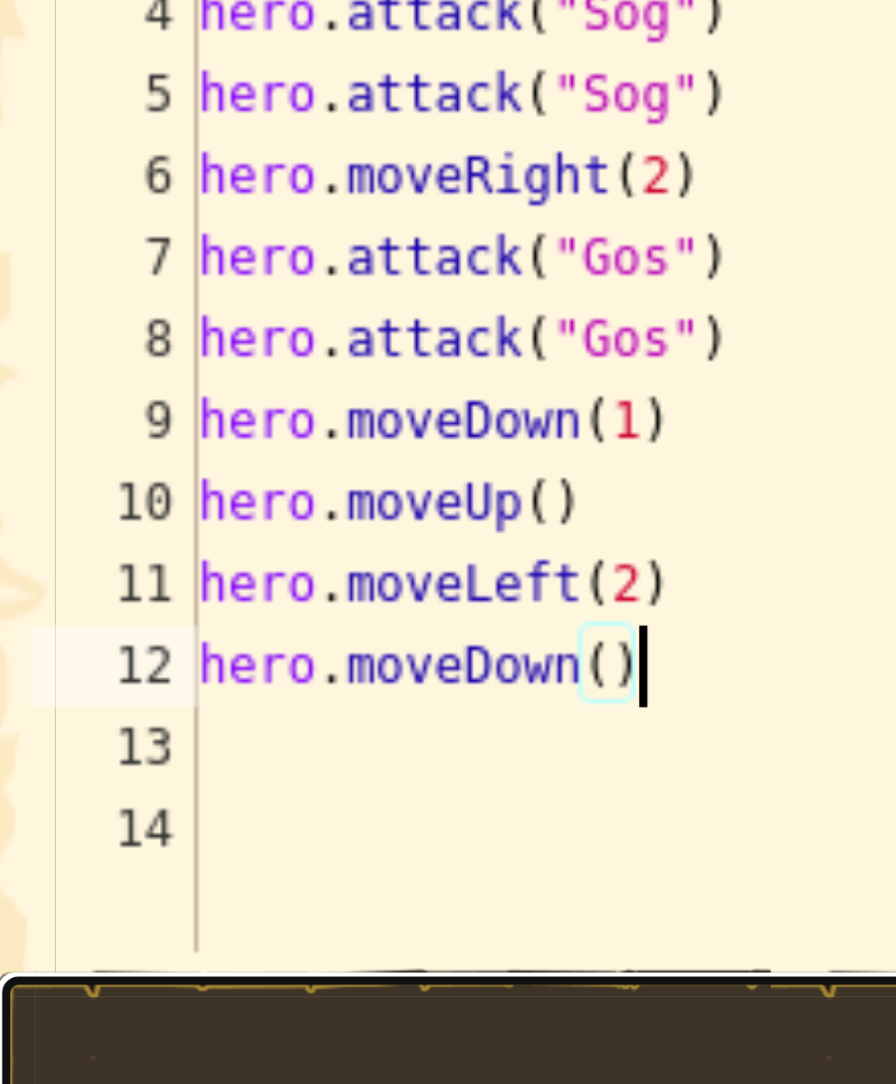
click at [175, 951] on button "Jalankan ⇧↵" at bounding box center [444, 952] width 843 height 42
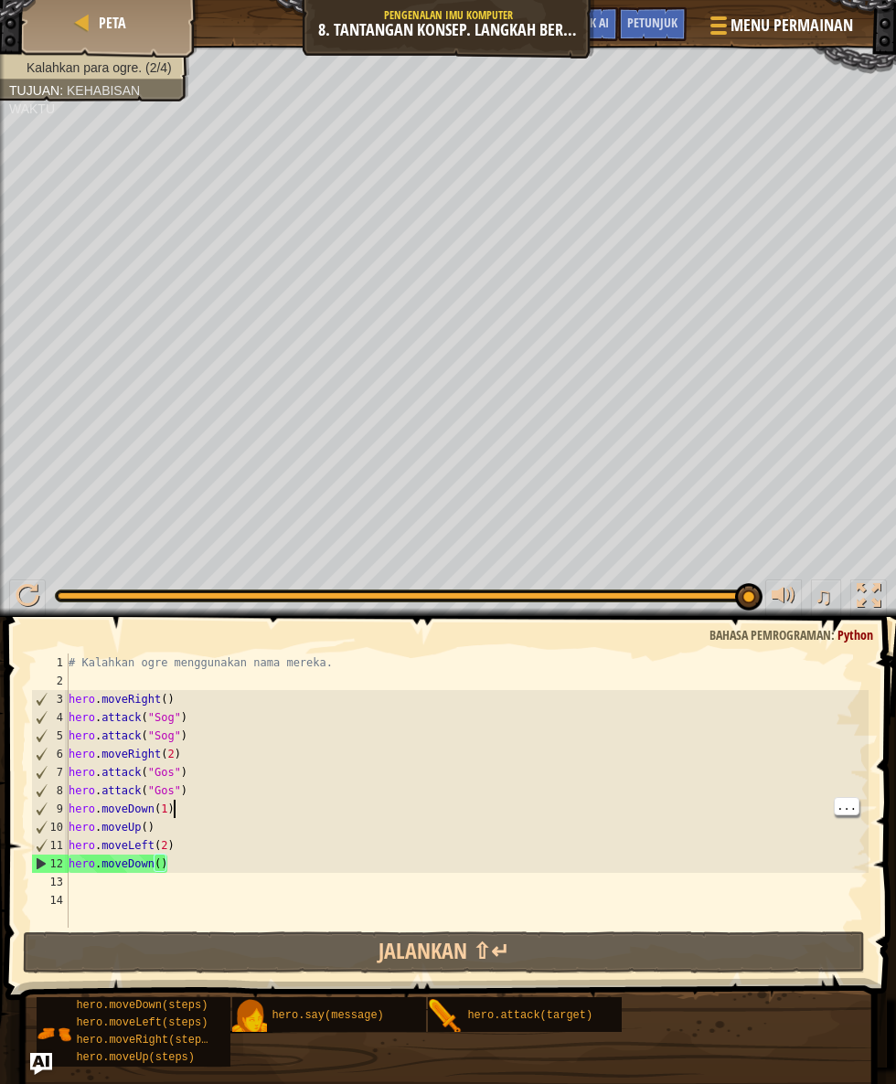
type textarea "hero.moveDown(1)"
click at [335, 800] on div "# Kalahkan ogre menggunakan nama mereka. hero . moveRight ( ) hero . attack ( "…" at bounding box center [466, 809] width 803 height 311
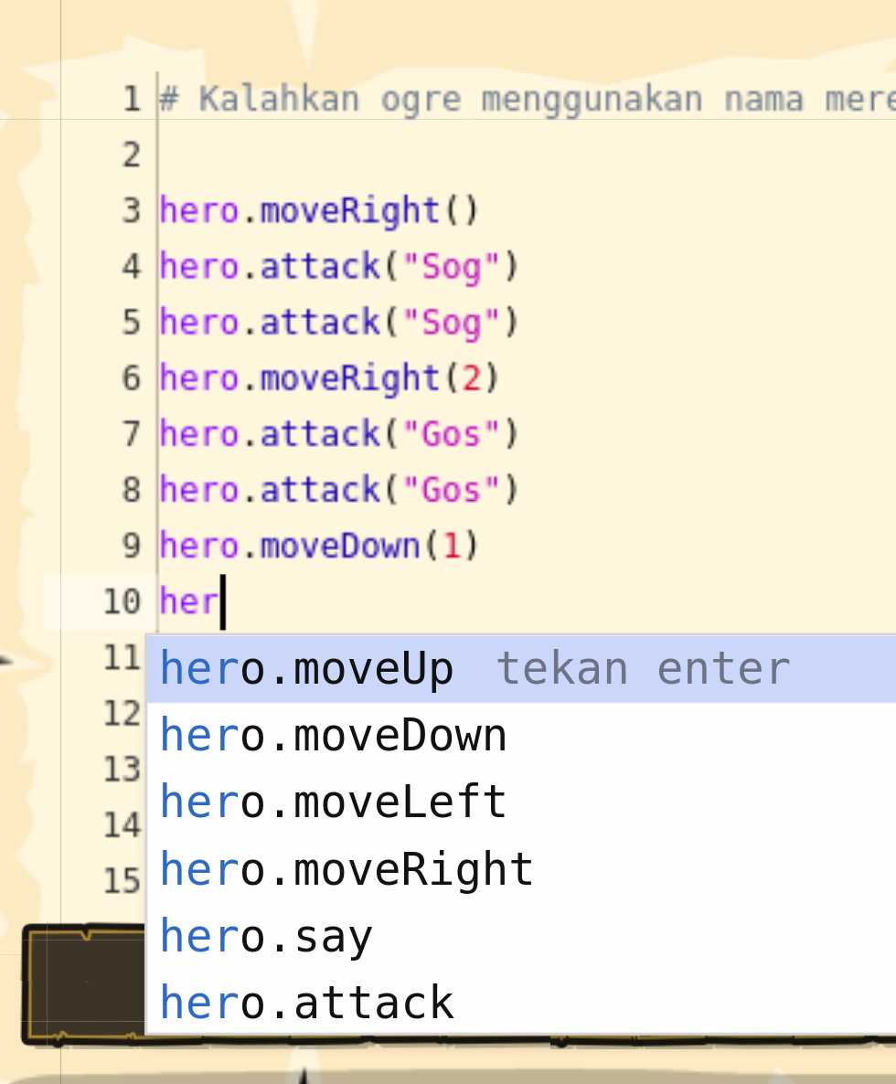
scroll to position [8, 16]
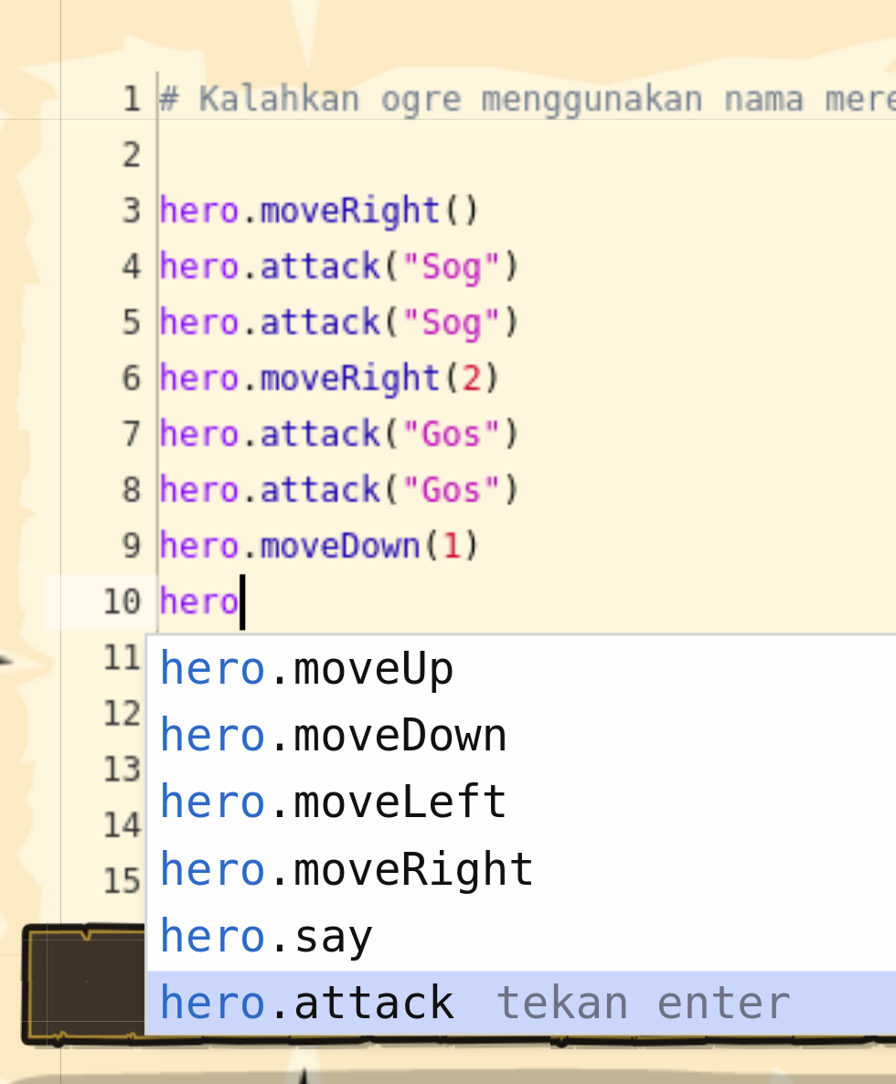
click at [206, 954] on div "hero .moveUp tekan enter hero .moveDown tekan enter hero .moveLeft tekan enter …" at bounding box center [238, 925] width 346 height 175
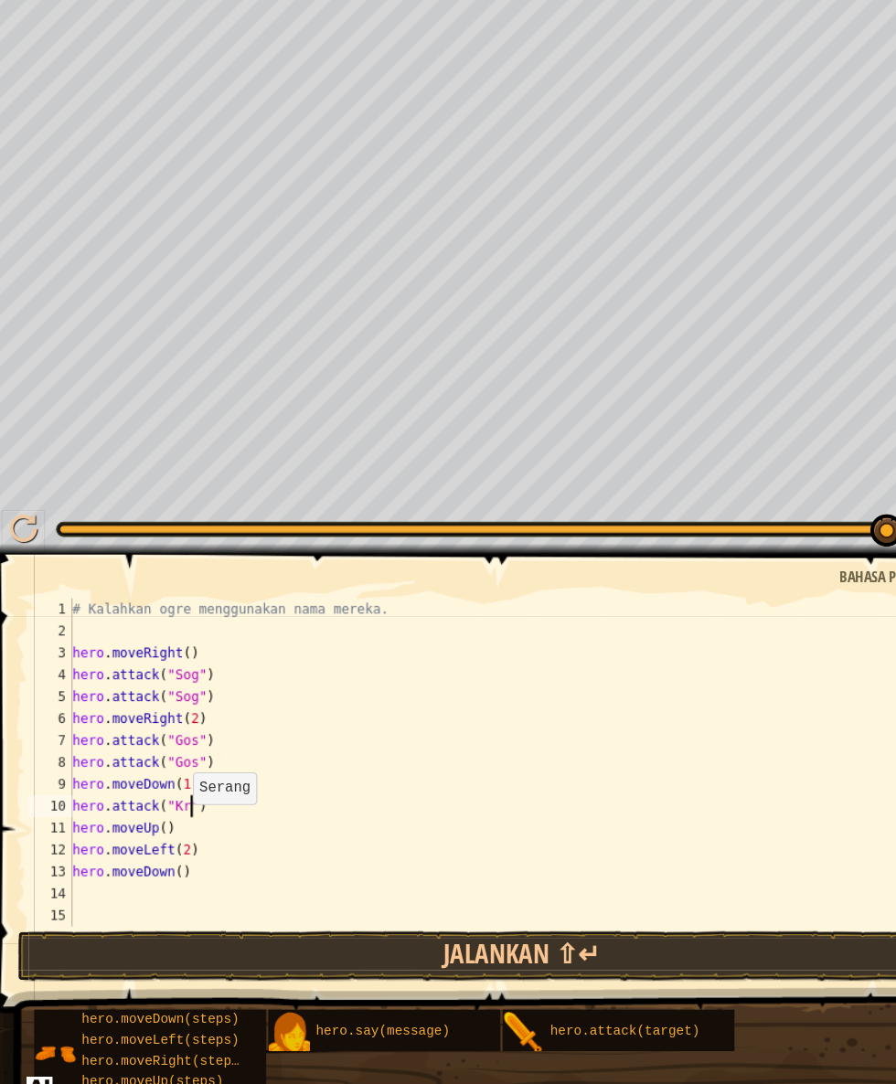
scroll to position [8, 69]
click at [148, 843] on div "# Kalahkan ogre menggunakan nama mereka. hero . moveRight ( ) hero . attack ( "…" at bounding box center [466, 809] width 803 height 311
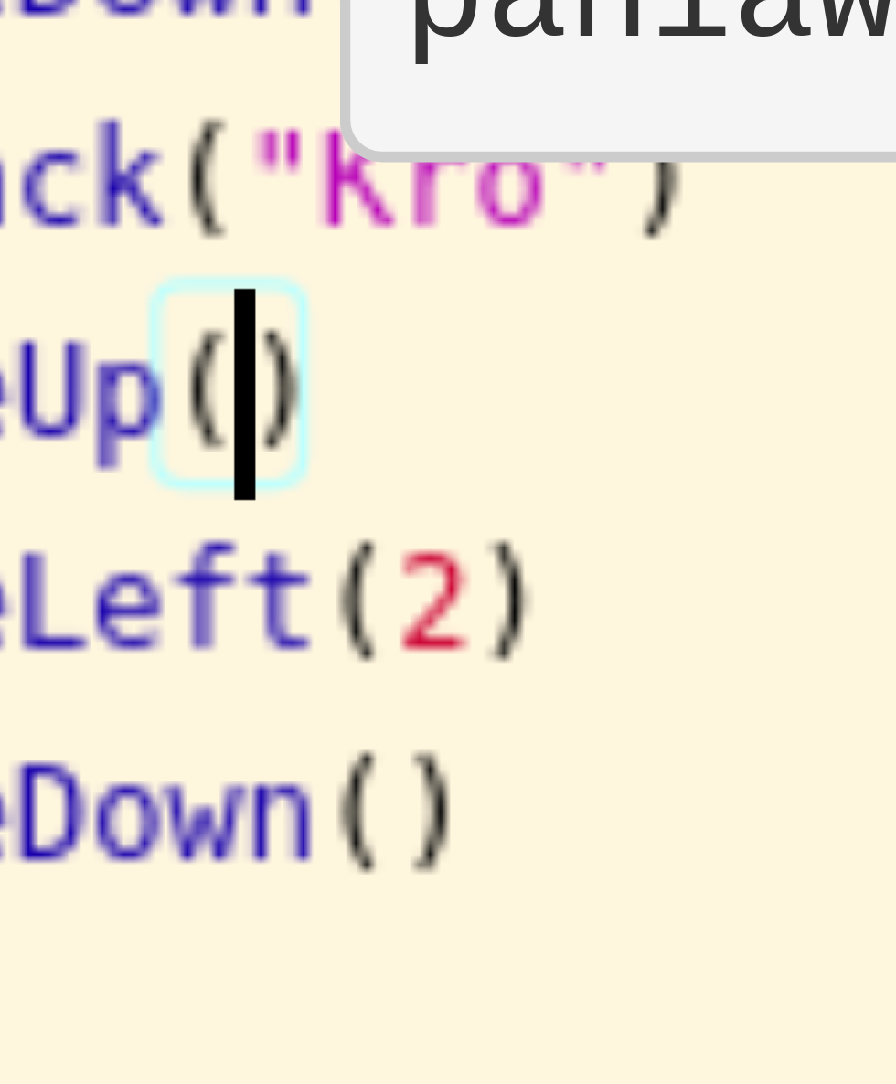
type textarea "hero.moveUp(2)"
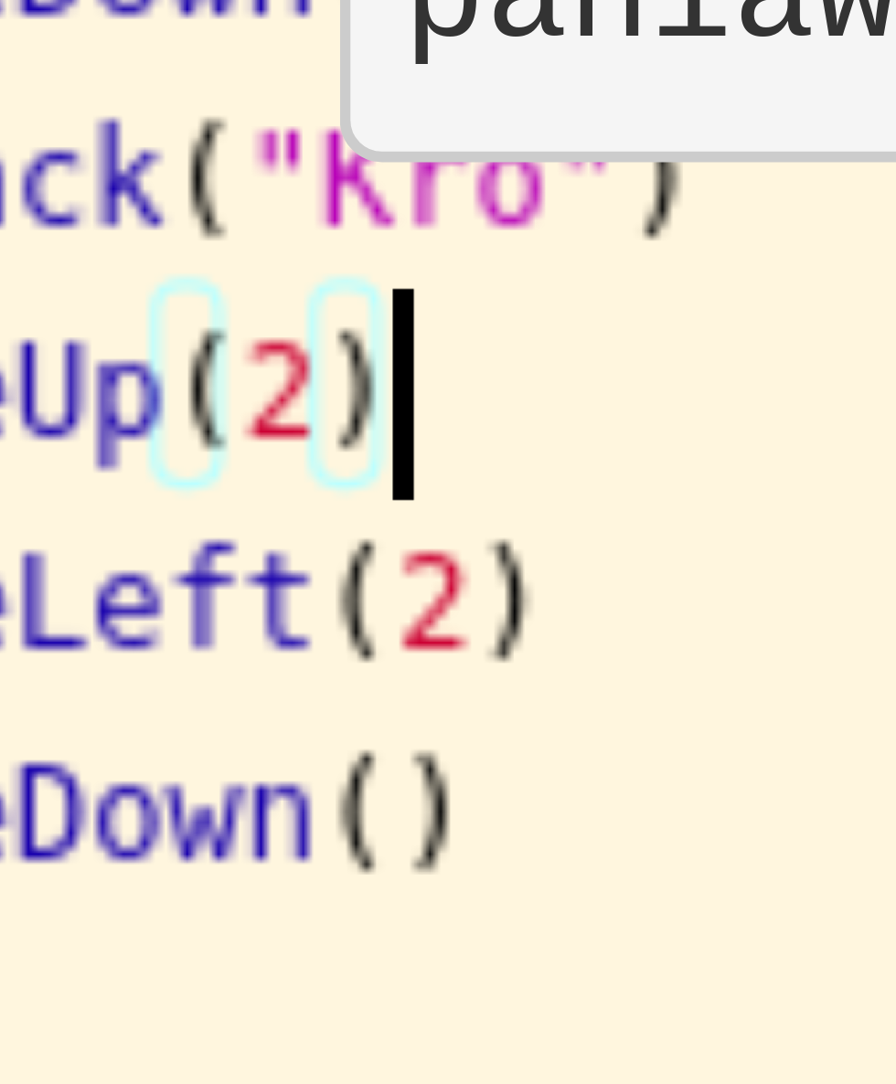
click at [180, 847] on div "# Kalahkan ogre menggunakan nama mereka. hero . moveRight ( ) hero . attack ( "…" at bounding box center [466, 809] width 803 height 311
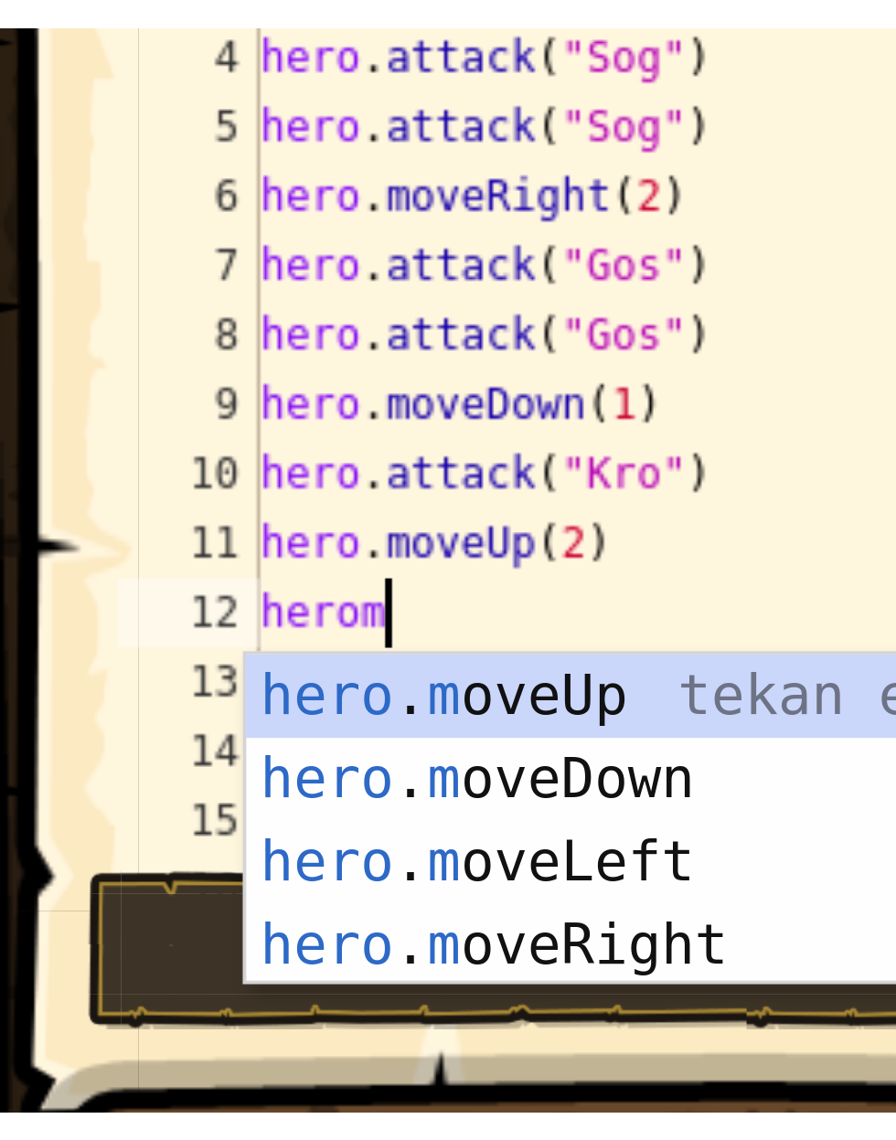
scroll to position [8, 16]
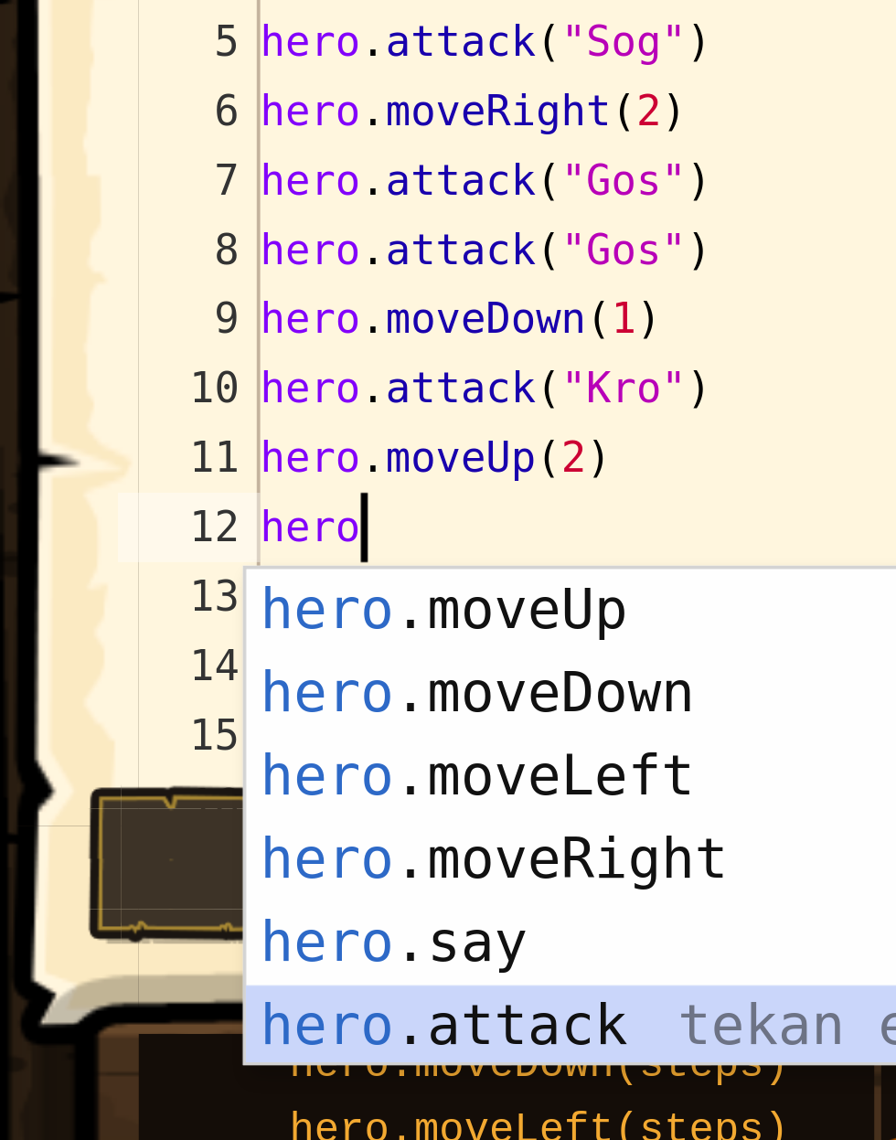
click at [143, 999] on div "hero .moveUp tekan enter hero .moveDown tekan enter hero .moveLeft tekan enter …" at bounding box center [238, 962] width 346 height 175
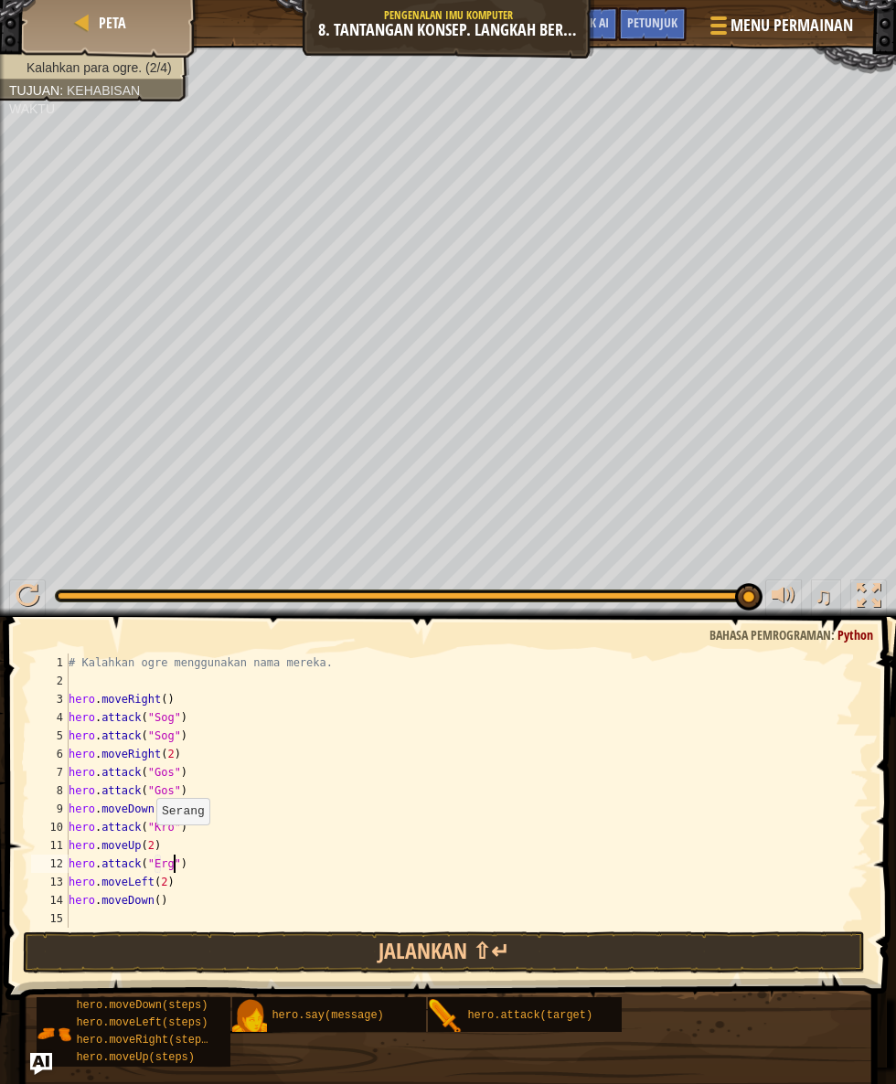
scroll to position [8, 74]
click at [728, 936] on button "Jalankan ⇧↵" at bounding box center [444, 952] width 843 height 42
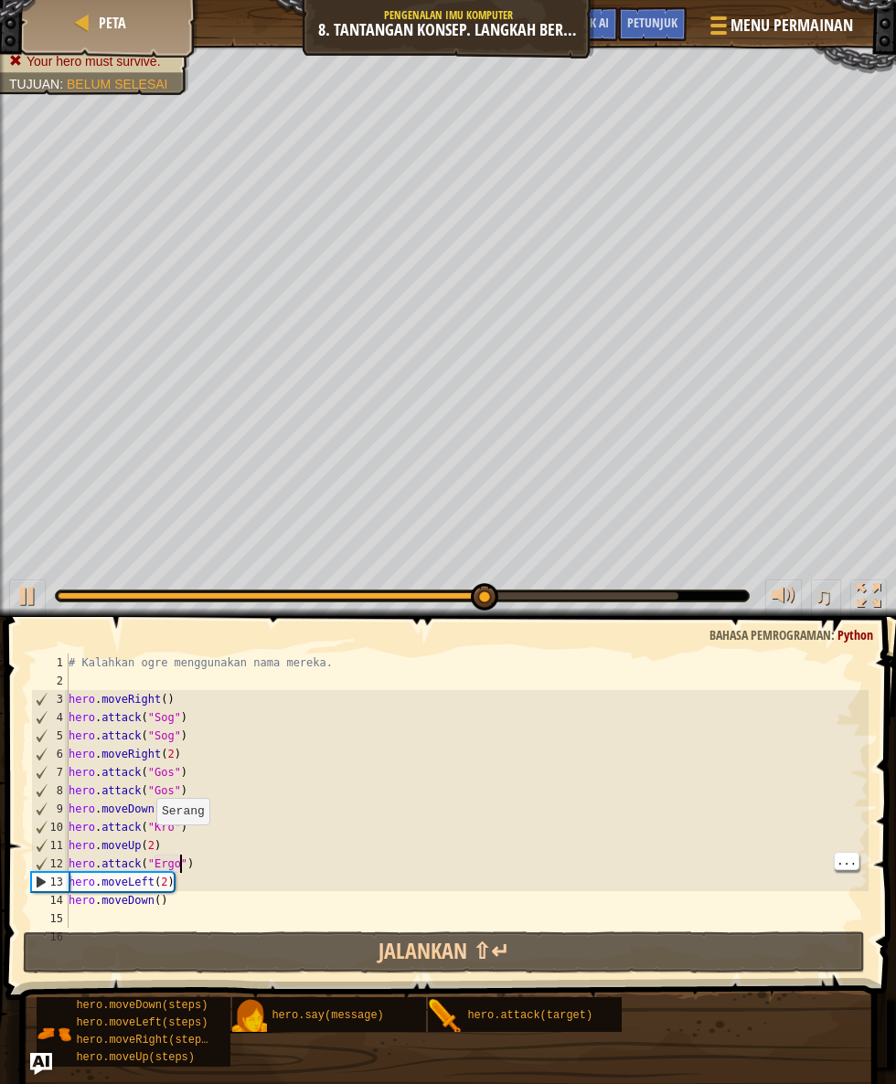
type textarea "hero.attack("Kro")"
click at [337, 824] on div "# Kalahkan ogre menggunakan nama mereka. hero . moveRight ( ) hero . attack ( "…" at bounding box center [466, 809] width 803 height 311
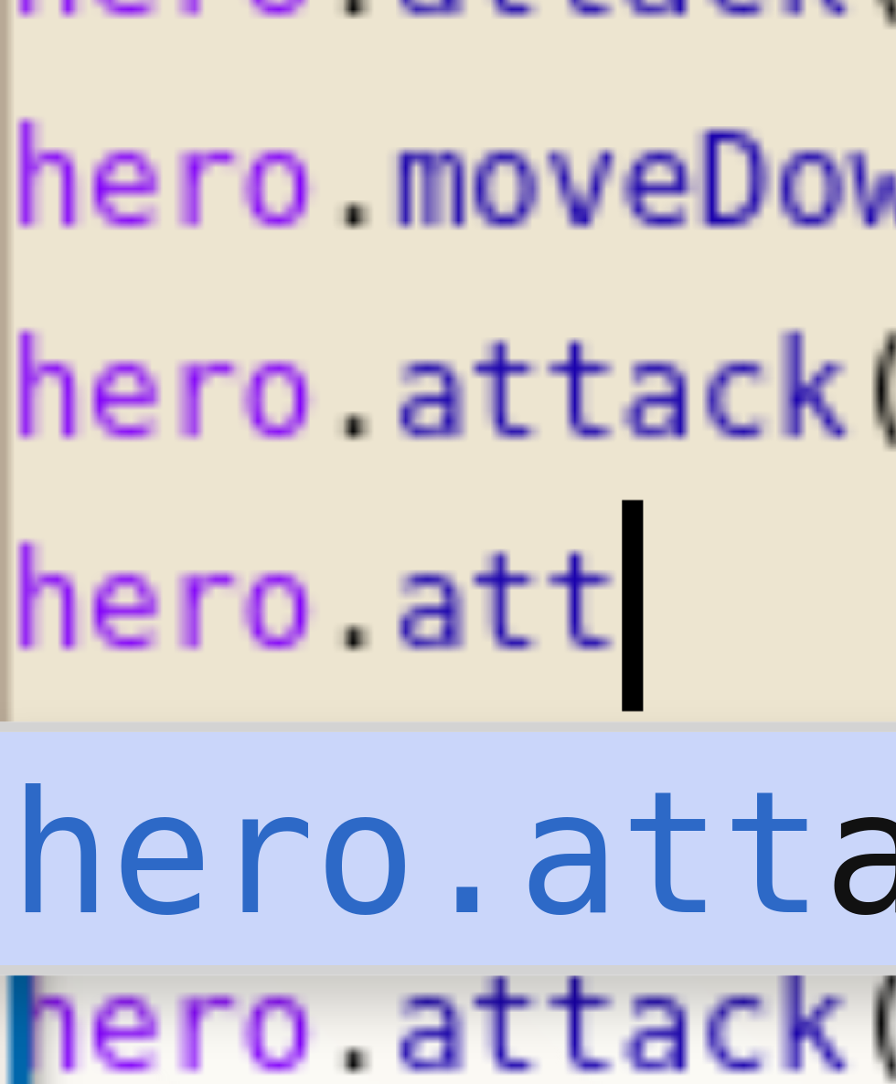
click at [132, 865] on div "hero.att ack tekan enter" at bounding box center [238, 889] width 346 height 66
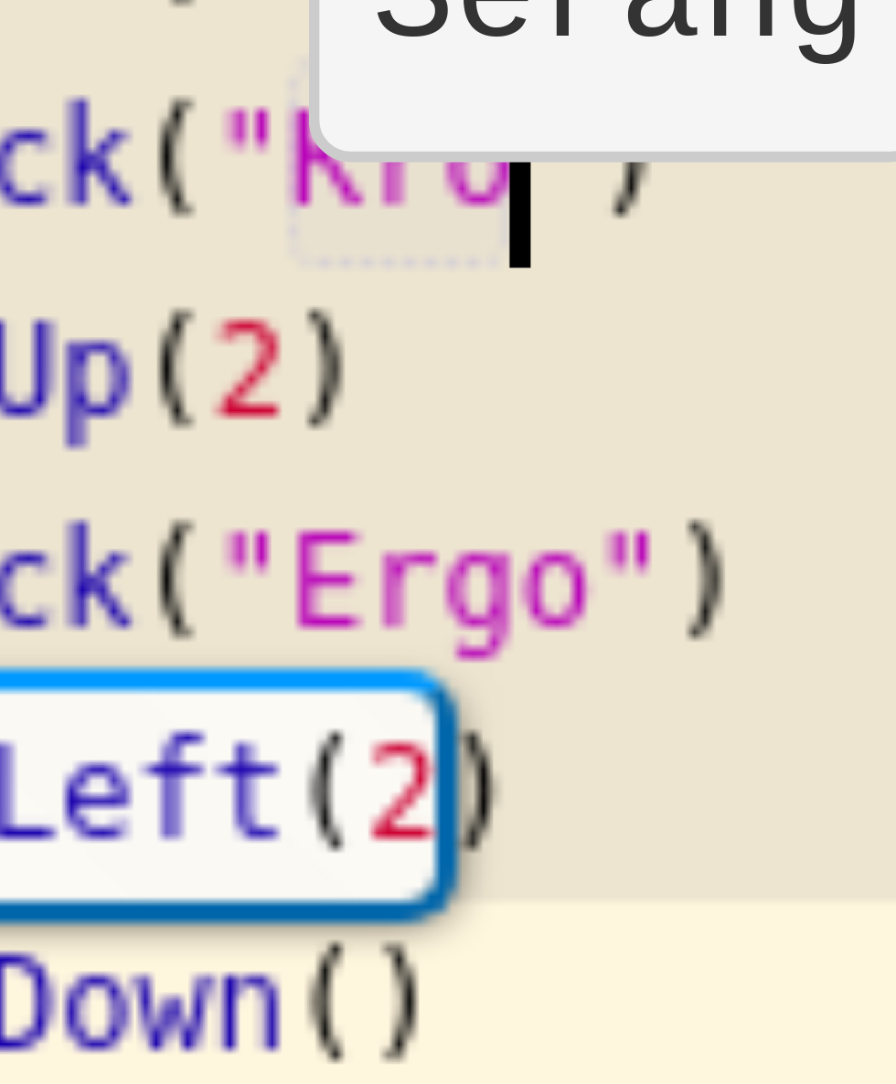
scroll to position [19, 0]
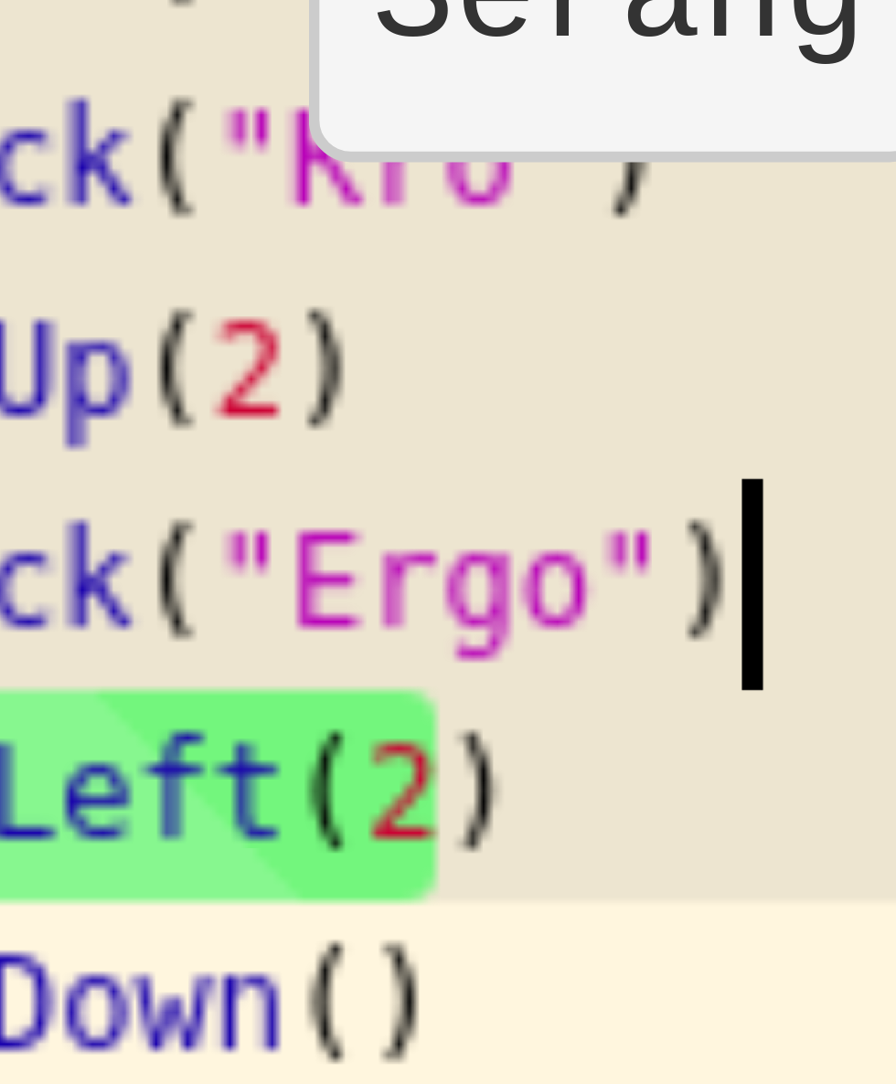
type textarea "hero.attack("Ergo")"
click at [196, 866] on div "hero . moveRight ( ) hero . attack ( "Sog" ) hero . attack ( "Sog" ) hero . mov…" at bounding box center [466, 807] width 803 height 311
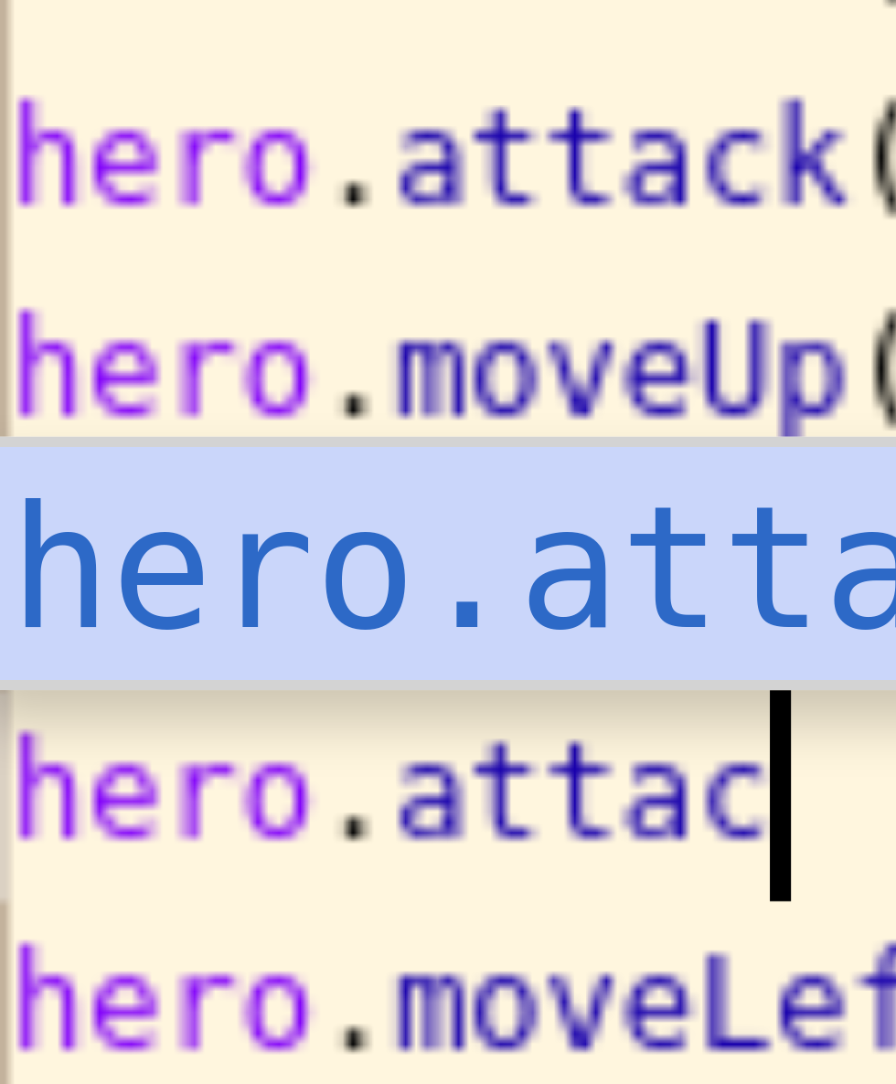
scroll to position [8, 43]
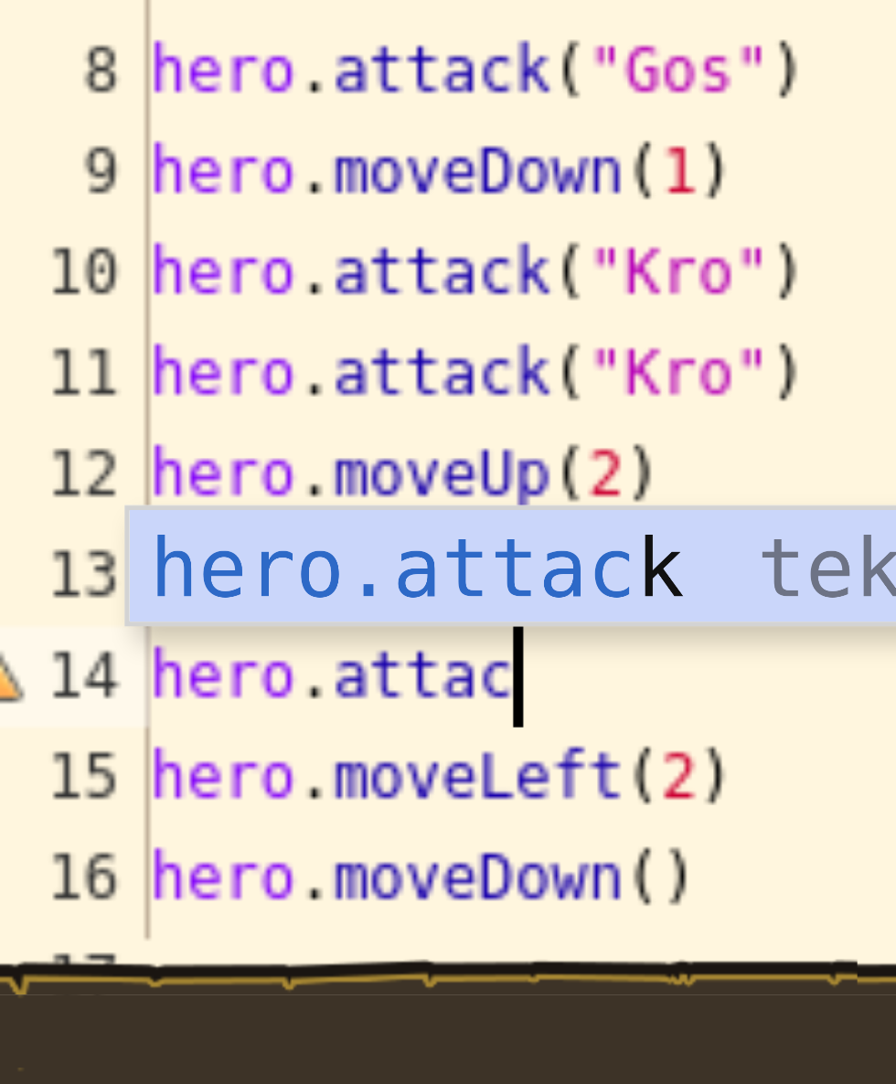
click at [168, 856] on div "hero.attac k tekan enter" at bounding box center [238, 883] width 346 height 66
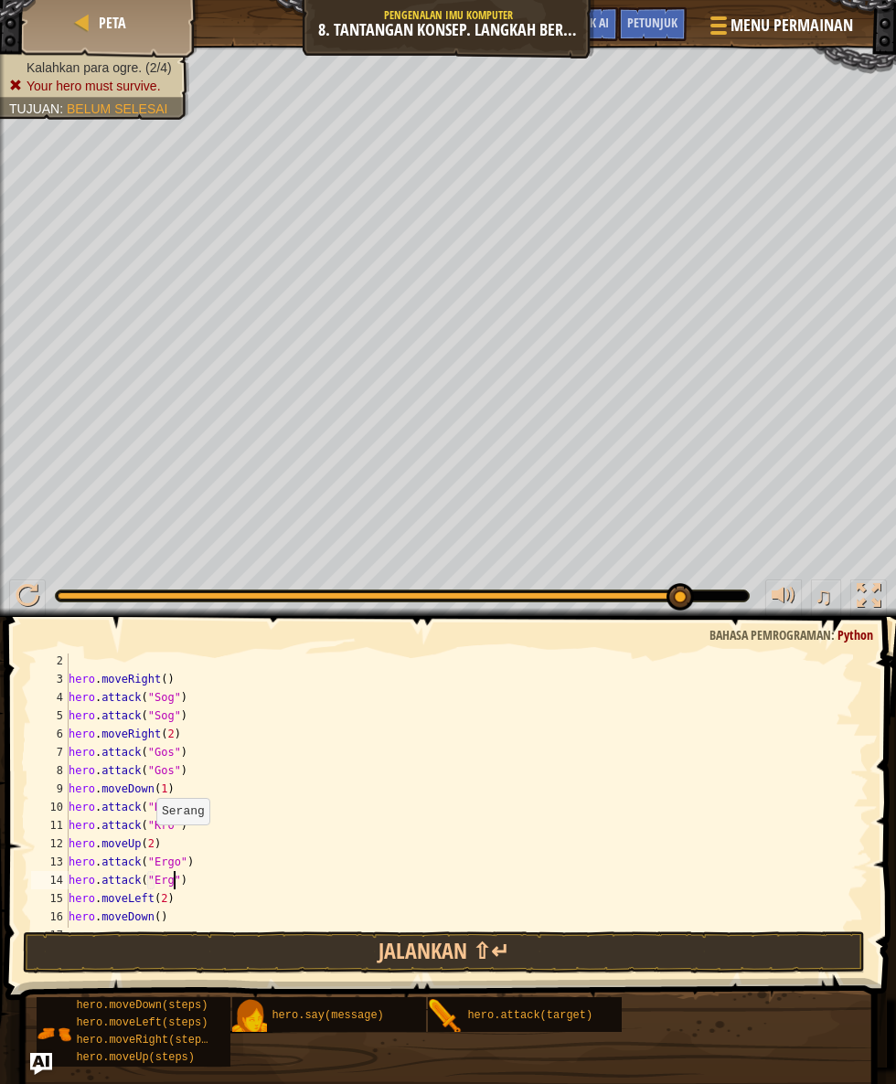
scroll to position [8, 74]
click at [723, 920] on div "hero . moveRight ( ) hero . attack ( "Sog" ) hero . attack ( "Sog" ) hero . mov…" at bounding box center [466, 807] width 803 height 311
type textarea "hero.moveDown()"
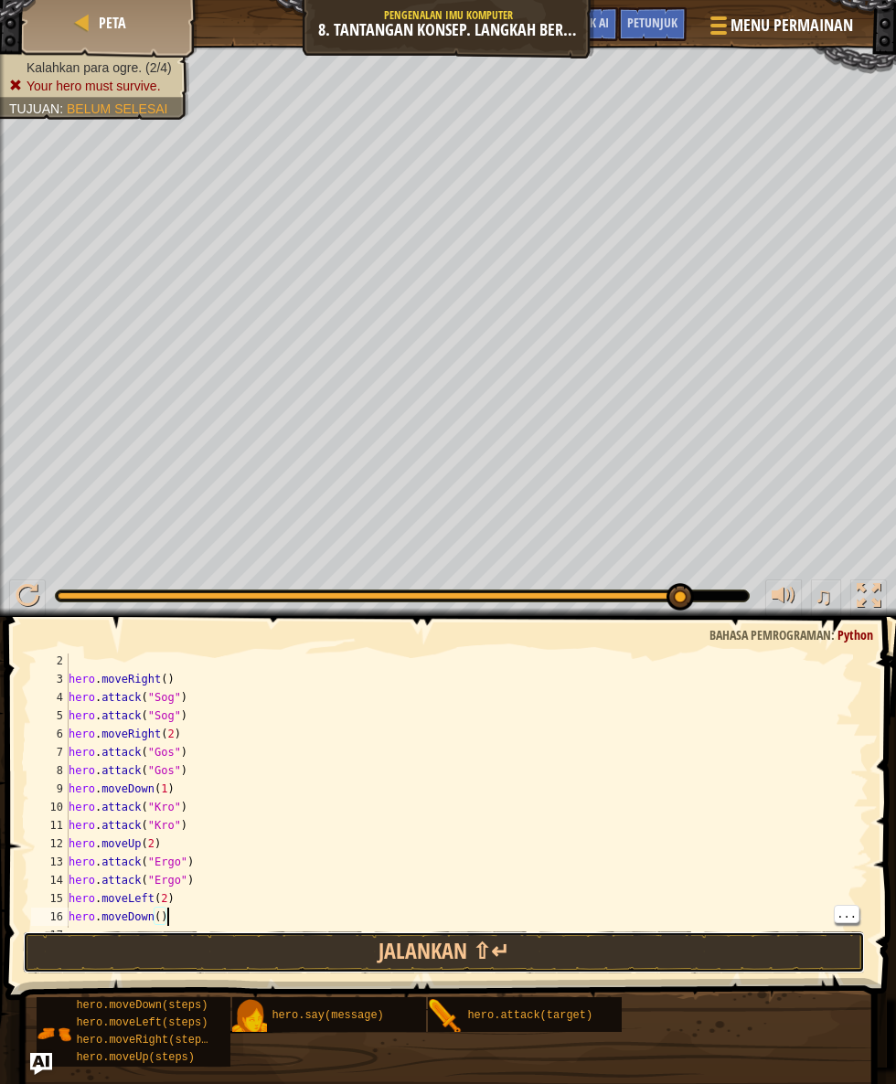
click at [587, 939] on button "Jalankan ⇧↵" at bounding box center [444, 952] width 843 height 42
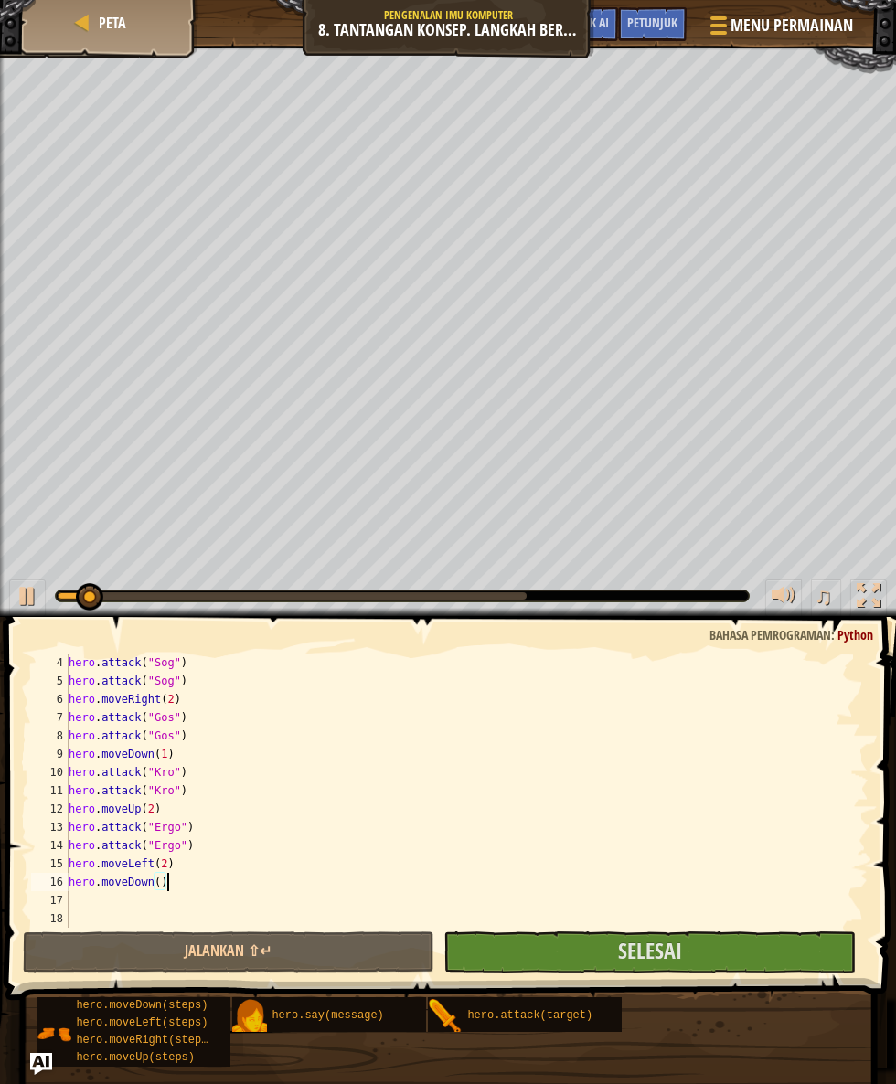
scroll to position [55, 0]
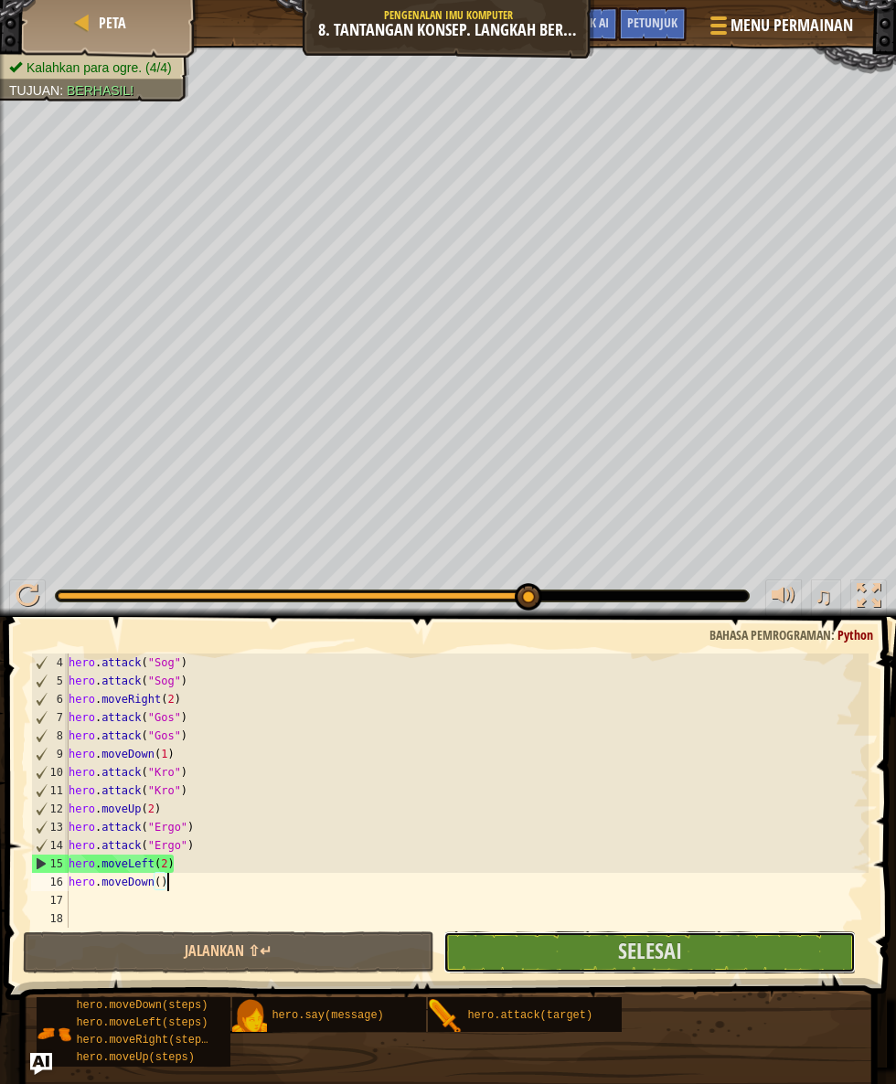
click at [699, 935] on button "Selesai" at bounding box center [649, 952] width 412 height 42
